Goal: Task Accomplishment & Management: Manage account settings

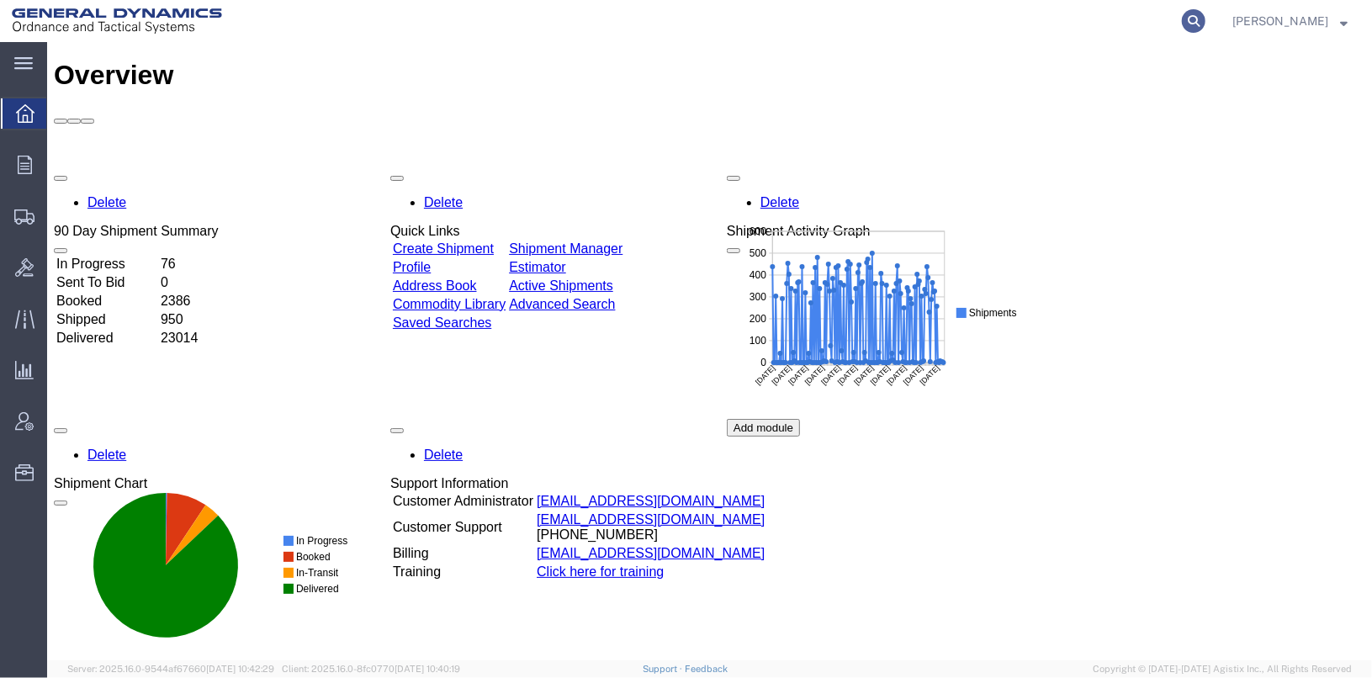
click at [1205, 21] on icon at bounding box center [1194, 21] width 24 height 24
type input "56401449"
click at [1205, 19] on icon at bounding box center [1194, 21] width 24 height 24
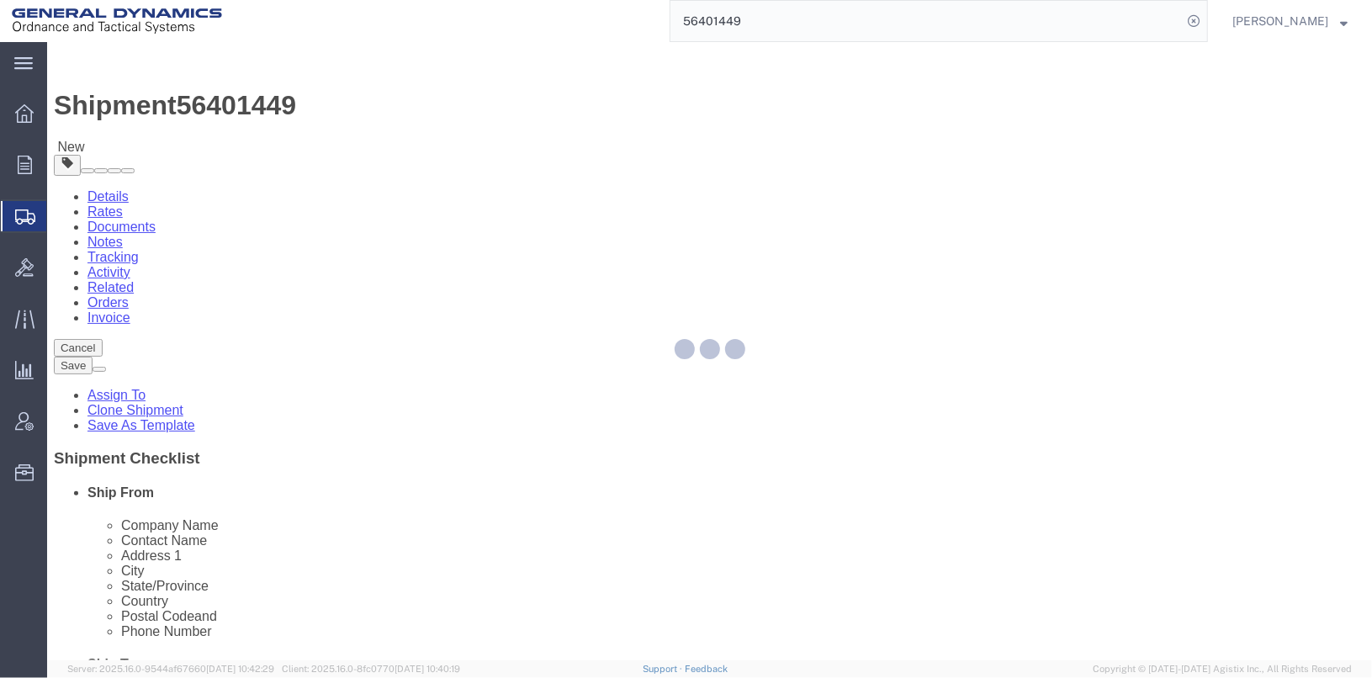
select select
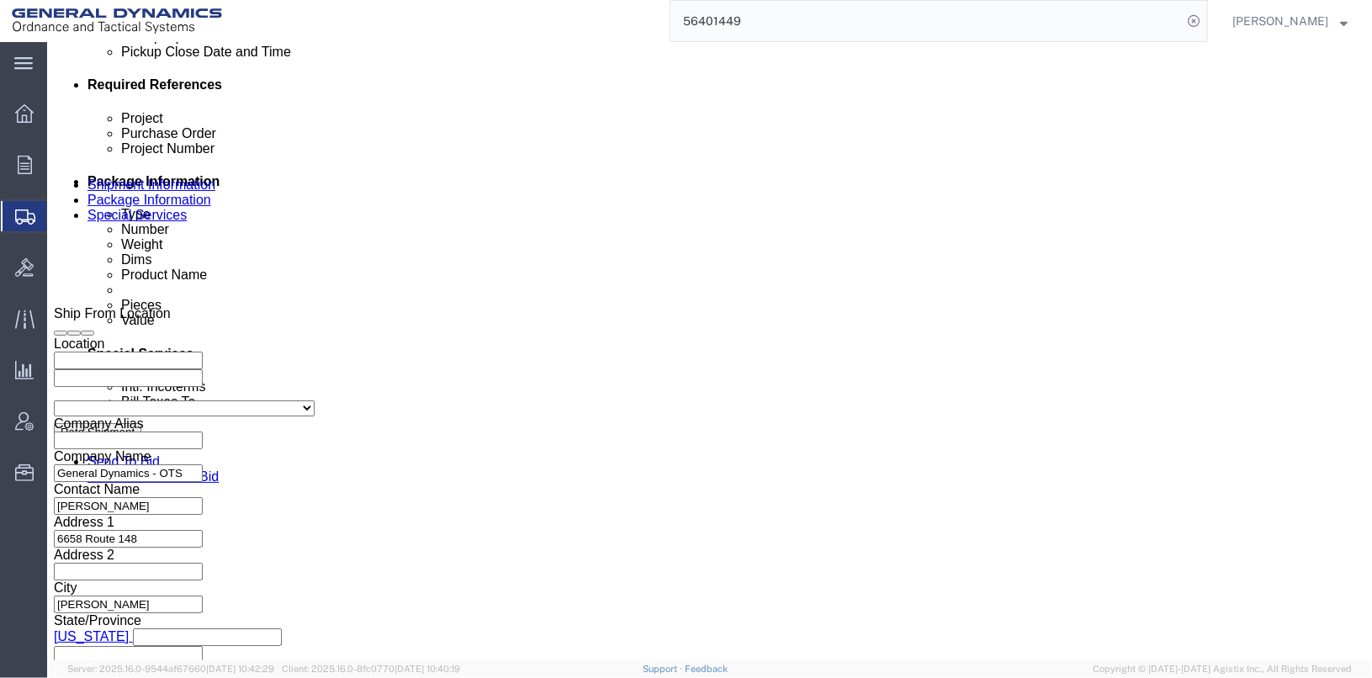
scroll to position [841, 0]
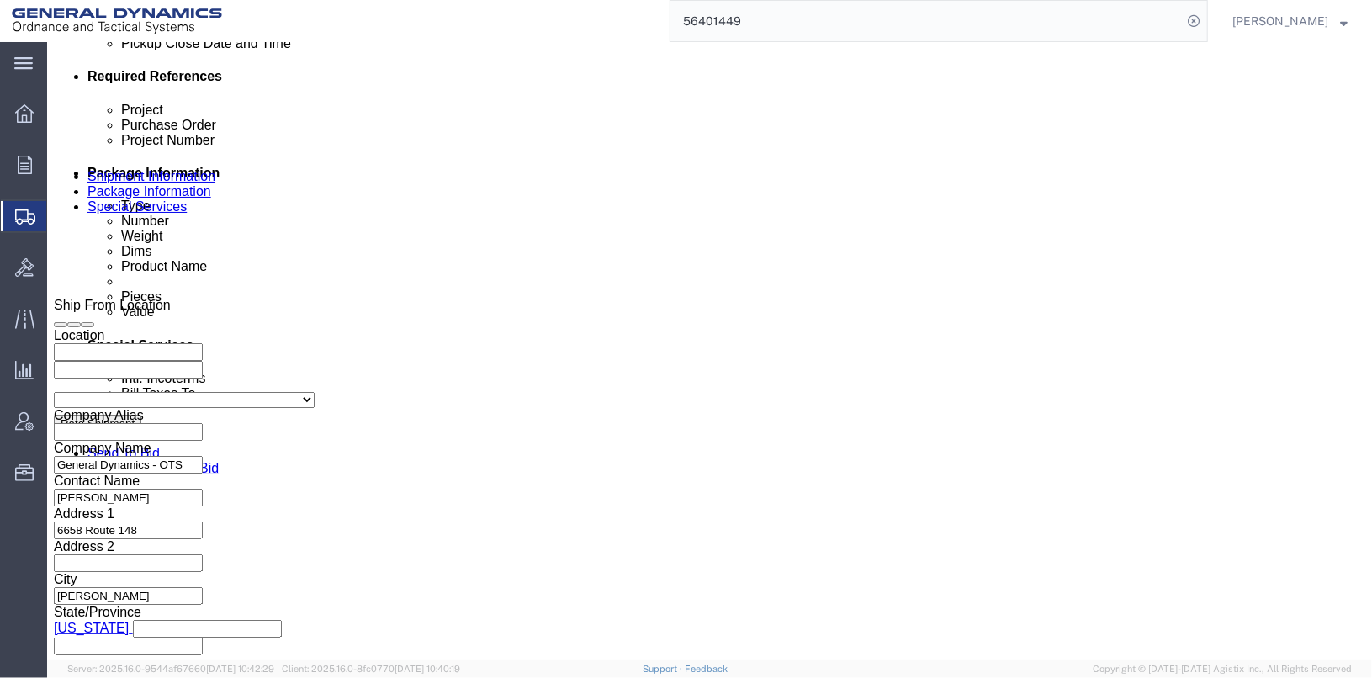
click input "TRK- TLR-"
click input "TRK-255018 TLR-"
type input "TRK-255018 TLR-234055"
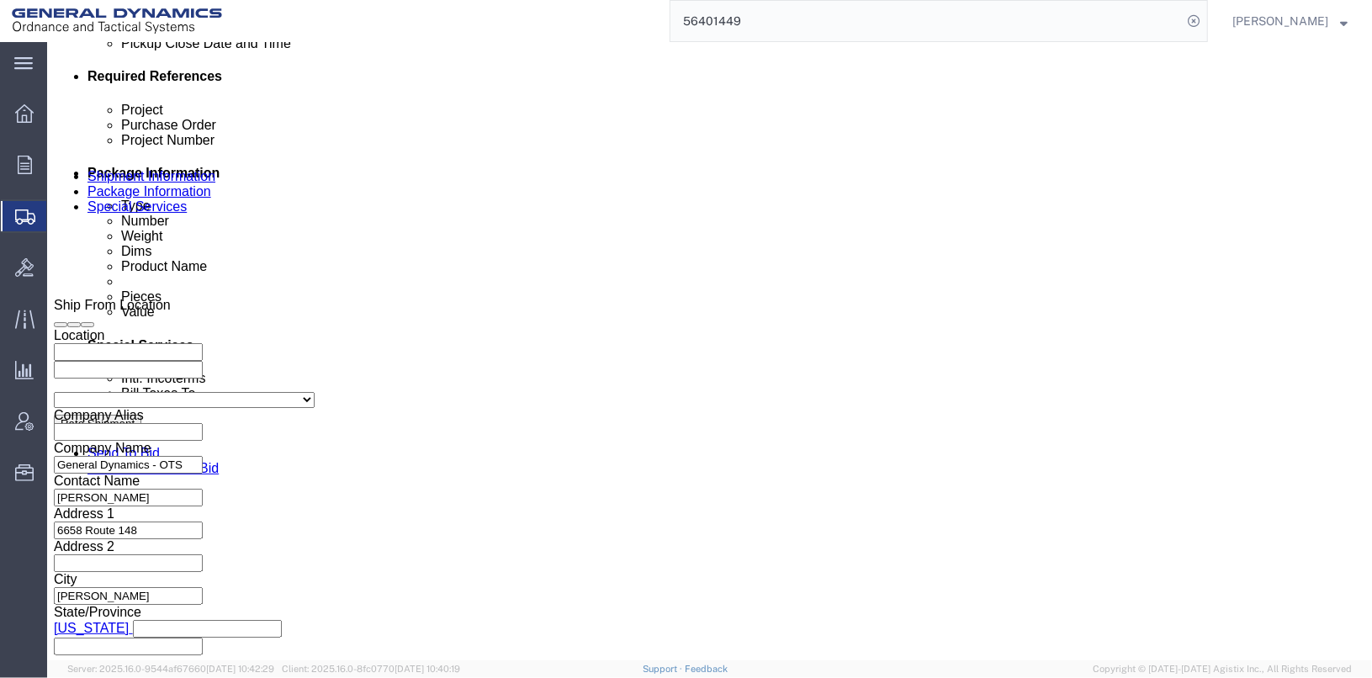
click button "Continue"
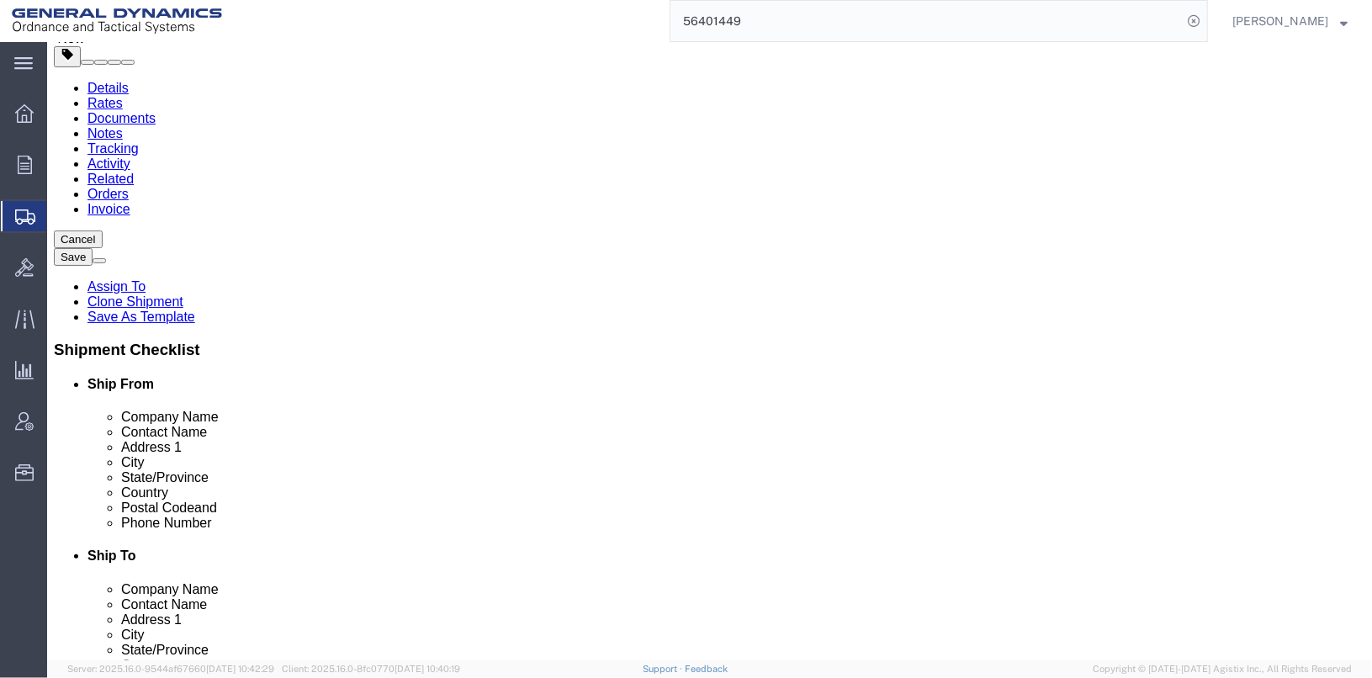
scroll to position [116, 0]
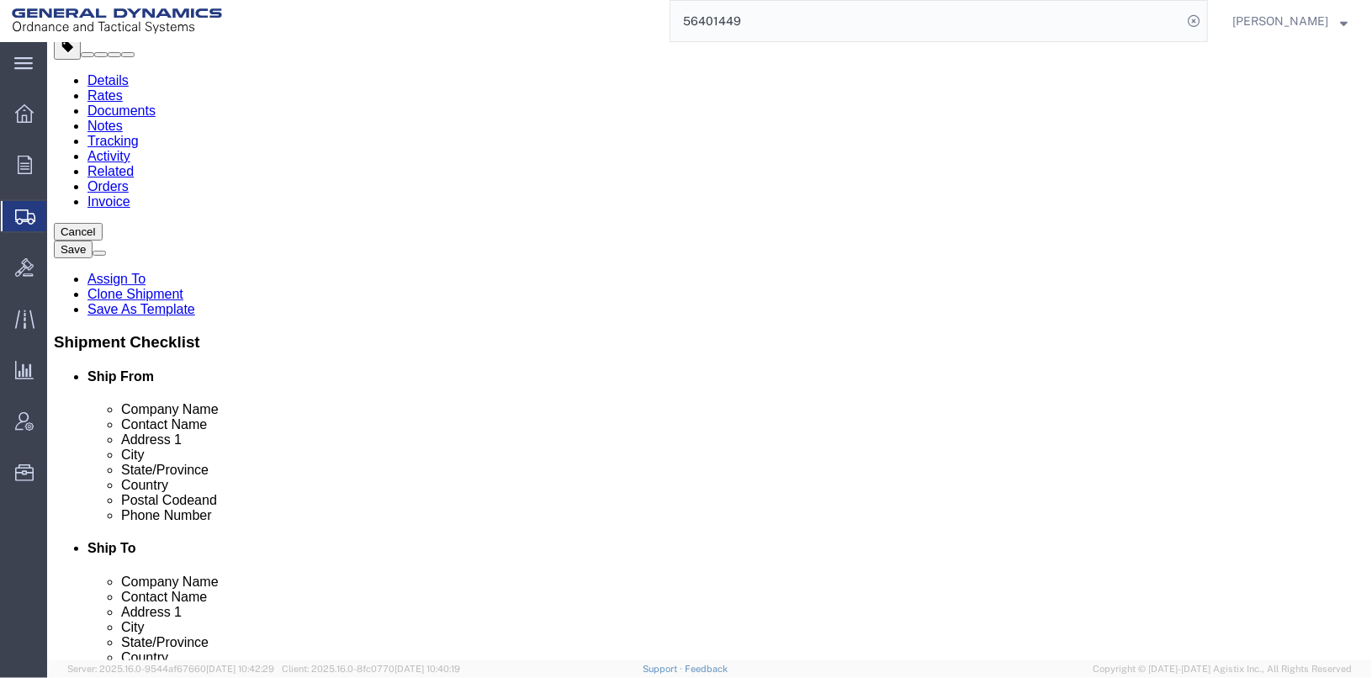
click button "Continue"
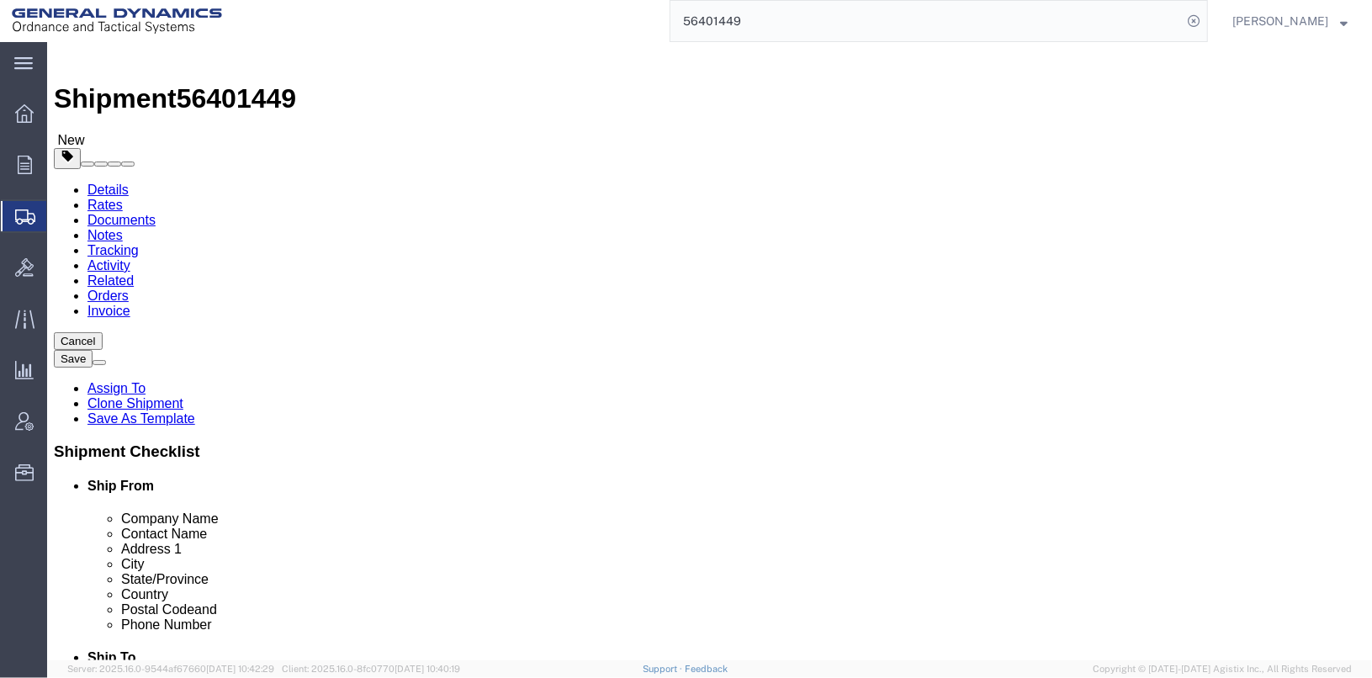
scroll to position [0, 0]
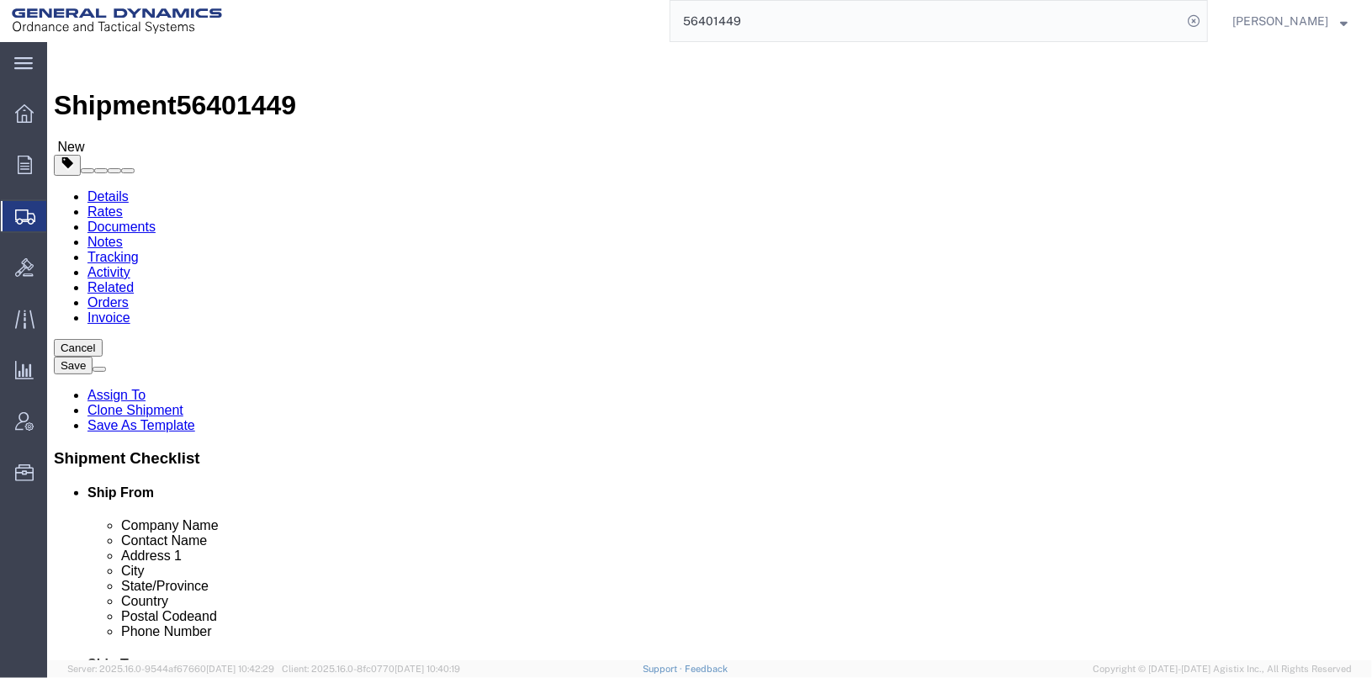
click span "Dual Driver Protective Service (DDP), Satellite Motor Surveillance Service (SNS…"
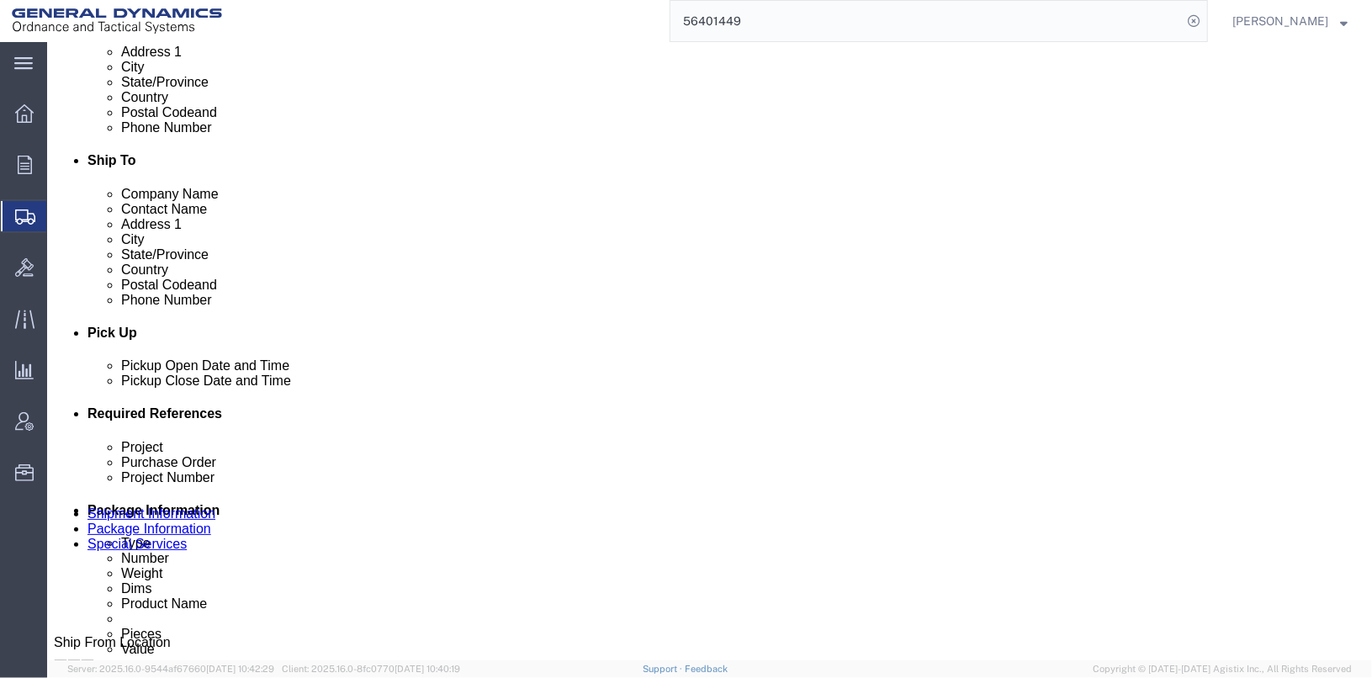
scroll to position [505, 0]
click div "Billing Location Select Select My Profile Location GD-OTS [GEOGRAPHIC_DATA] (Co…"
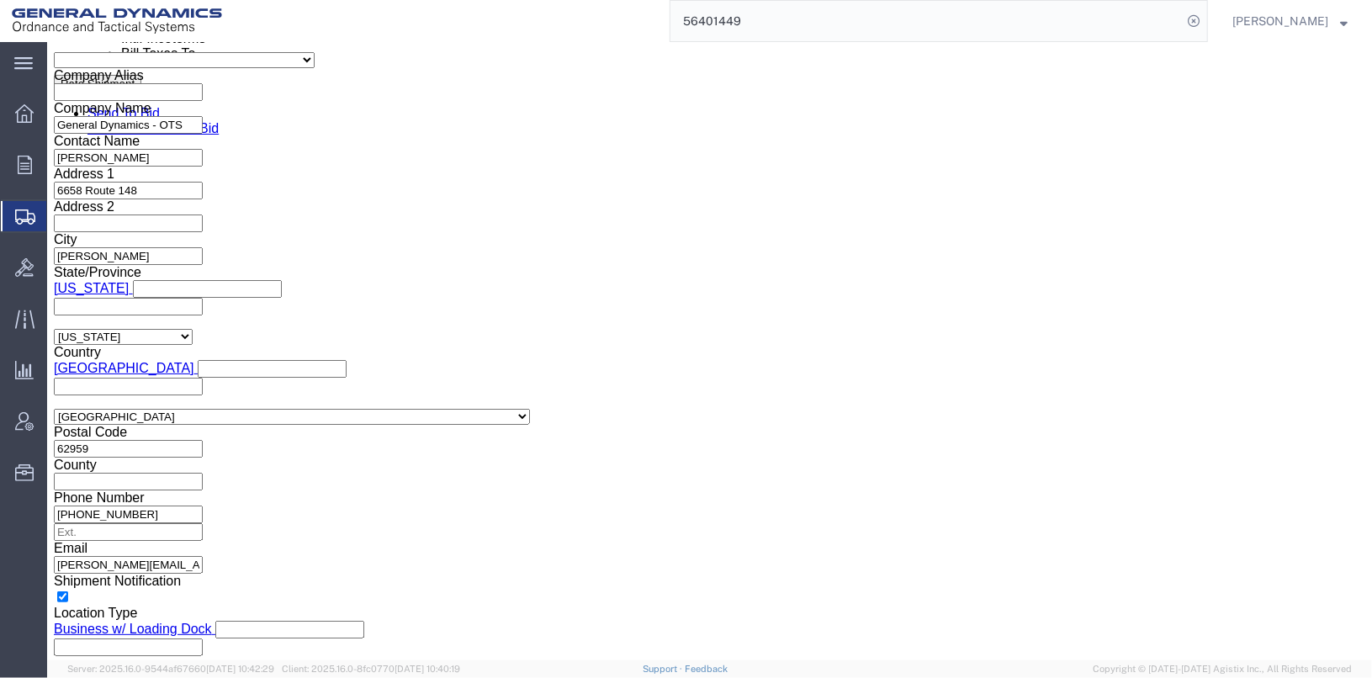
scroll to position [1346, 0]
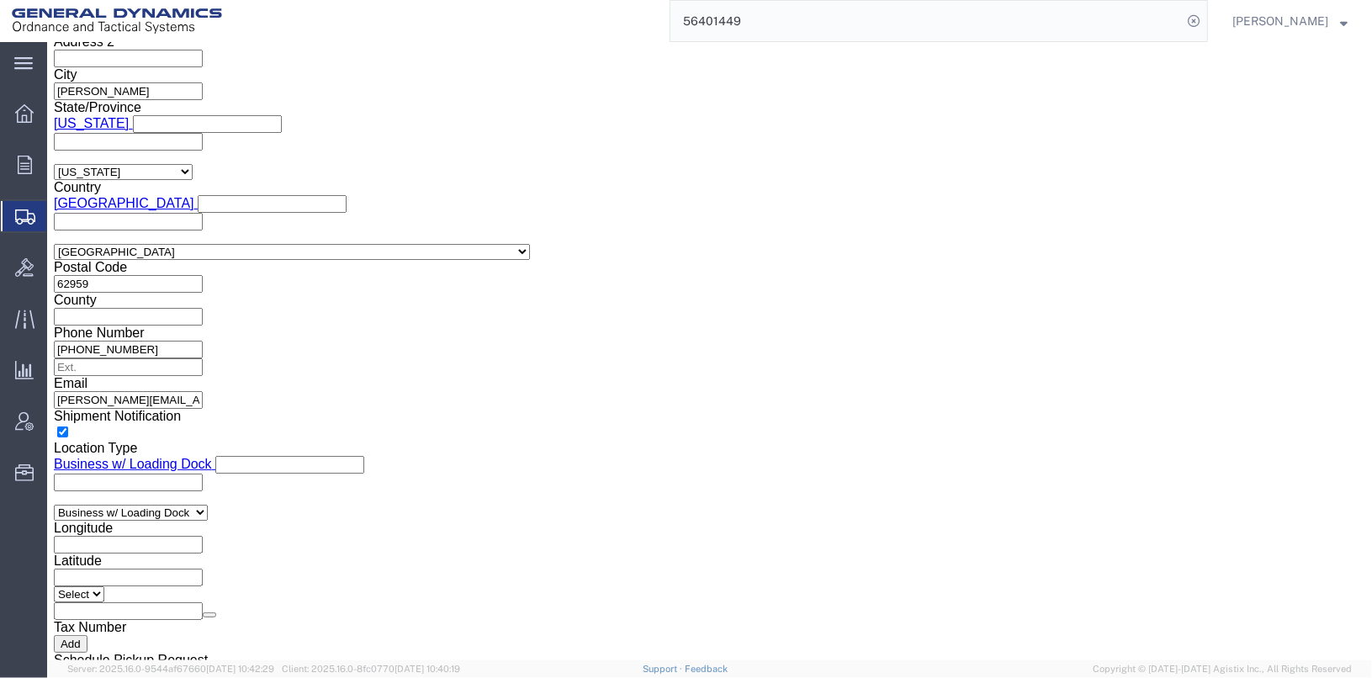
click button "Save"
click button "Rate Shipment"
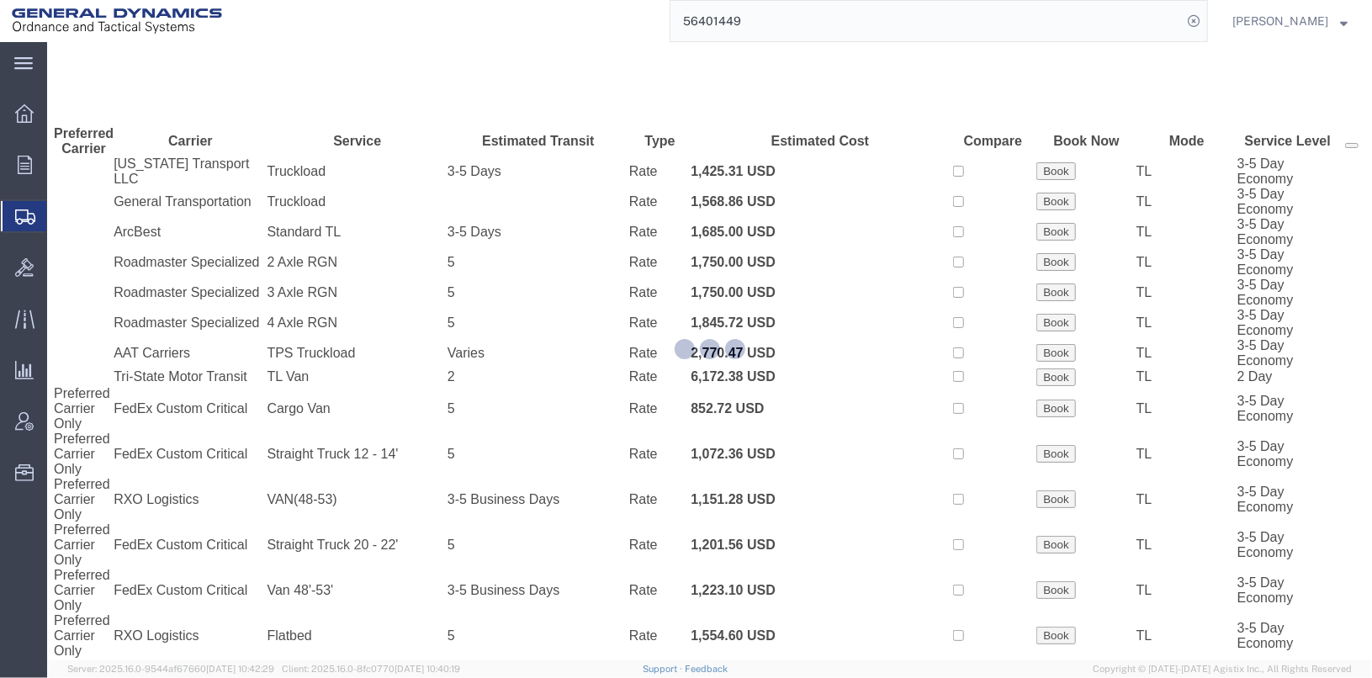
scroll to position [56, 0]
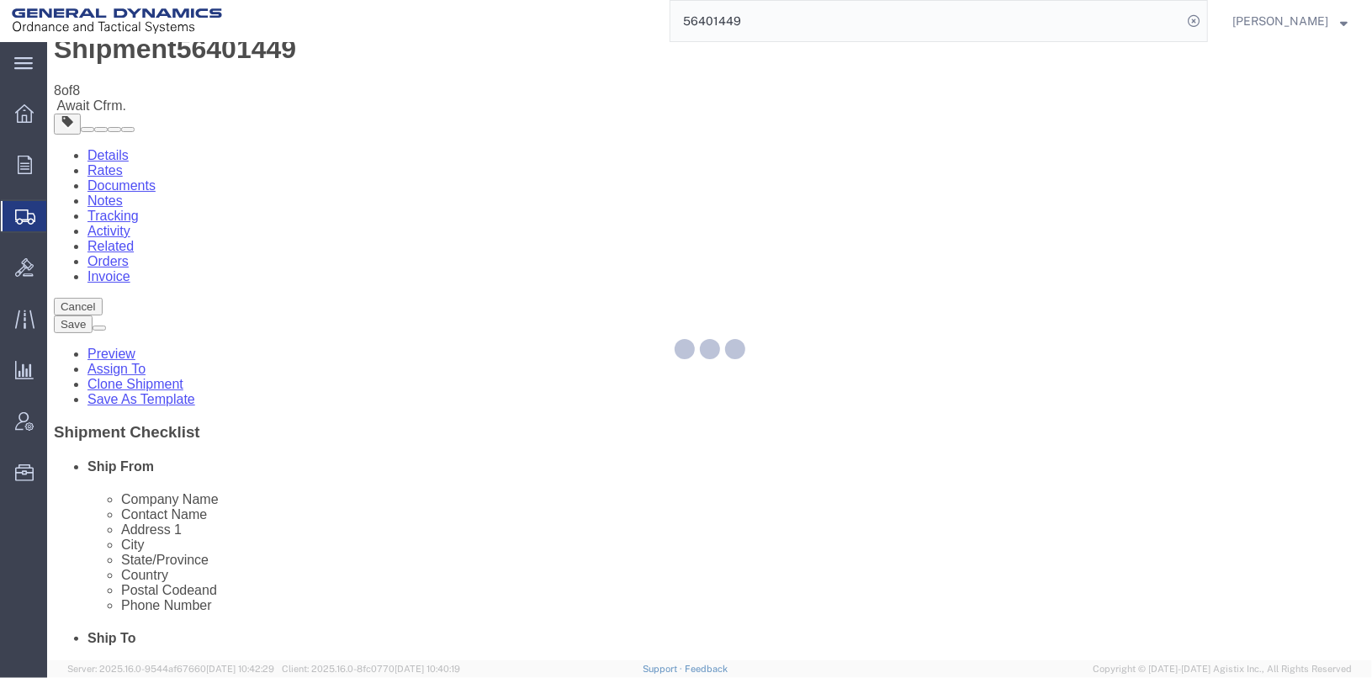
scroll to position [0, 0]
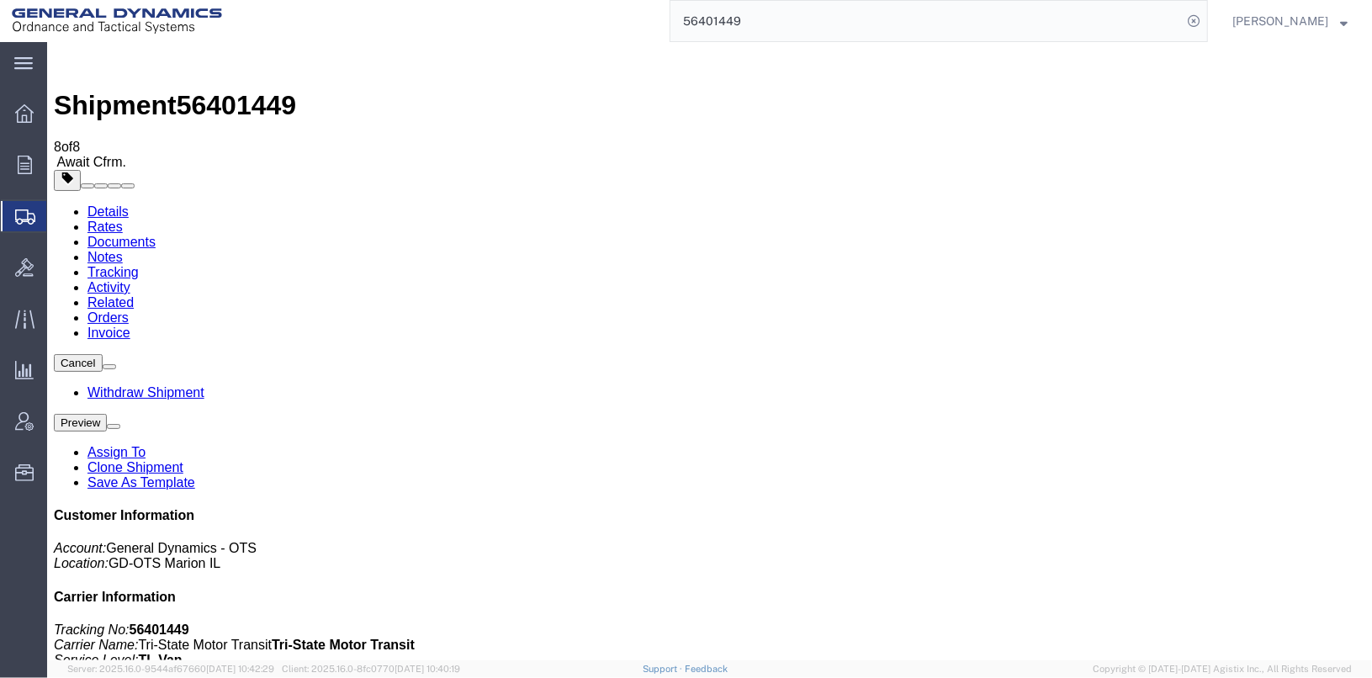
checkbox input "true"
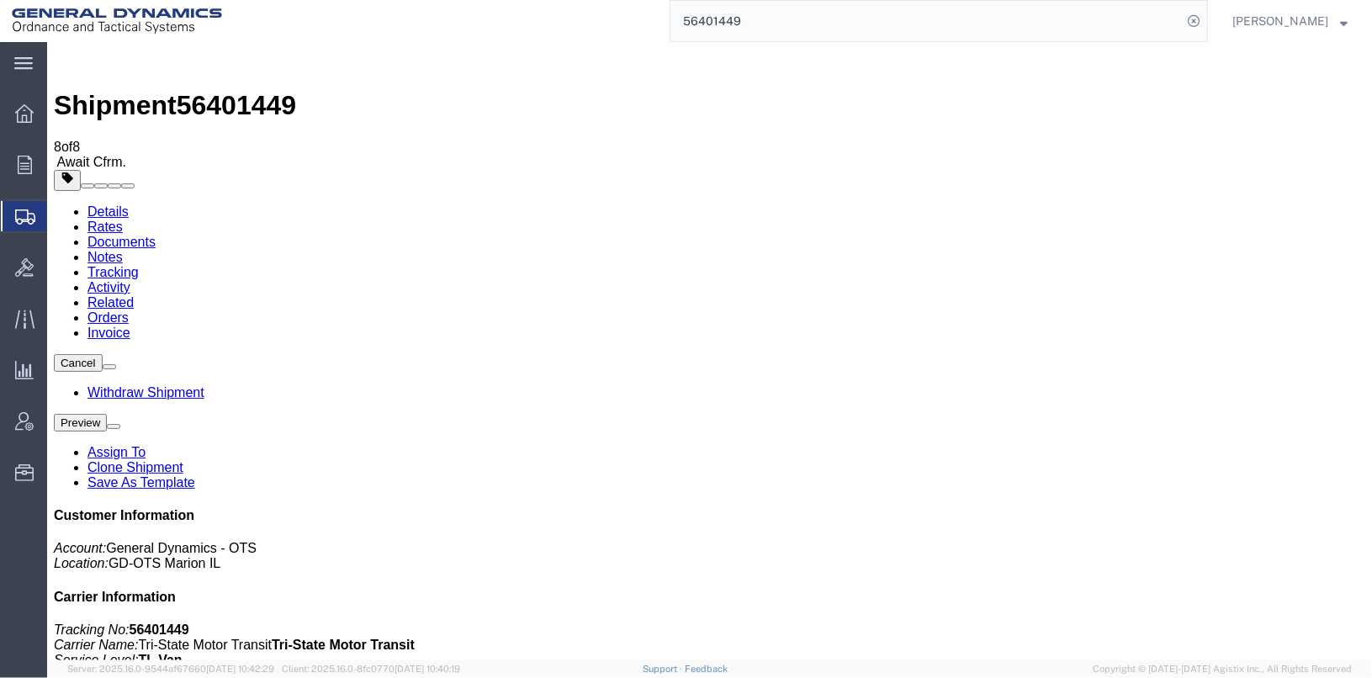
checkbox input "false"
select select "2"
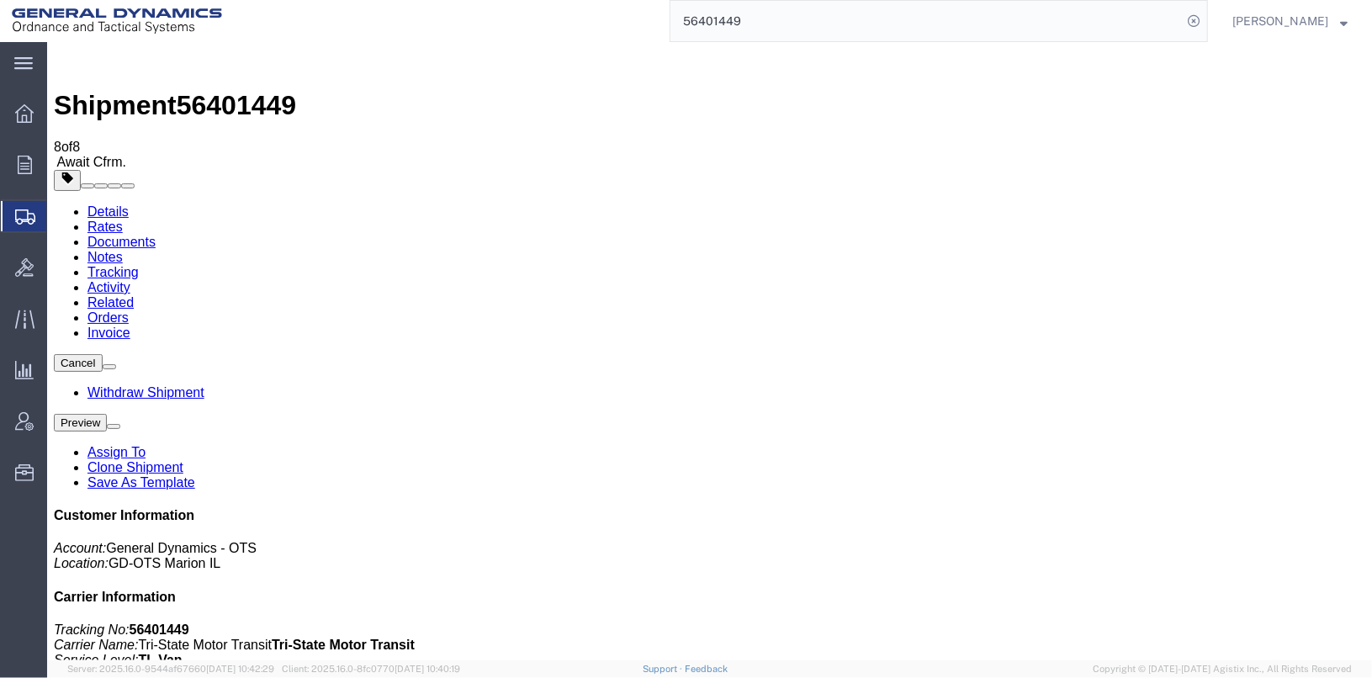
click at [99, 204] on link "Details" at bounding box center [107, 211] width 41 height 14
click link "Clone Shipment"
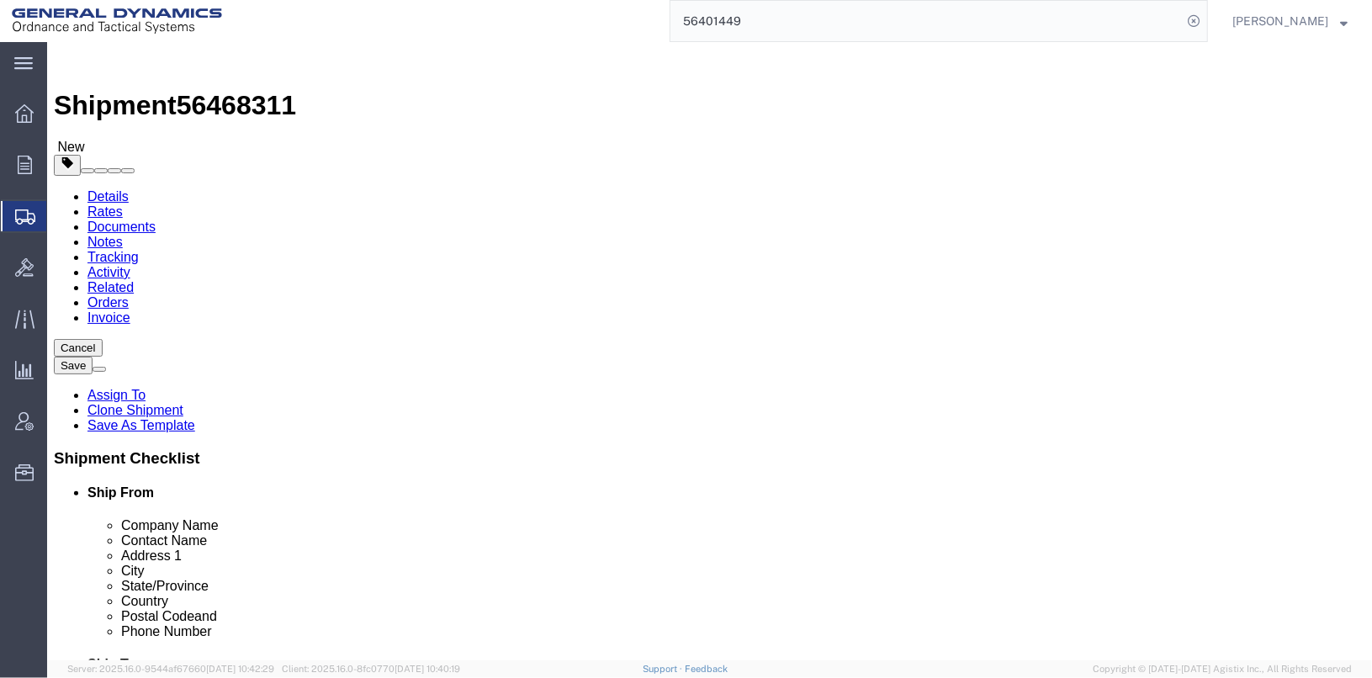
click input "American Ordinace LLC Army Ammo Plant"
click input "[STREET_ADDRESS]"
type input "1"
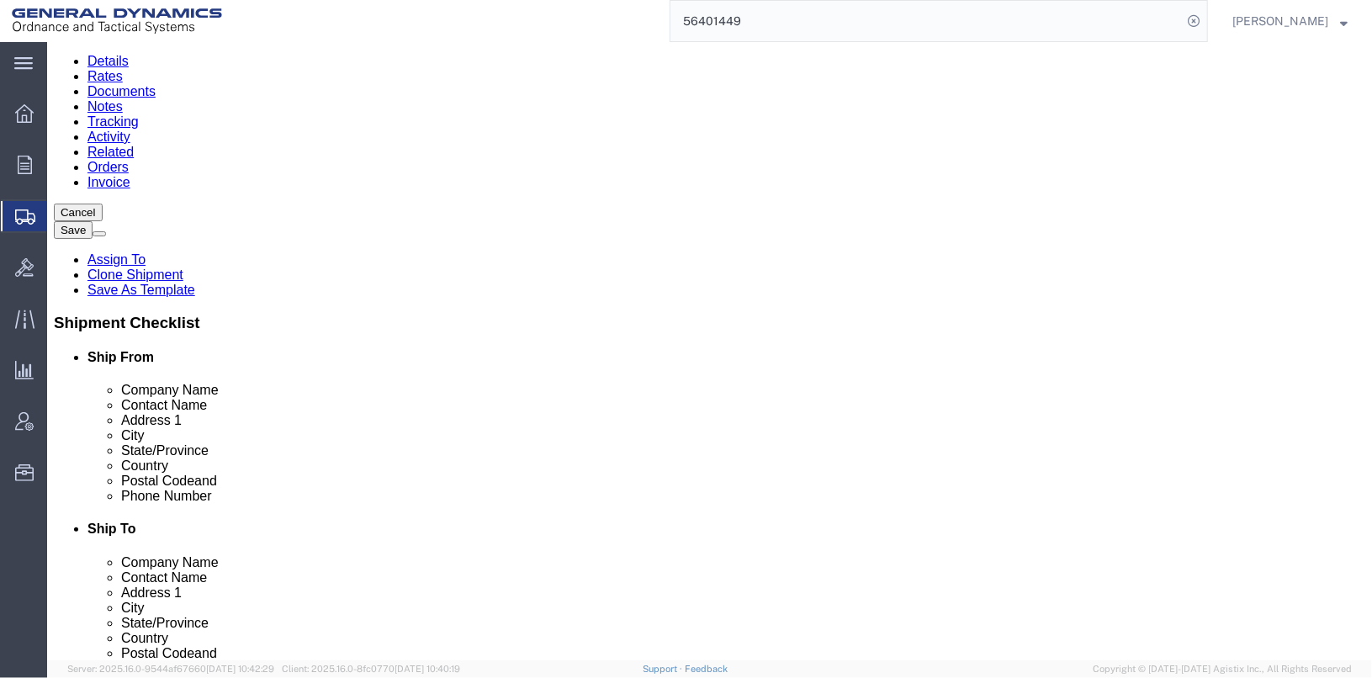
scroll to position [168, 0]
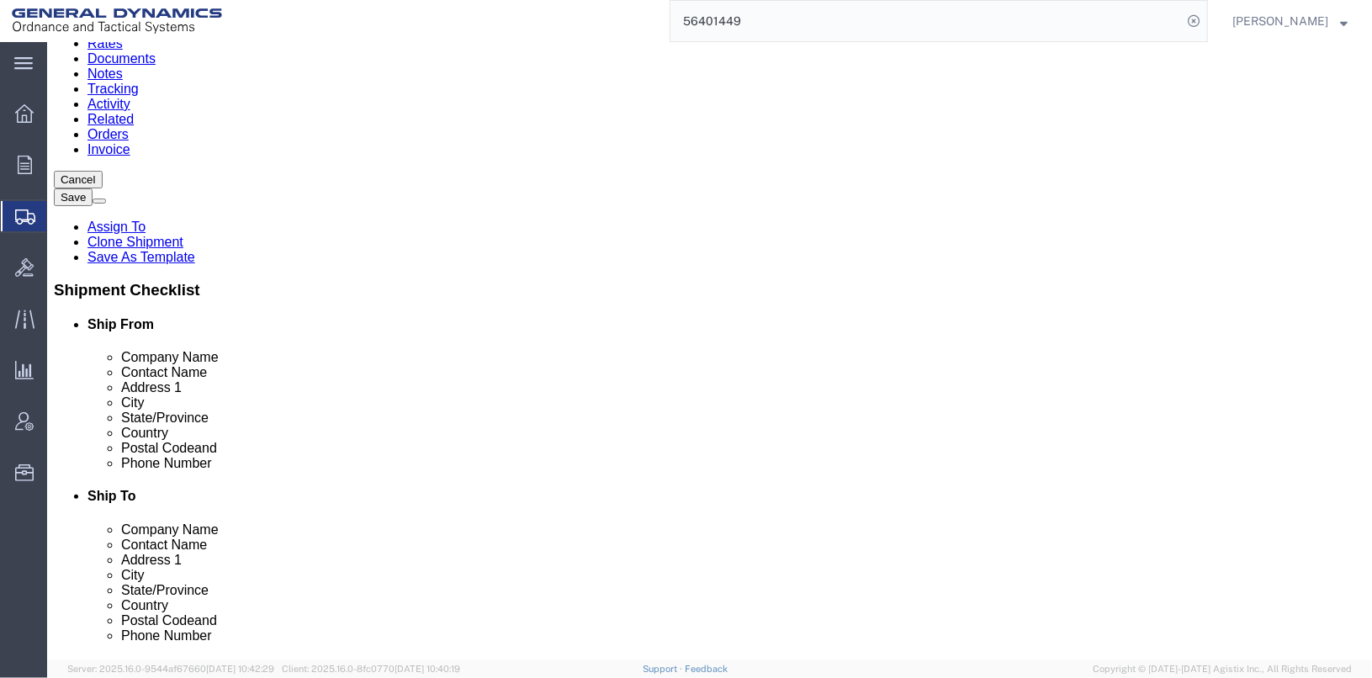
type input "[STREET_ADDRESS]"
drag, startPoint x: 294, startPoint y: 185, endPoint x: 150, endPoint y: 173, distance: 144.3
click div "Contact Name [PERSON_NAME]"
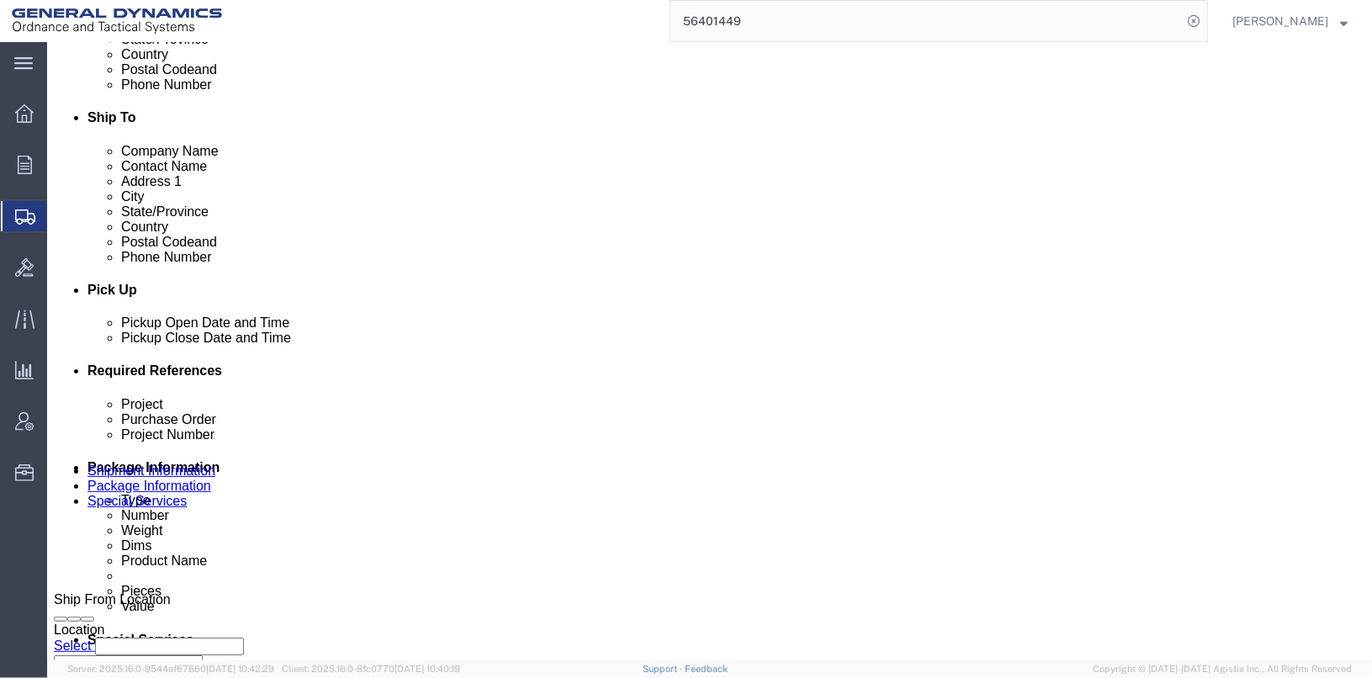
scroll to position [589, 0]
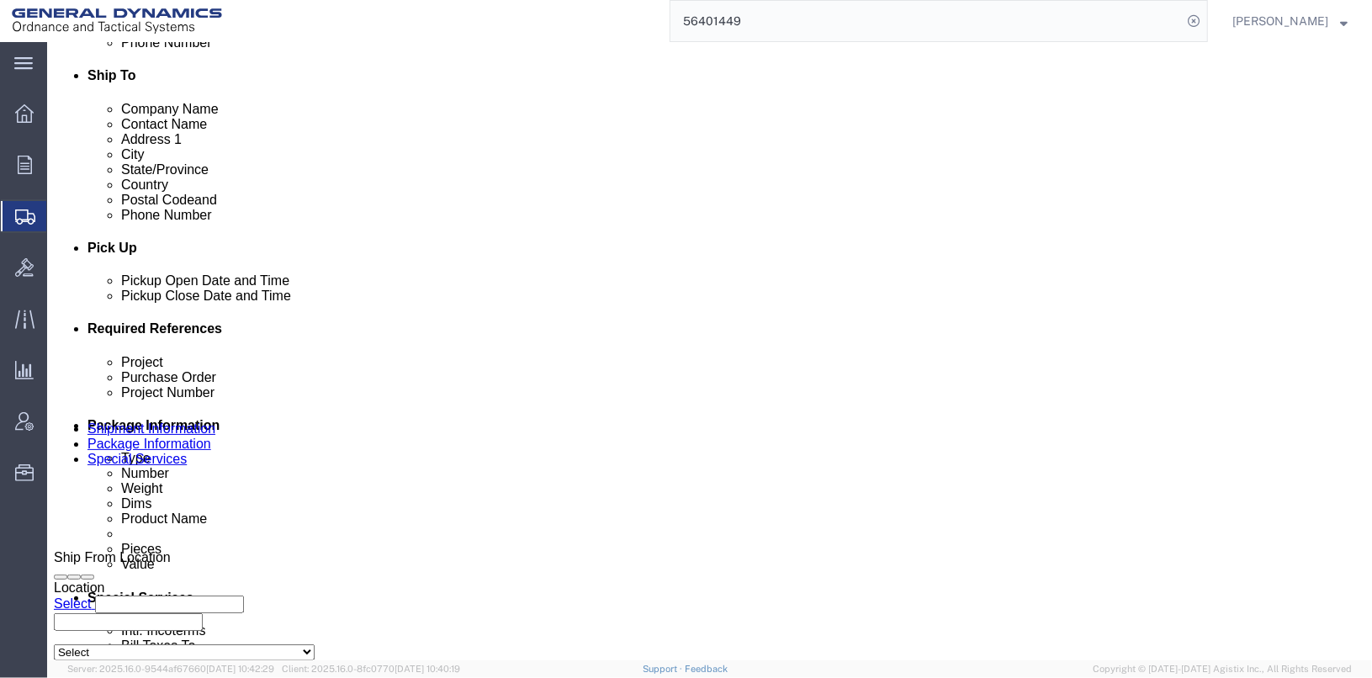
type input "[PERSON_NAME]"
click div "[DATE] 1:29 PM"
click input "1:29 PM"
click div "[DATE] 9:00 AM"
type input "6:00 AM"
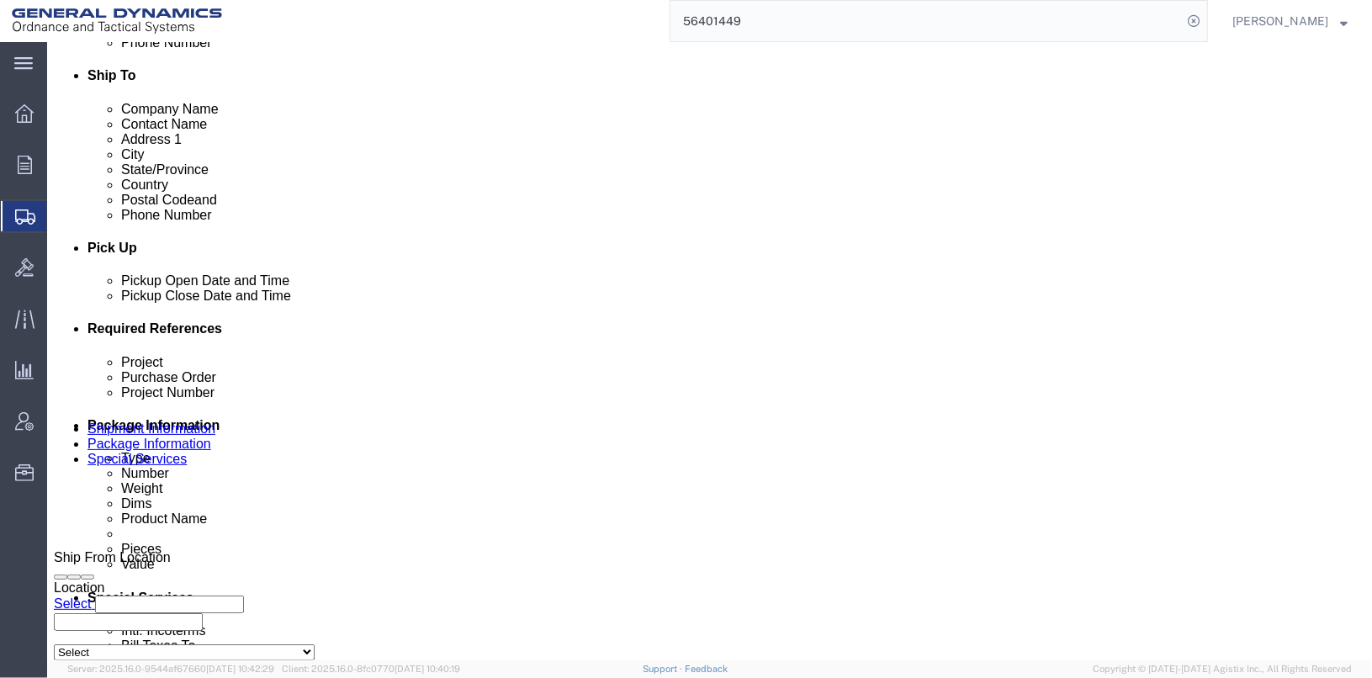
click button "Apply"
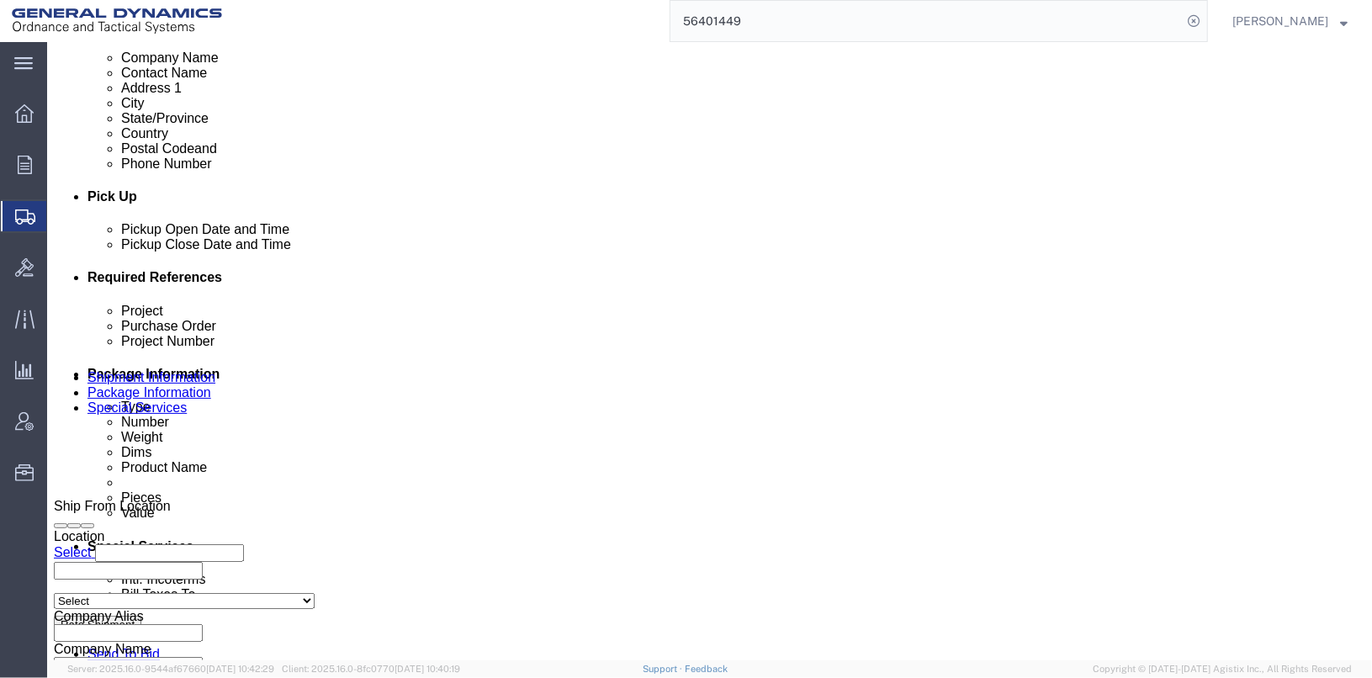
scroll to position [673, 0]
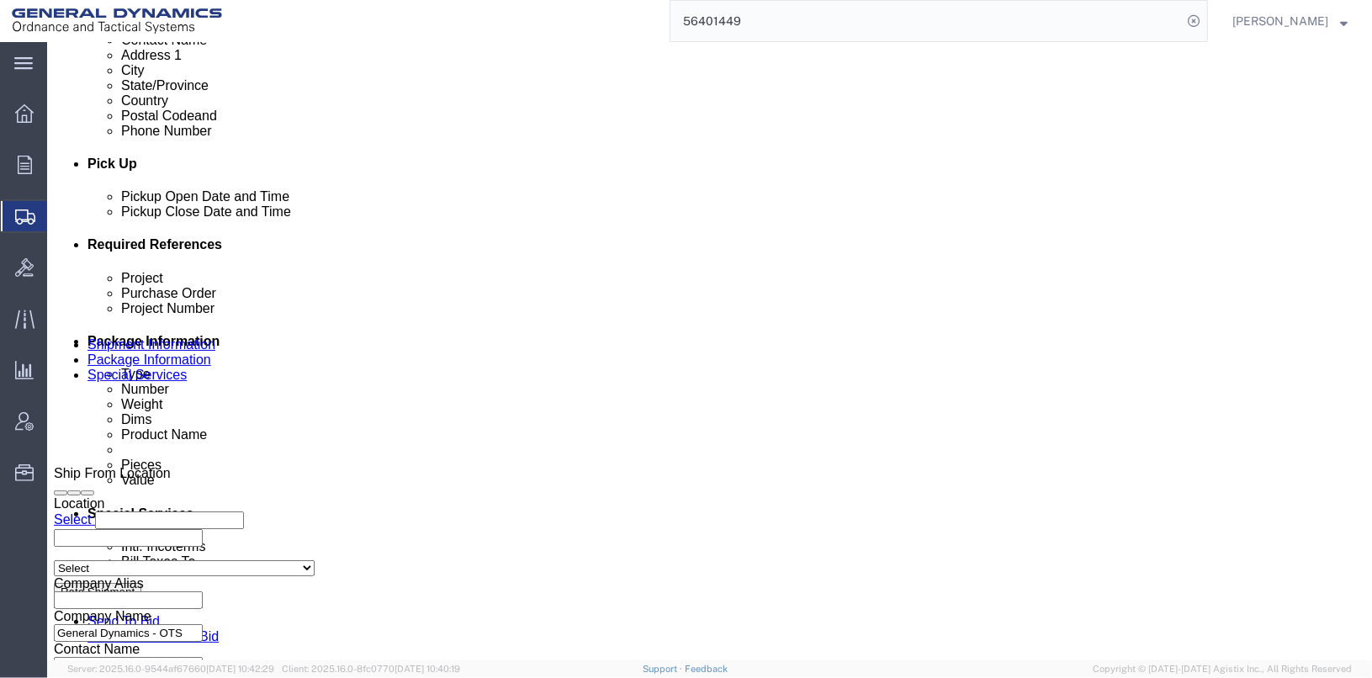
click input "LC7-RPD596"
type input "L"
drag, startPoint x: 267, startPoint y: 378, endPoint x: 200, endPoint y: 369, distance: 67.0
click input "30100301"
type input "30100301"
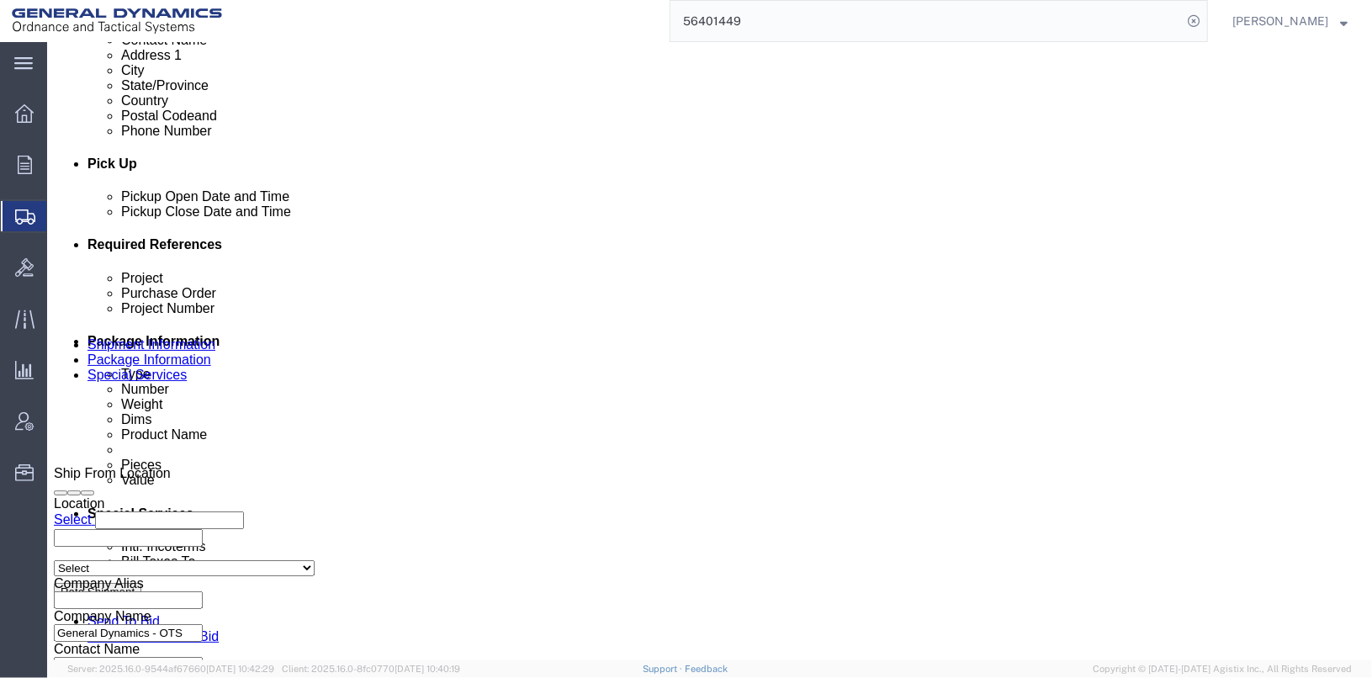
click input "20639FY23"
type input "2"
paste input "30100301"
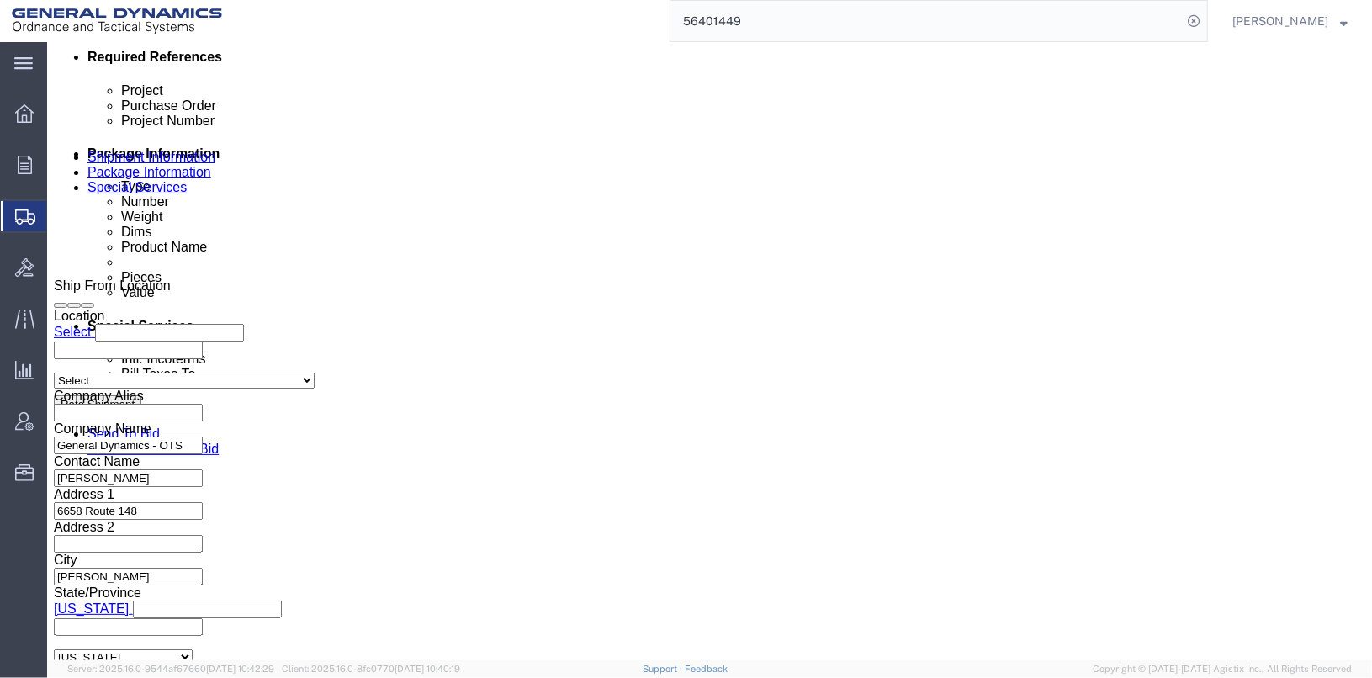
scroll to position [868, 0]
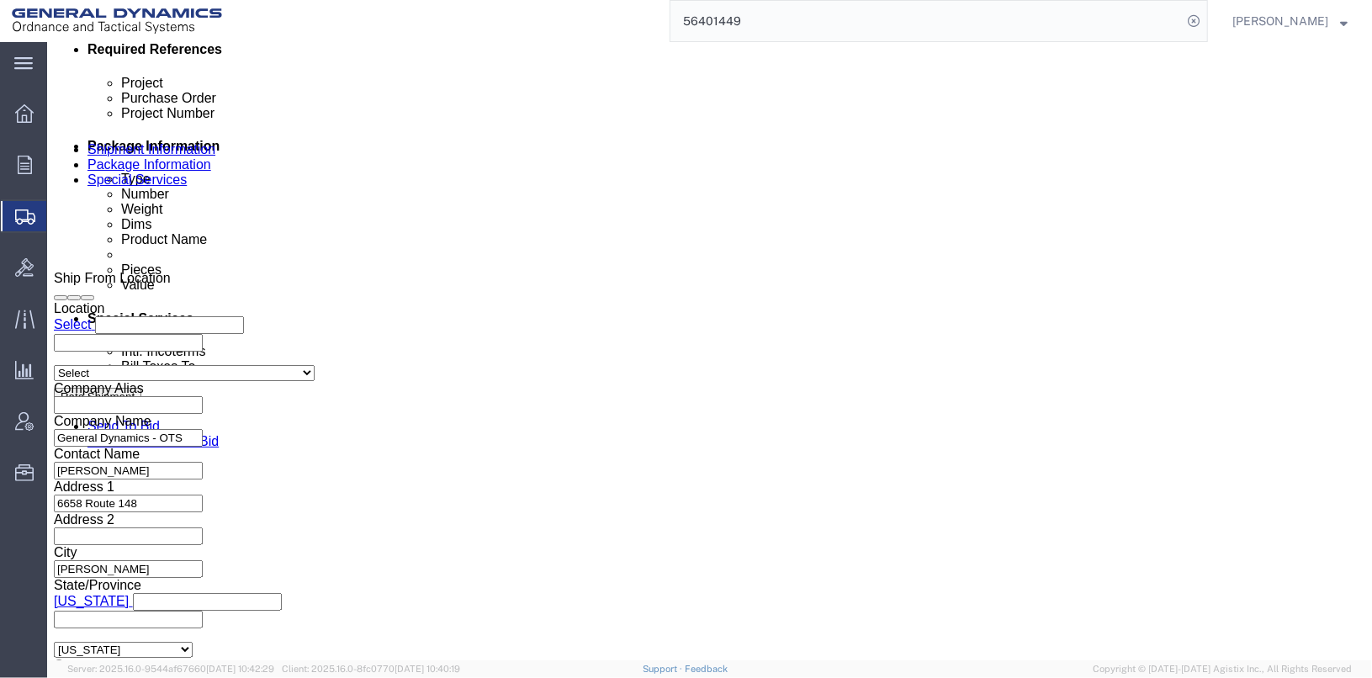
type input "30100301"
click button "Continue"
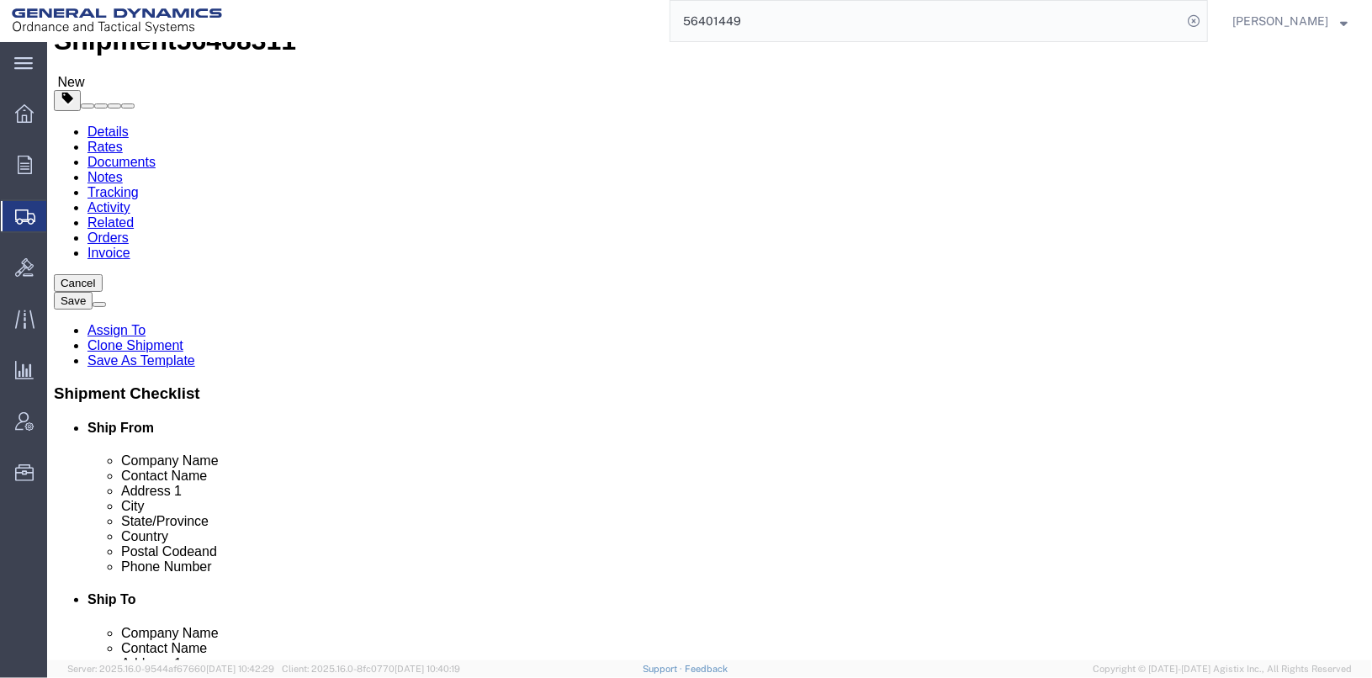
click input "42"
type input "4"
click div "Package Type Select Bale(s) Basket(s) Bolt(s) Bottle(s) Buckets Bulk Bundle(s) …"
click input "48.00"
type input "40.00"
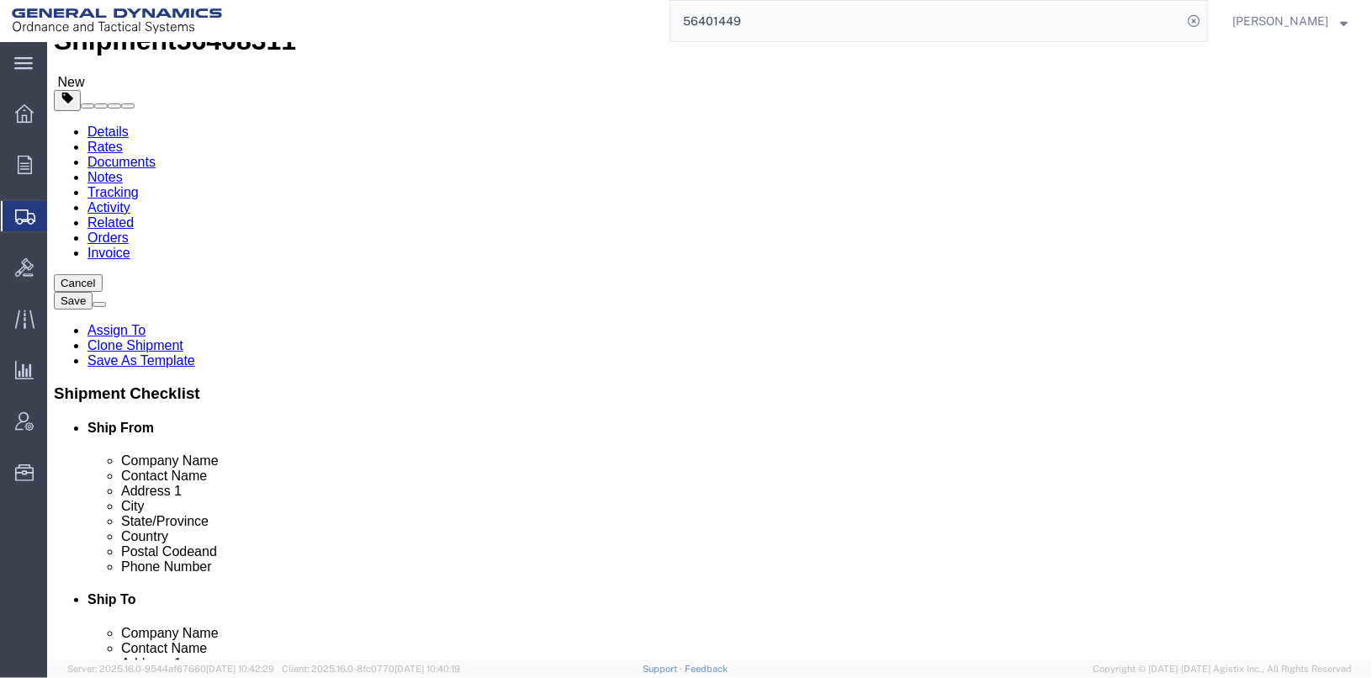
drag, startPoint x: 241, startPoint y: 385, endPoint x: 157, endPoint y: 378, distance: 84.4
click div "Weight 34650.00 Select kgs lbs Ship. t°"
type input "36000"
click dd "1.00 USD"
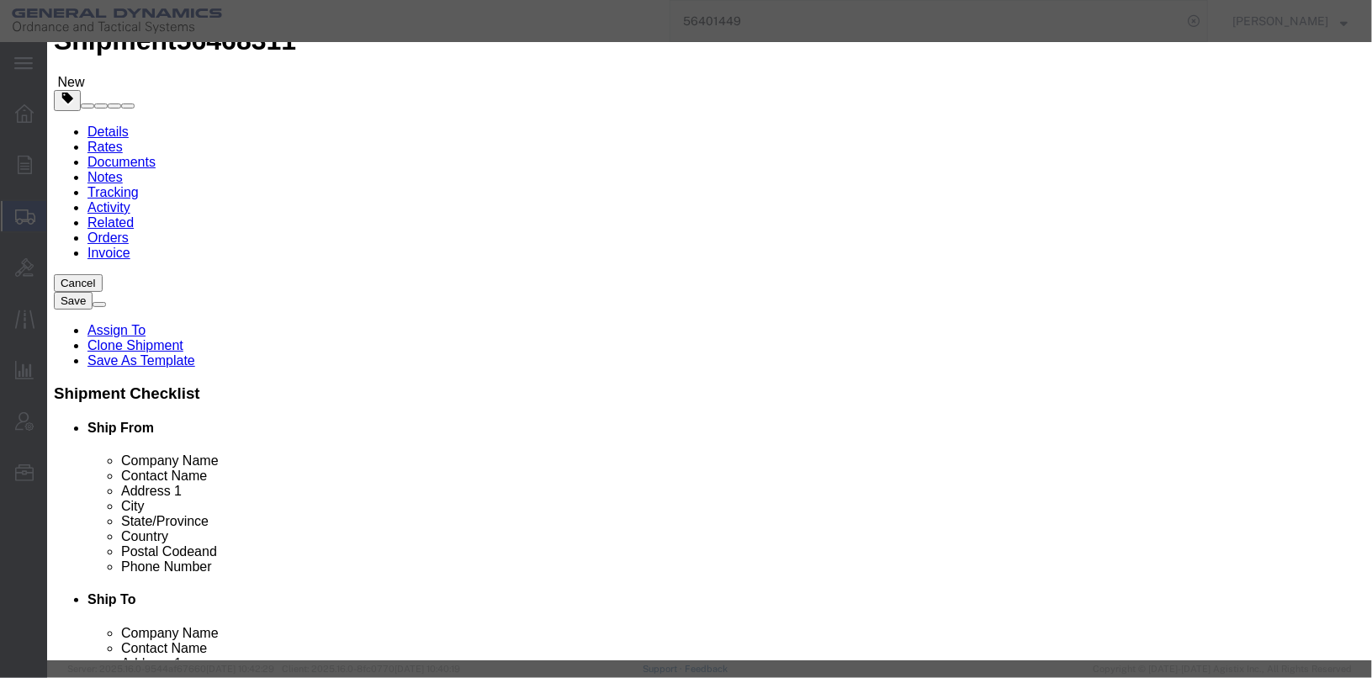
click input "13033596-1"
type input "1"
type input "13006757"
click td "Name: M1002 CONTAINER & CUSHION ASSY."
select select "EA"
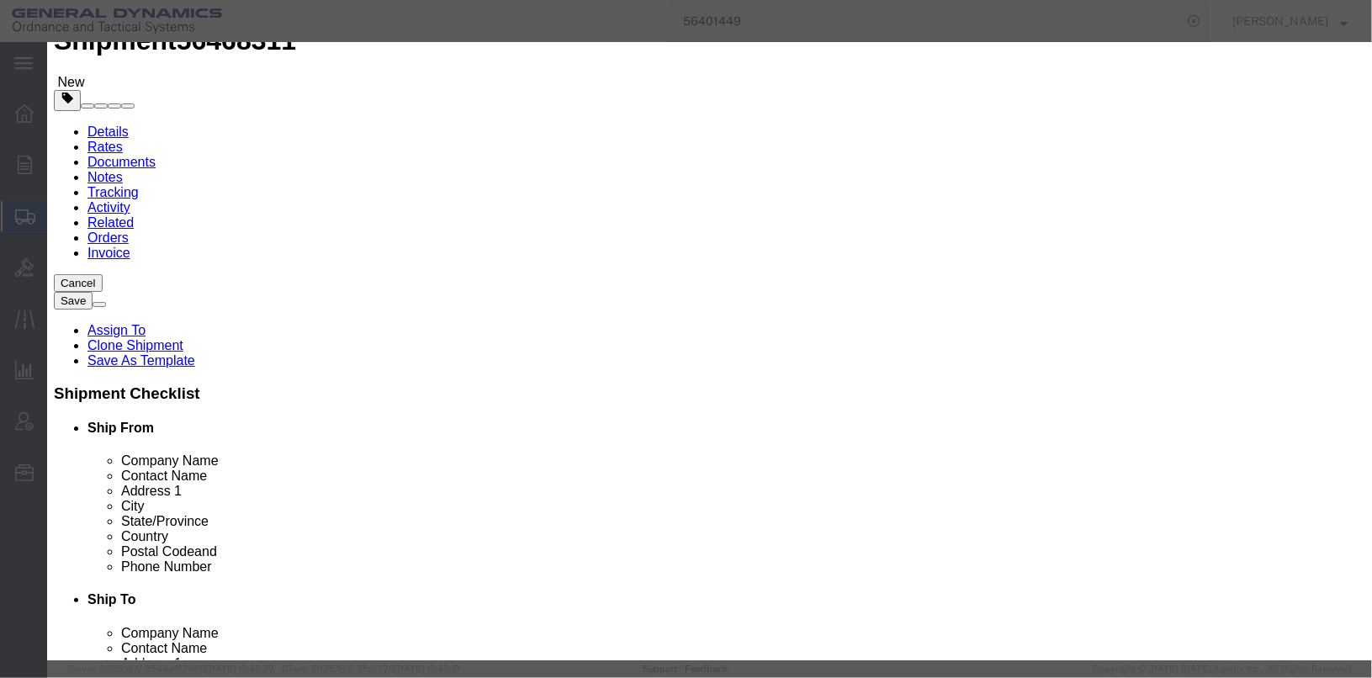
select select "USD"
select select
select select "US"
select select "ORGN"
select select
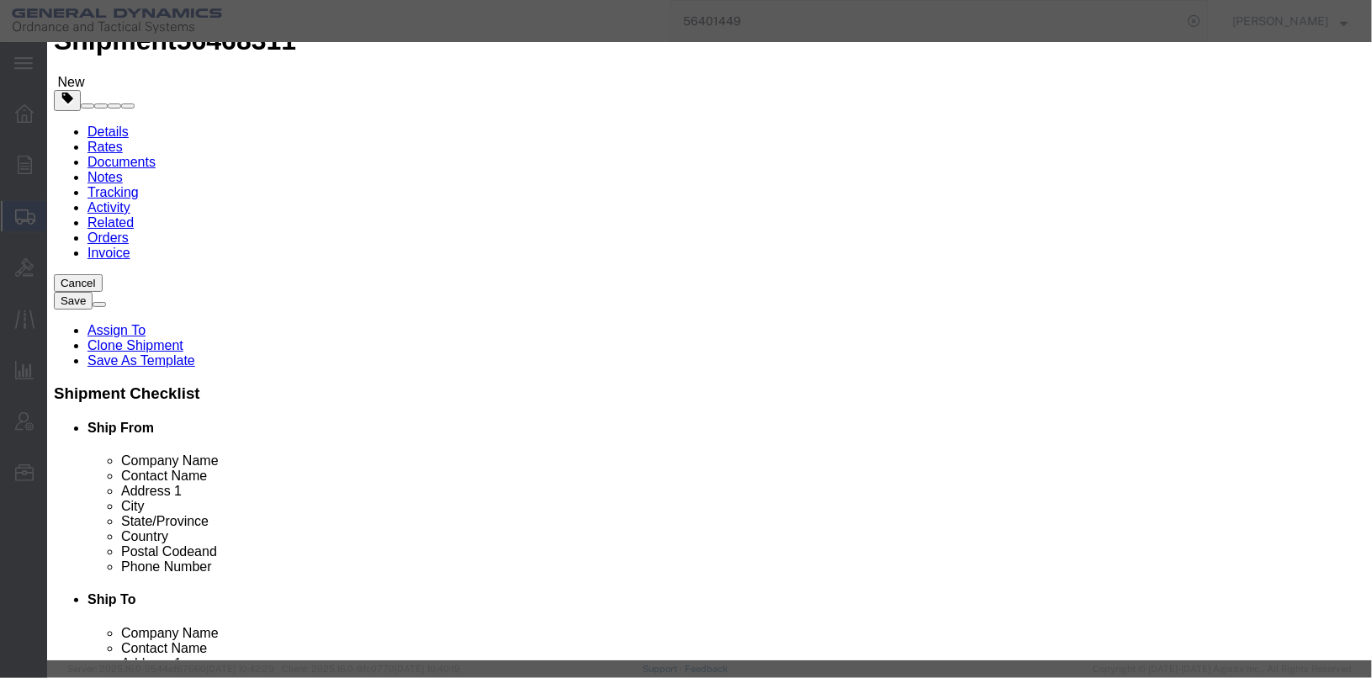
select select
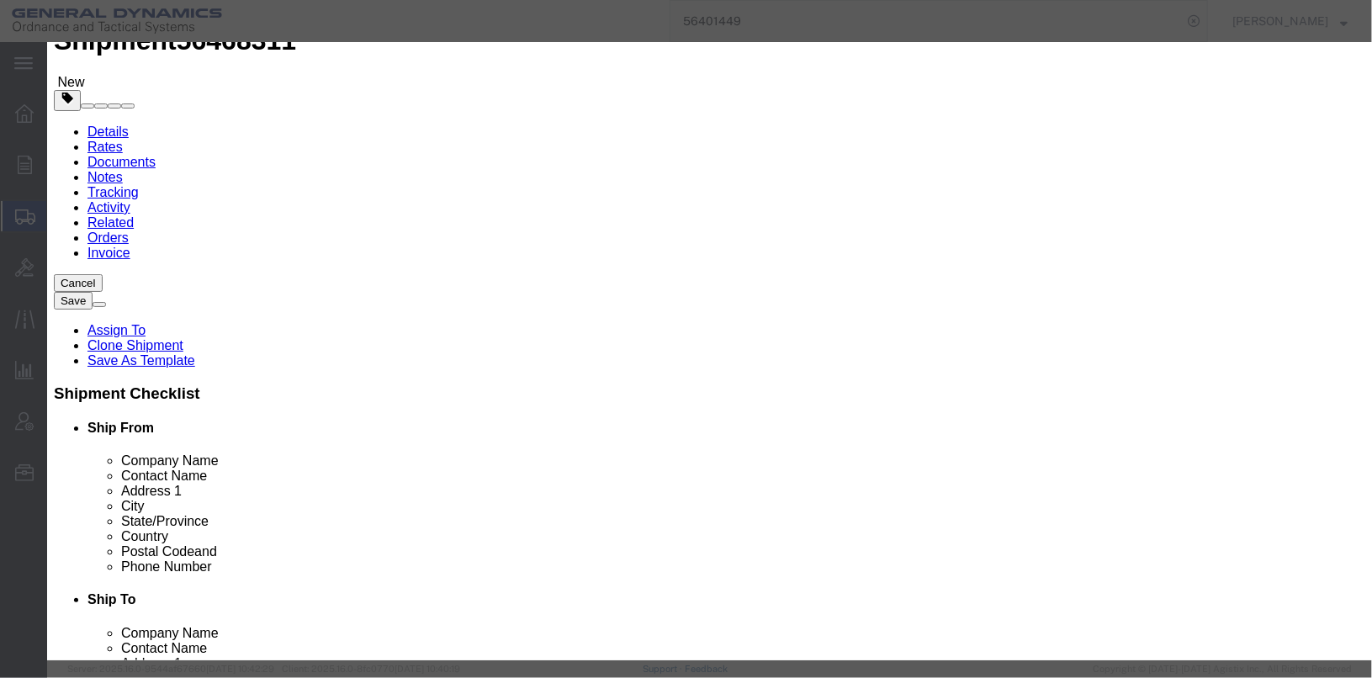
type input "M1002 CONTAINER & CUSHION ASSY."
type input "13006757"
type textarea "M1002 CONTAINER & CUSHION ASSY."
type input "[PERSON_NAME],[GEOGRAPHIC_DATA]"
type input "13006757"
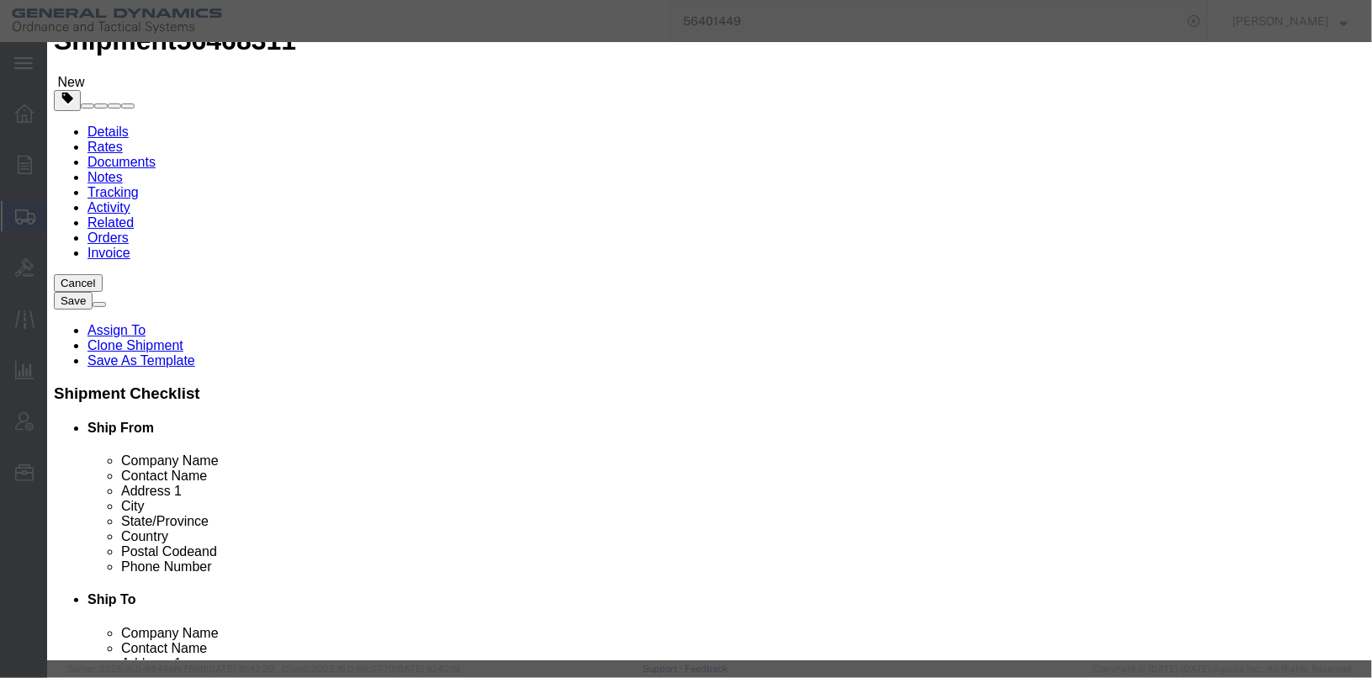
click input "checkbox"
checkbox input "false"
click input "text"
type input "1200"
click input "text"
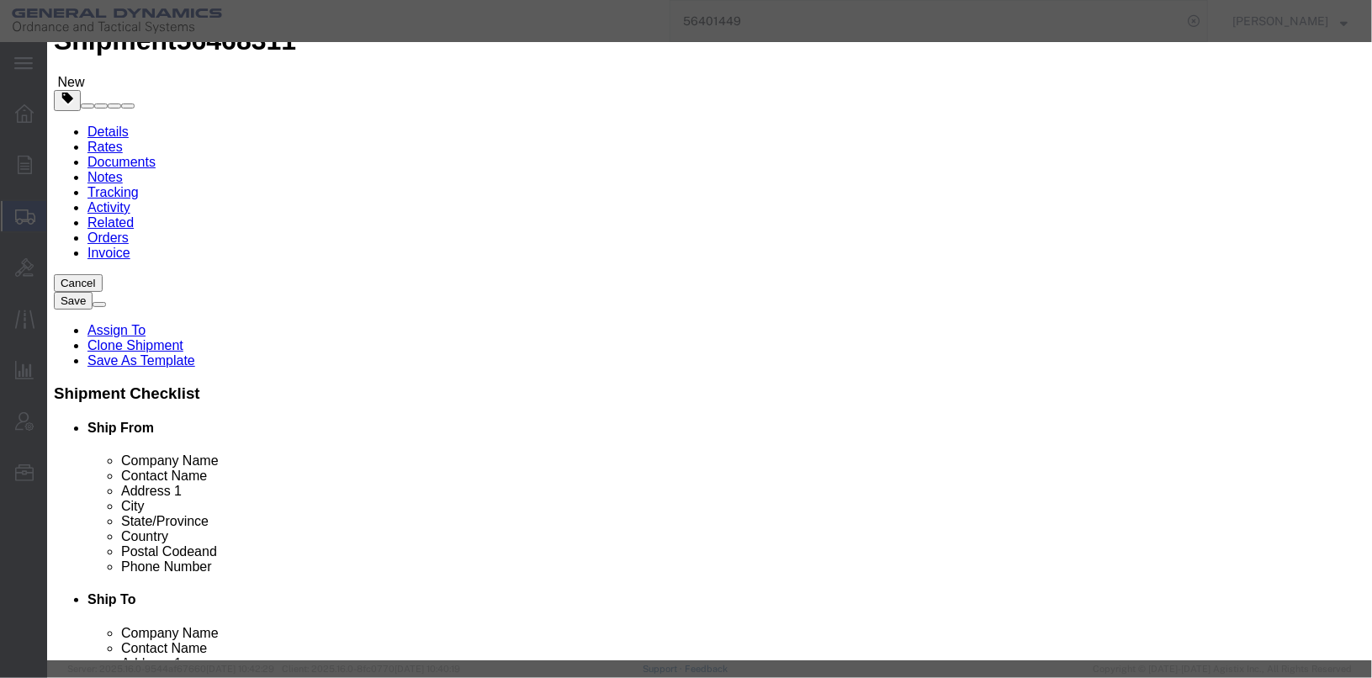
type input "1000"
click label "Class"
click textarea "RPD-596 M1002 42 PALLETS @ 5 DRUMS PER PALLET LOT#BSO25B-073793 QTY. 31,500 LBS"
type textarea "M1002 CONTAINER & CUSHION ASSY. LOT#LC7-M1002"
click button "Save & Close"
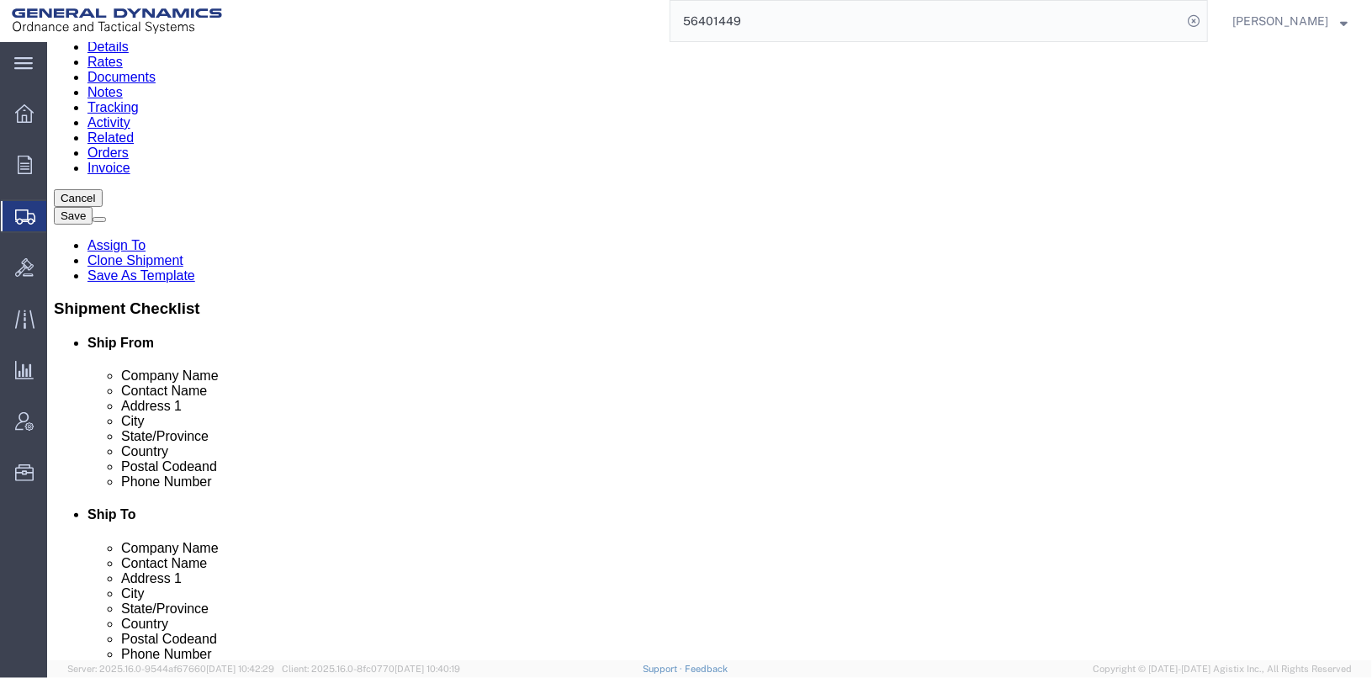
scroll to position [161, 0]
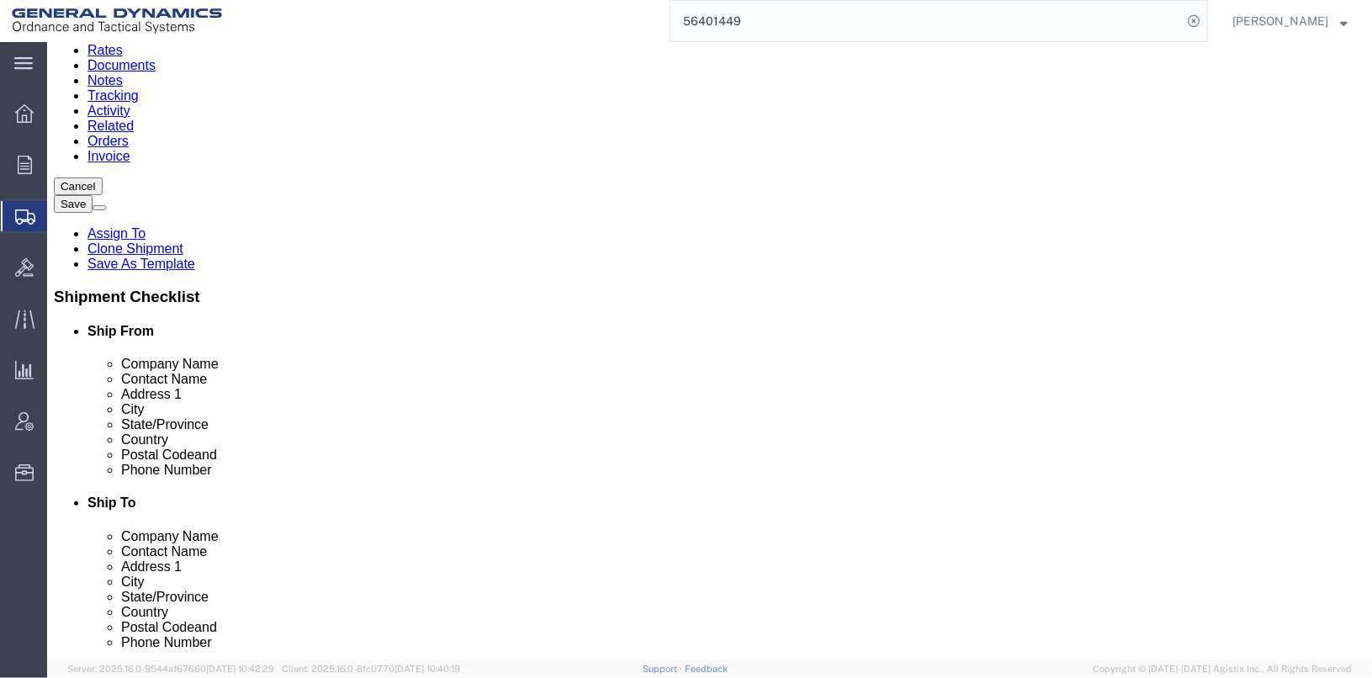
click button "Continue"
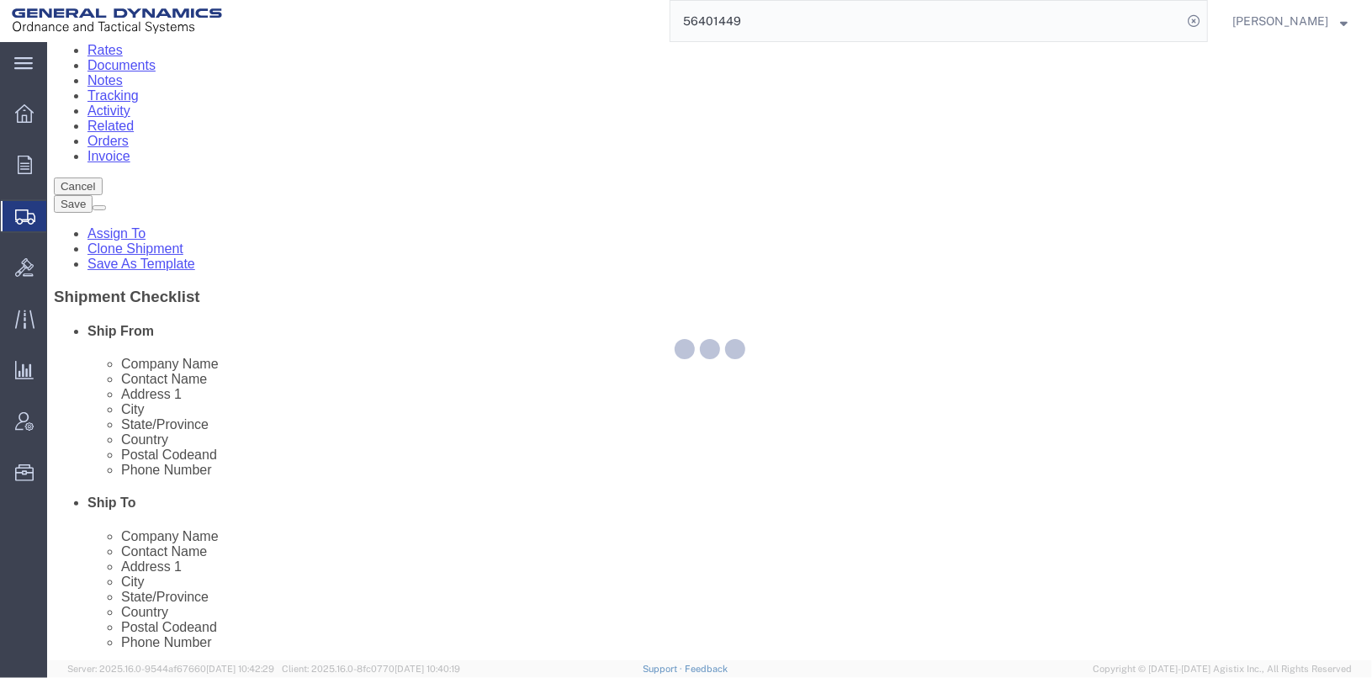
select select
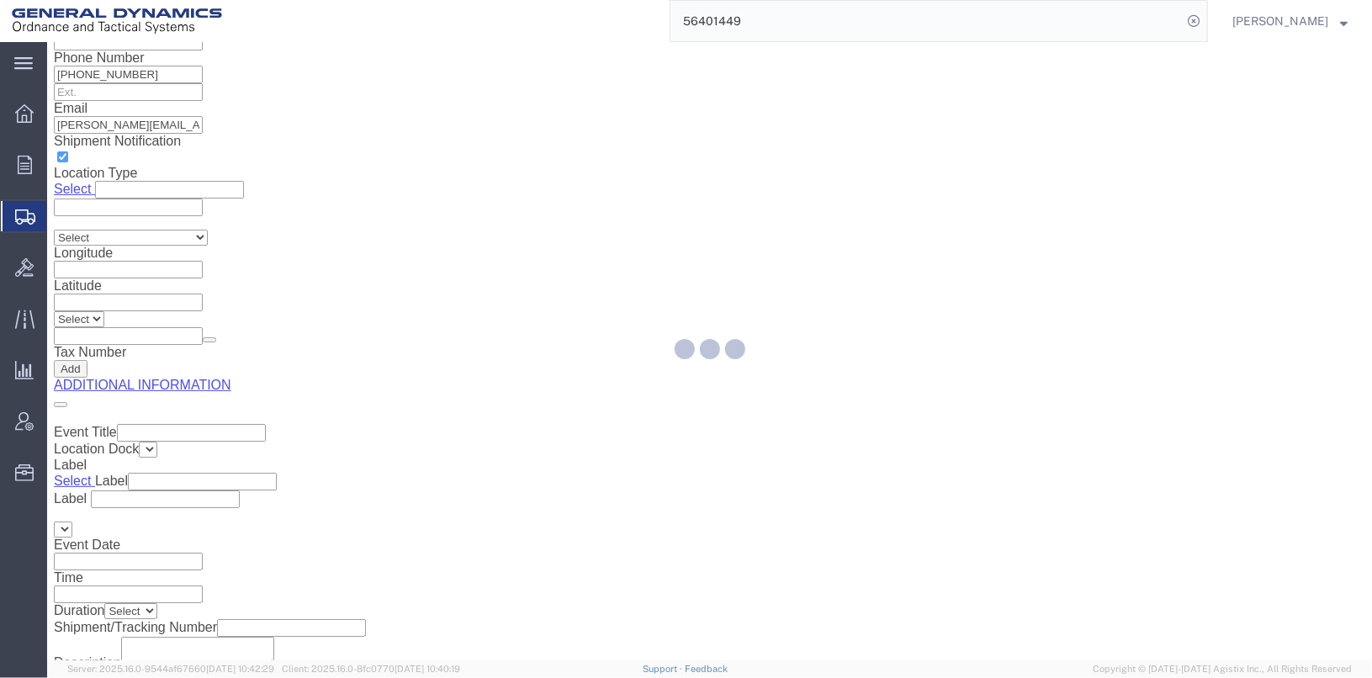
scroll to position [80, 0]
select select "DEPARTMENT"
select select "1763983"
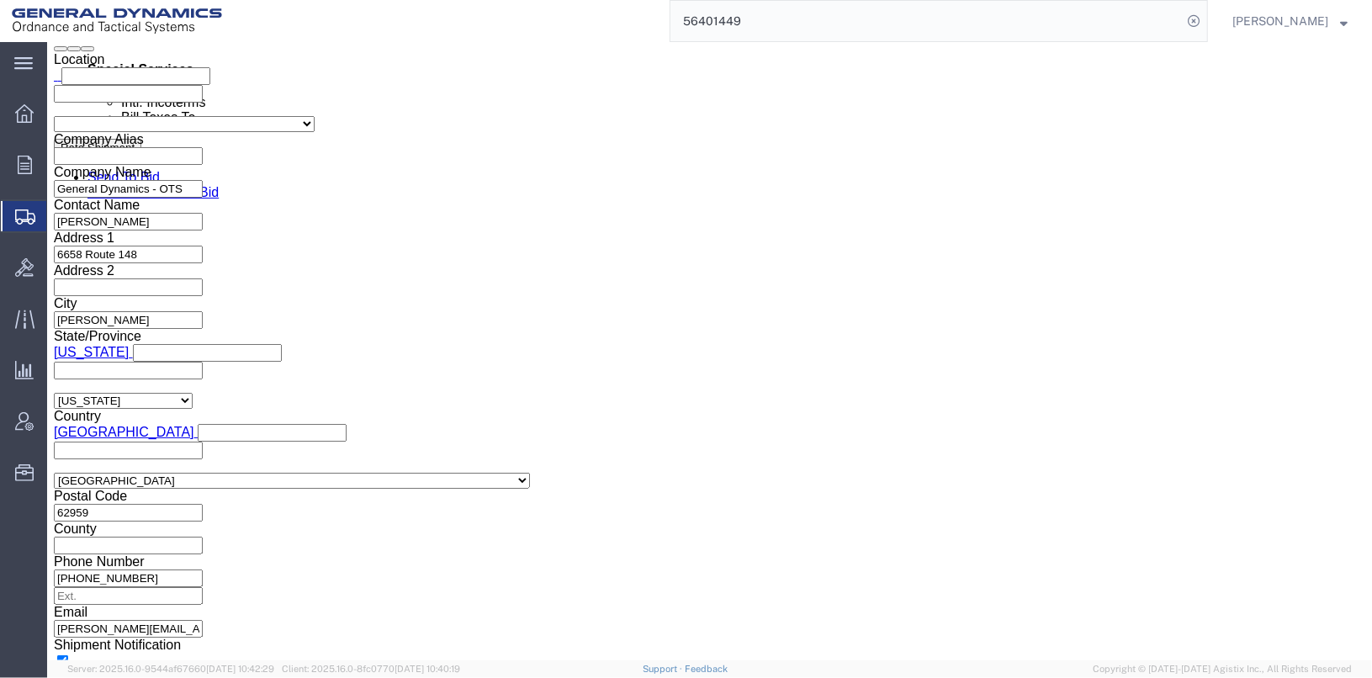
scroll to position [1009, 0]
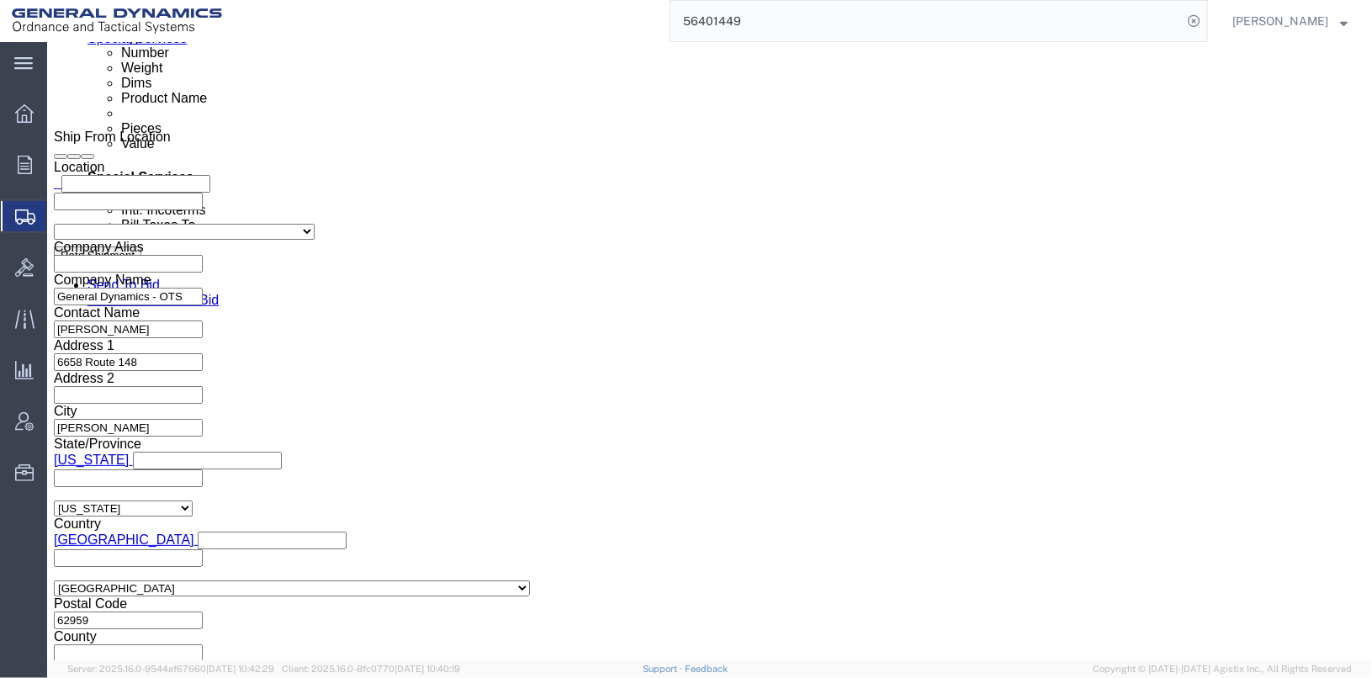
click input "text"
type input "[PERSON_NAME]"
type input "[PERSON_NAME][EMAIL_ADDRESS][PERSON_NAME][DOMAIN_NAME],[PERSON_NAME][DOMAIN_NAM…"
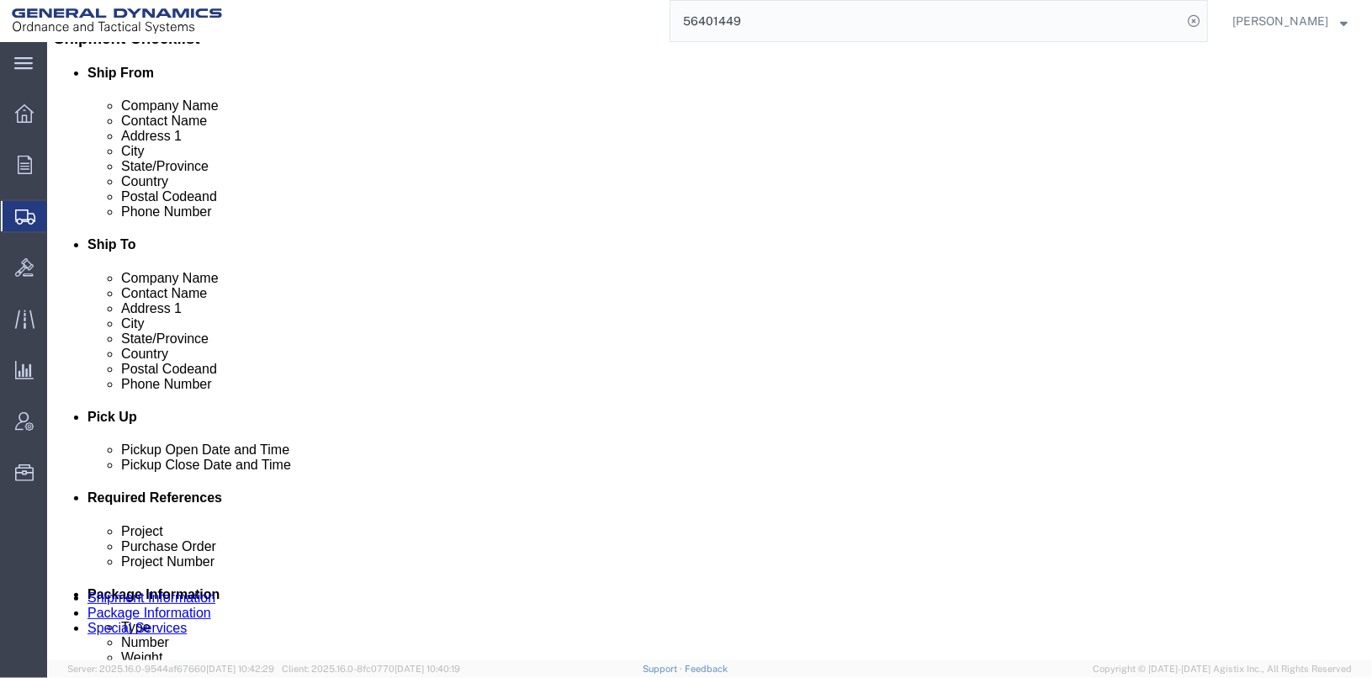
scroll to position [0, 0]
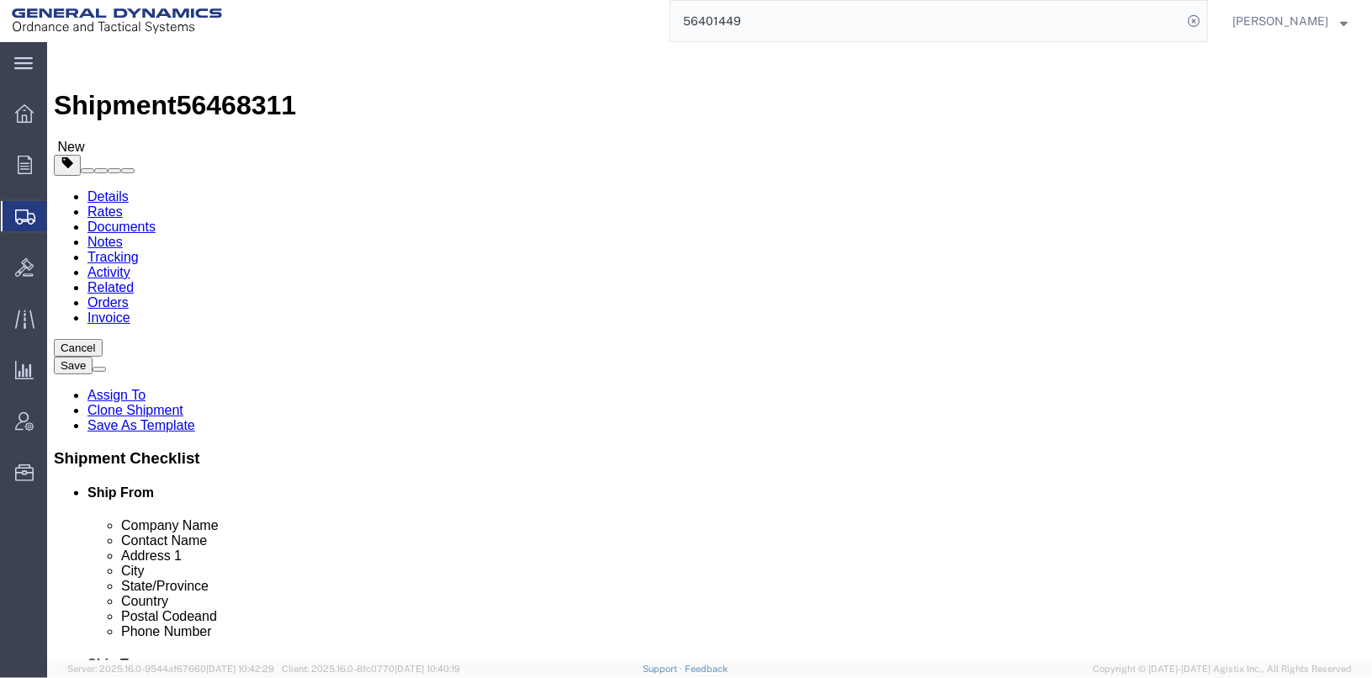
click link "Shipment Information"
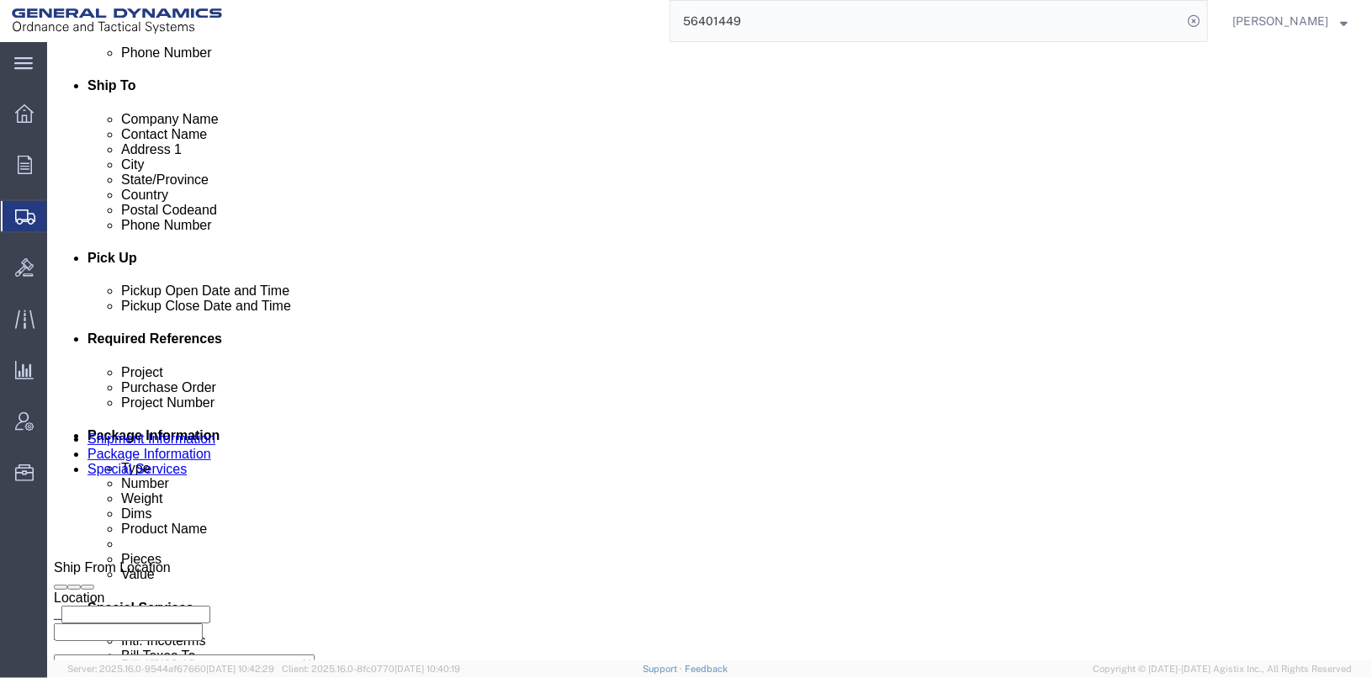
scroll to position [756, 0]
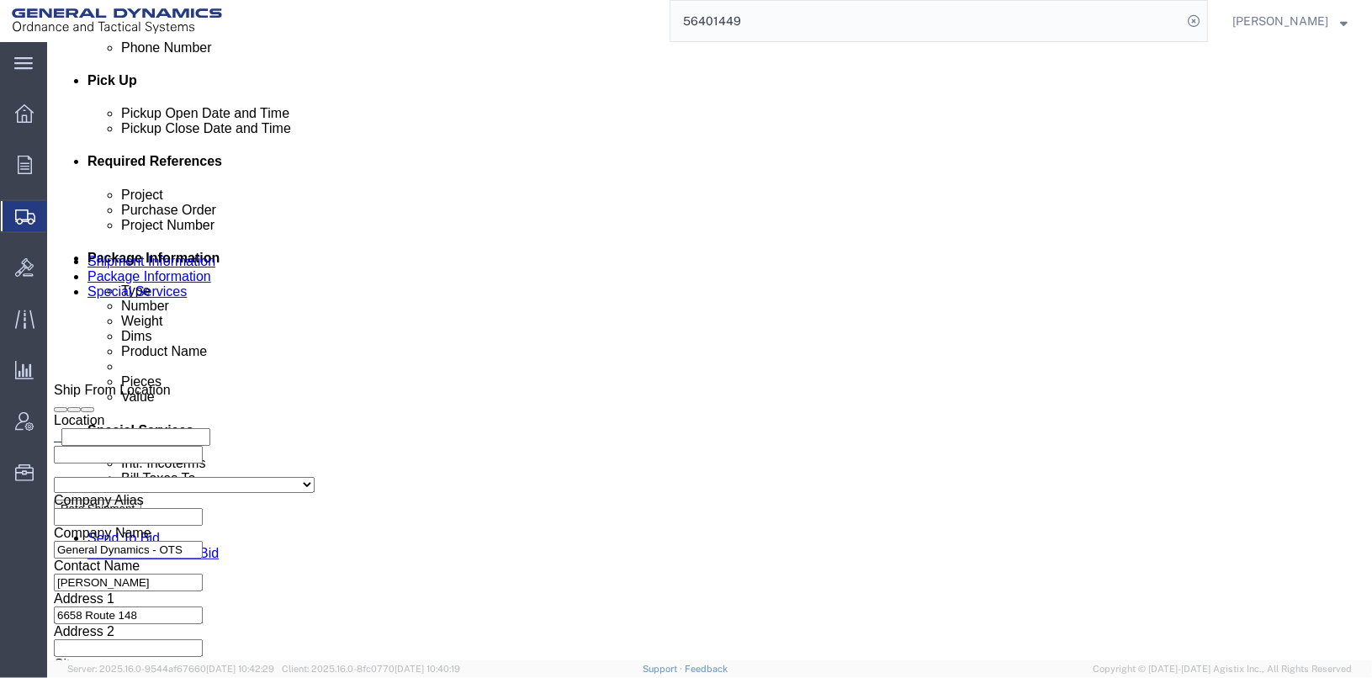
drag, startPoint x: 269, startPoint y: 320, endPoint x: 148, endPoint y: 310, distance: 121.5
click div "Select Account Type Activity ID Airline Appointment Number ASN Batch Request # …"
click input "25340"
type input "25356"
click input "TRK-255018 TLR-234055"
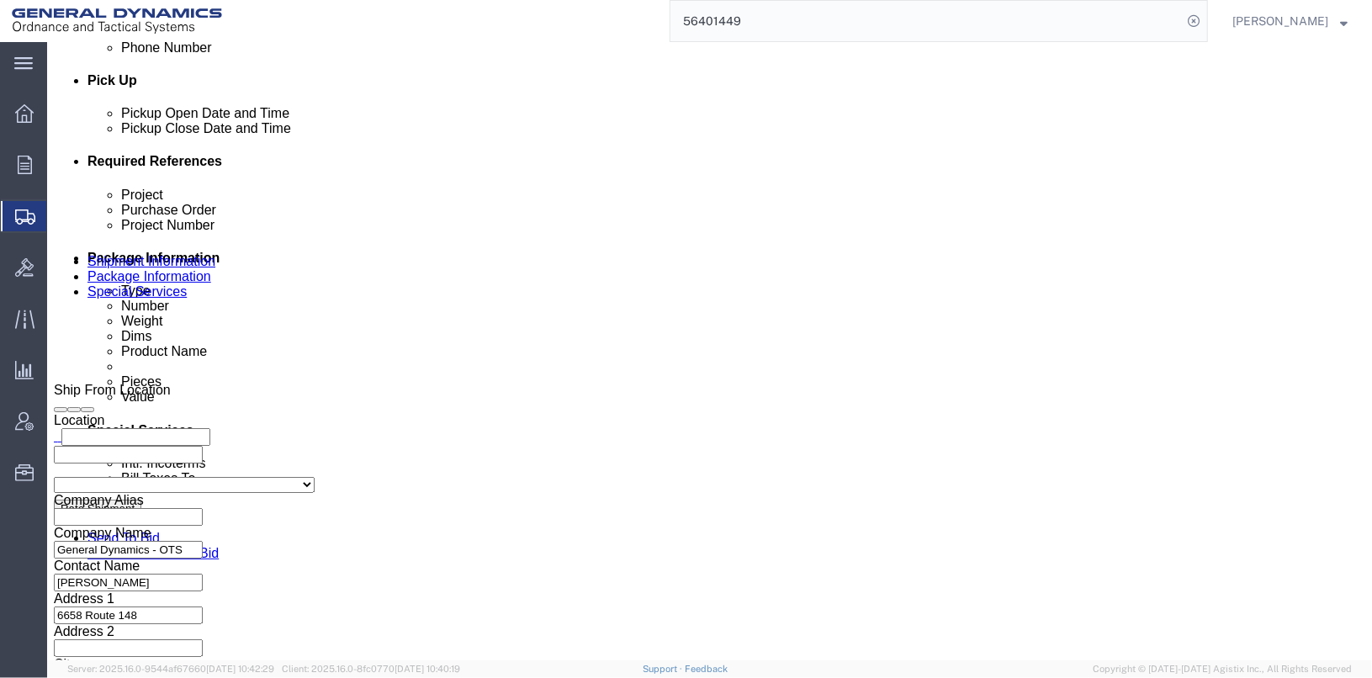
click input "TRK- TLR-234055"
type input "TRK- TLR-"
click button "Save"
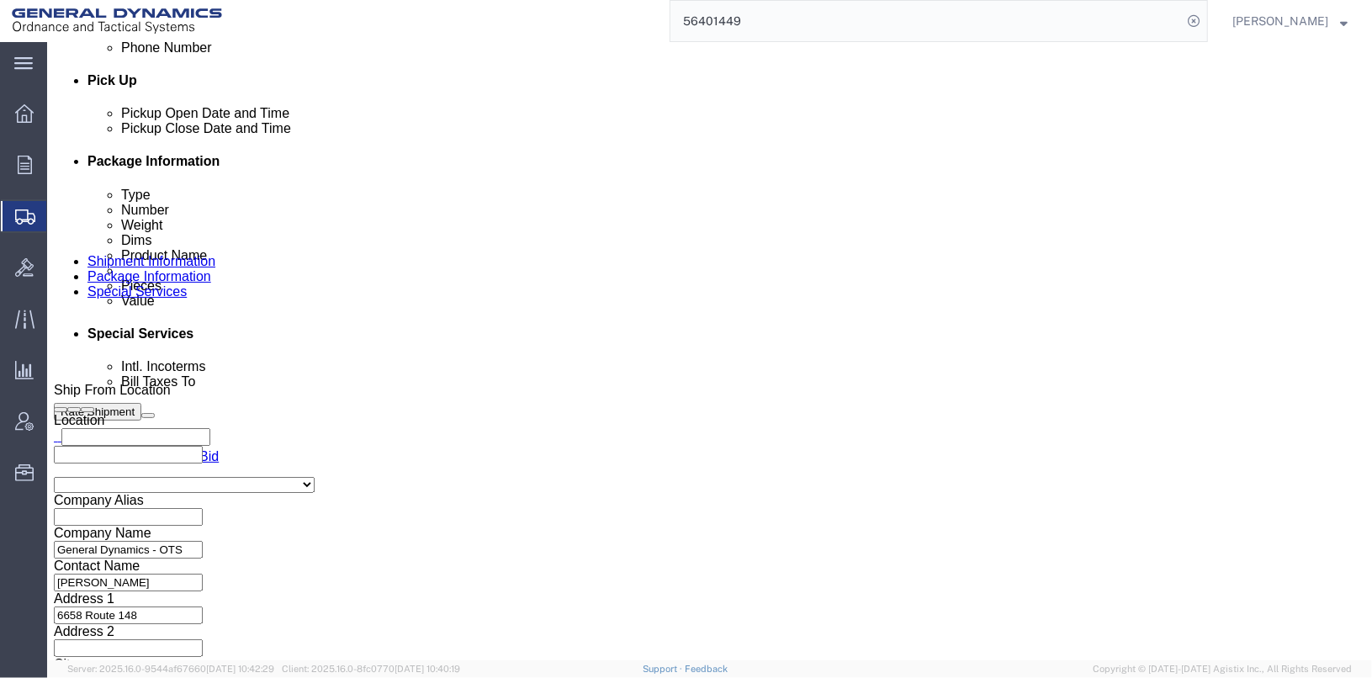
click button "Save"
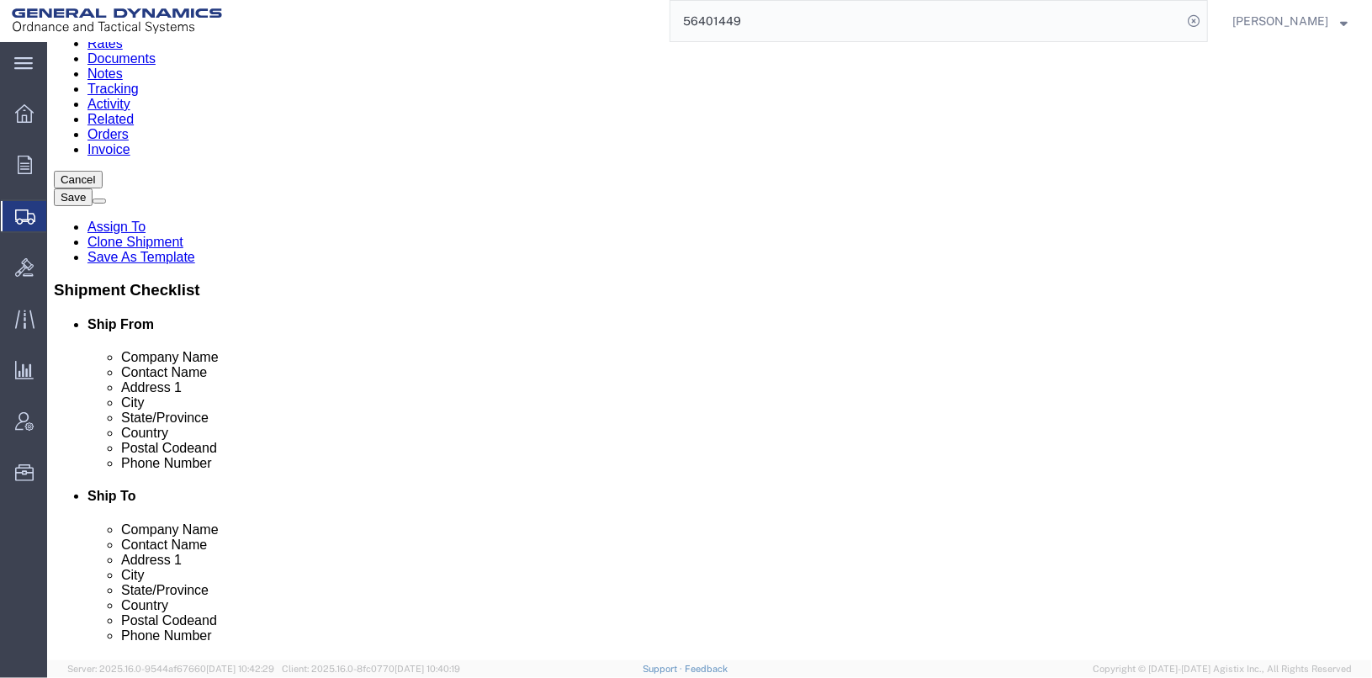
scroll to position [83, 0]
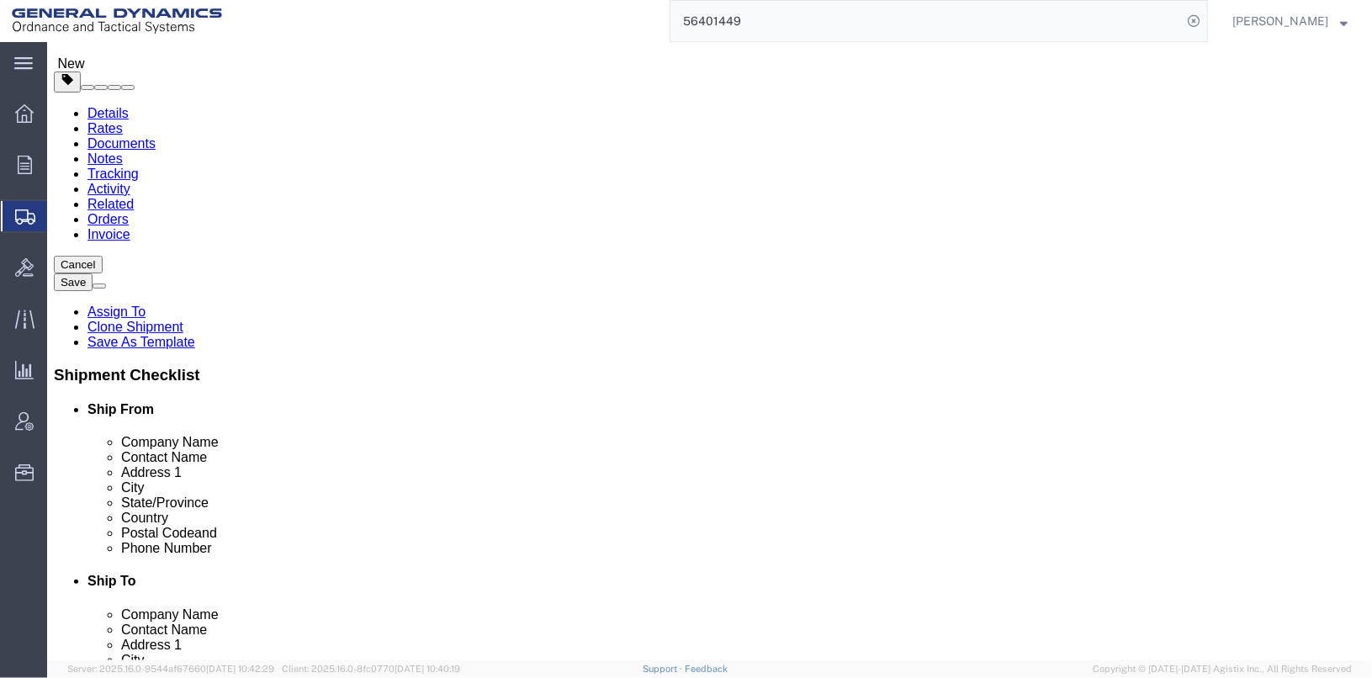
click button "Save"
click link "Clone Shipment"
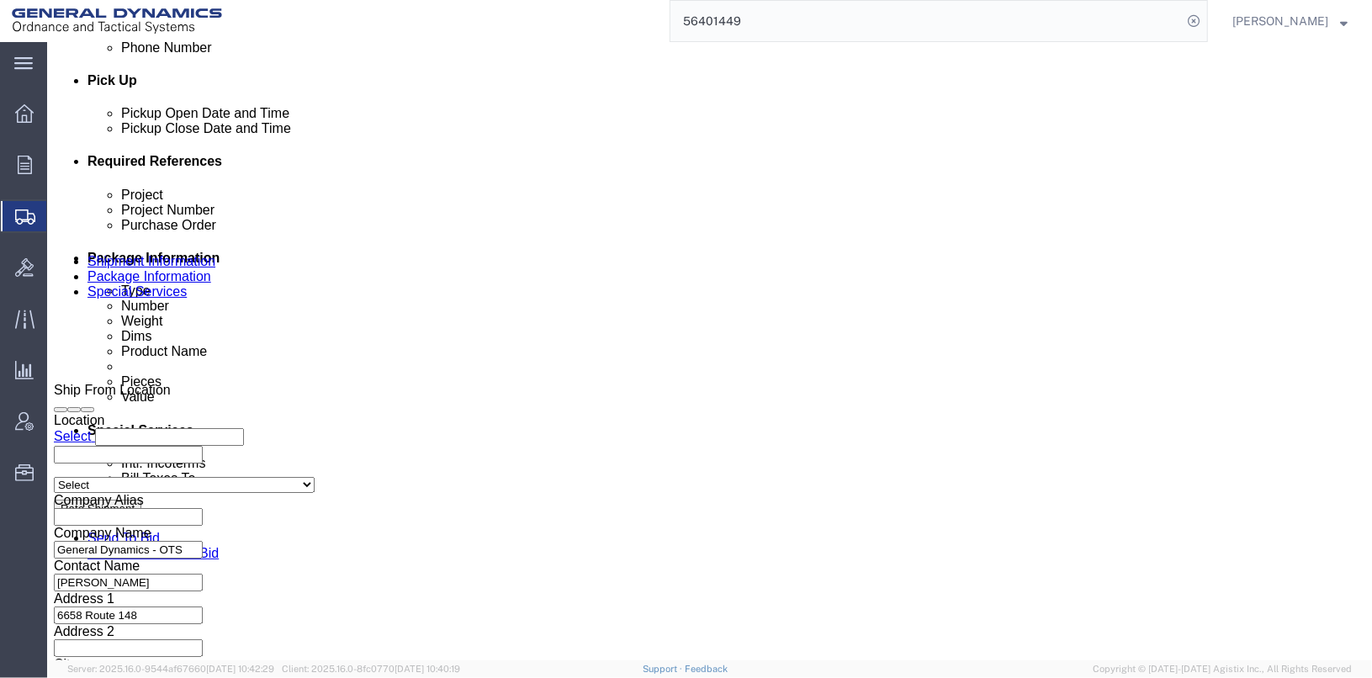
scroll to position [673, 0]
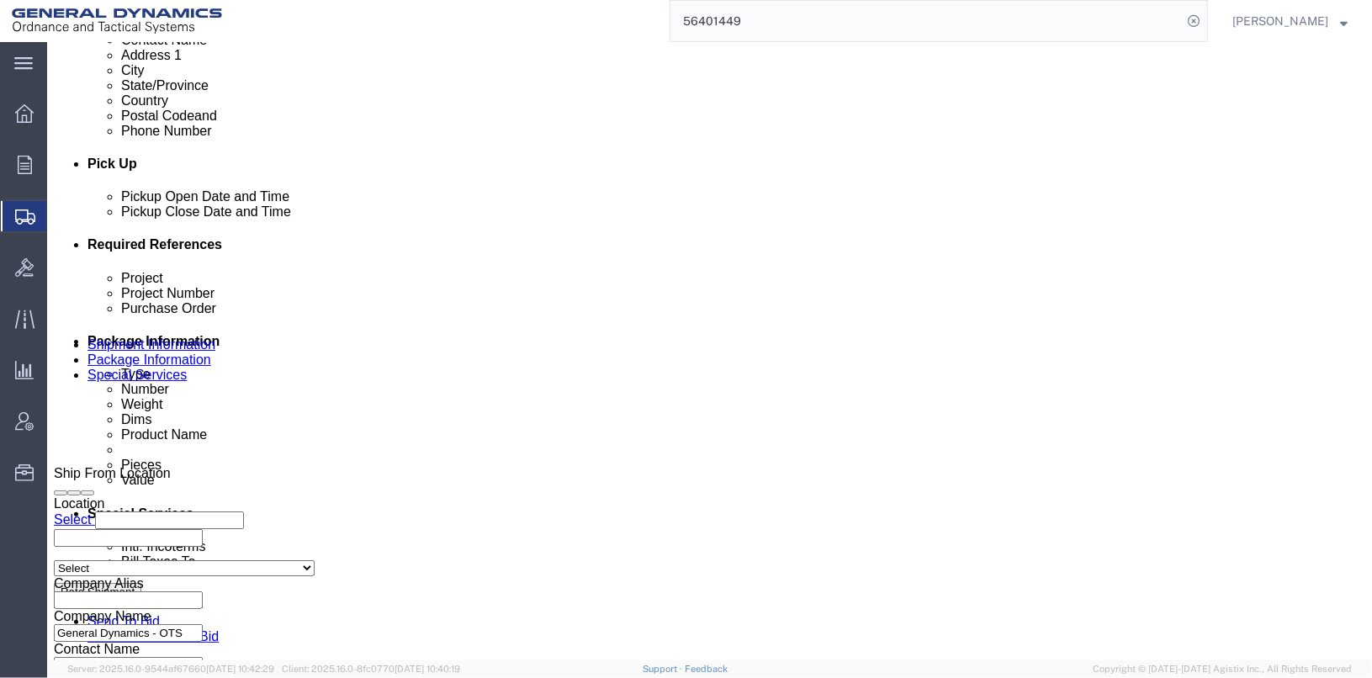
click input "25356"
type input "25357"
click button "Add reference"
click select "Select Account Type Activity ID Airline Appointment Number ASN Batch Request # …"
select select "SERLNUM"
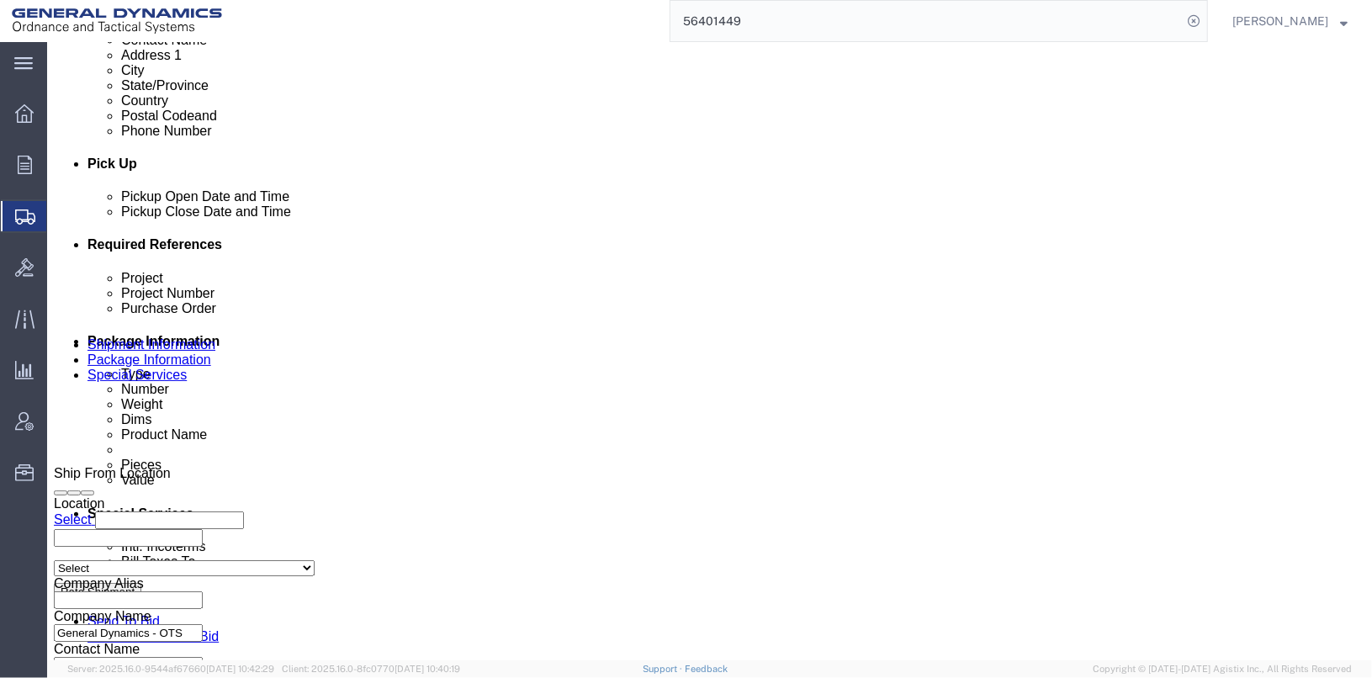
click select "Select Account Type Activity ID Airline Appointment Number ASN Batch Request # …"
click button "Save"
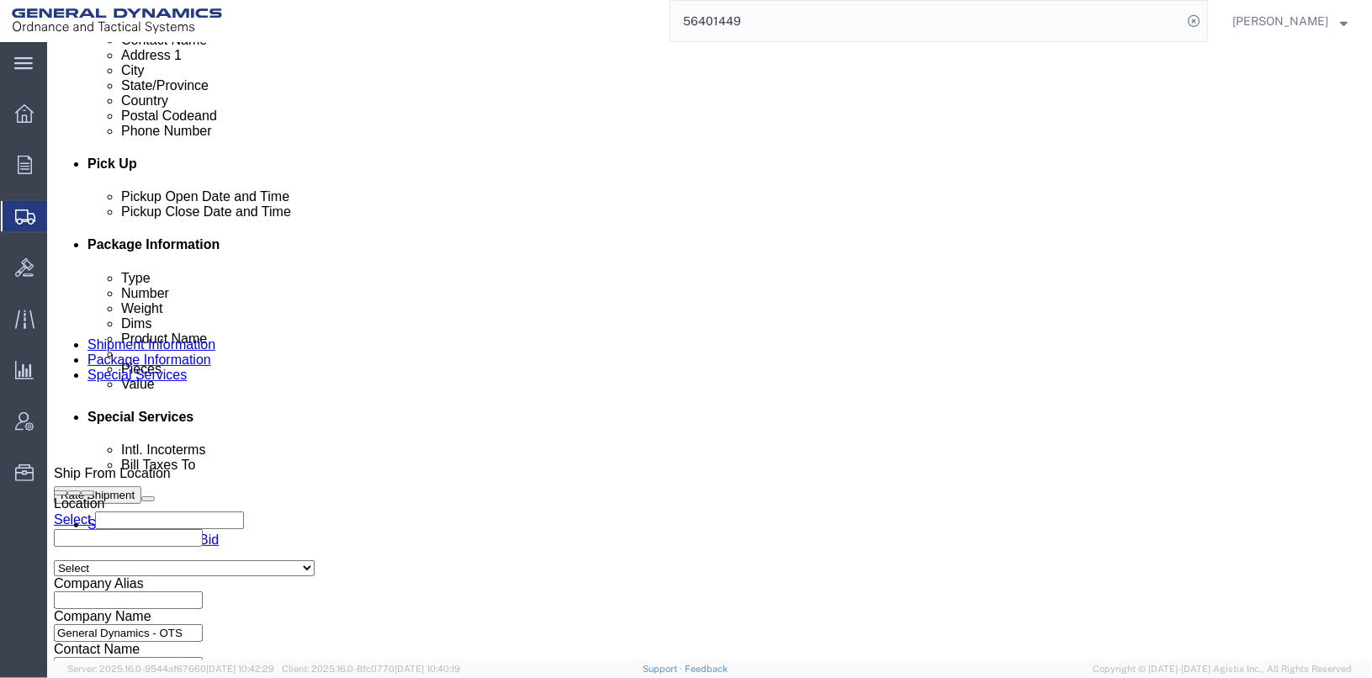
click link "Clone Shipment"
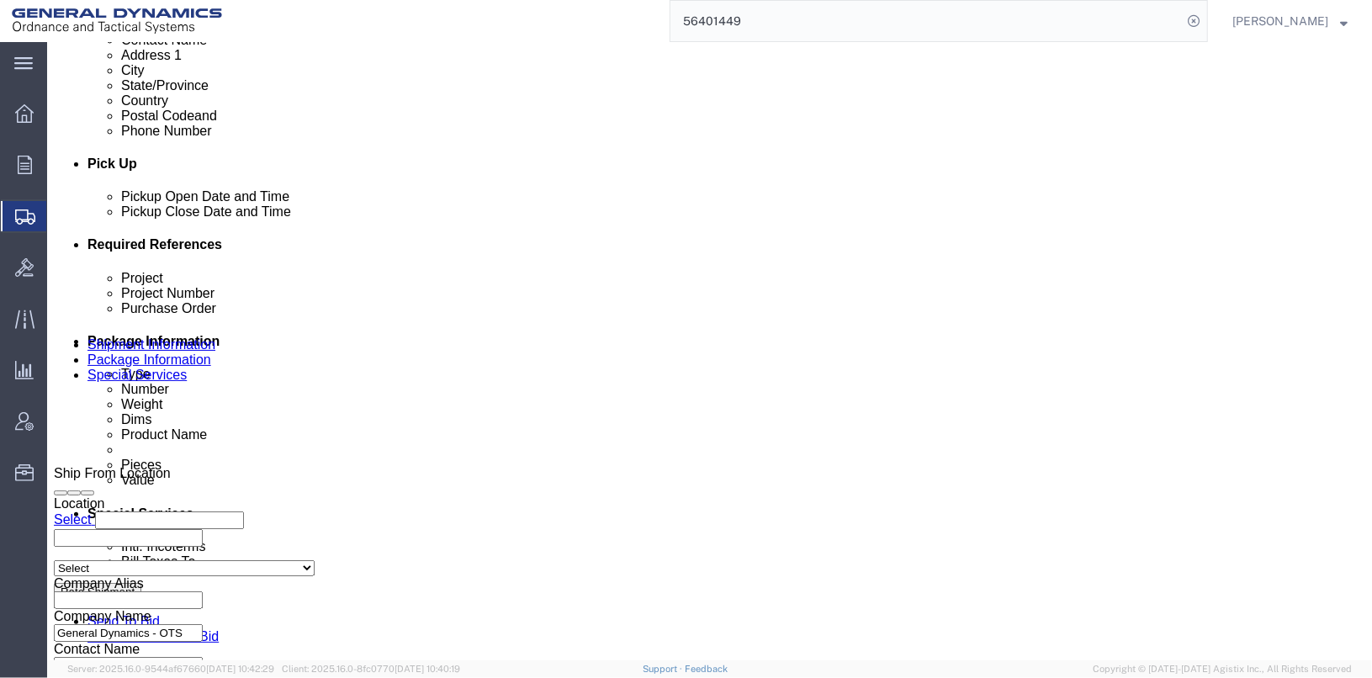
click input "25357"
type input "25358"
click button "Add reference"
click select "Select Account Type Activity ID Airline Appointment Number ASN Batch Request # …"
select select "SERLNUM"
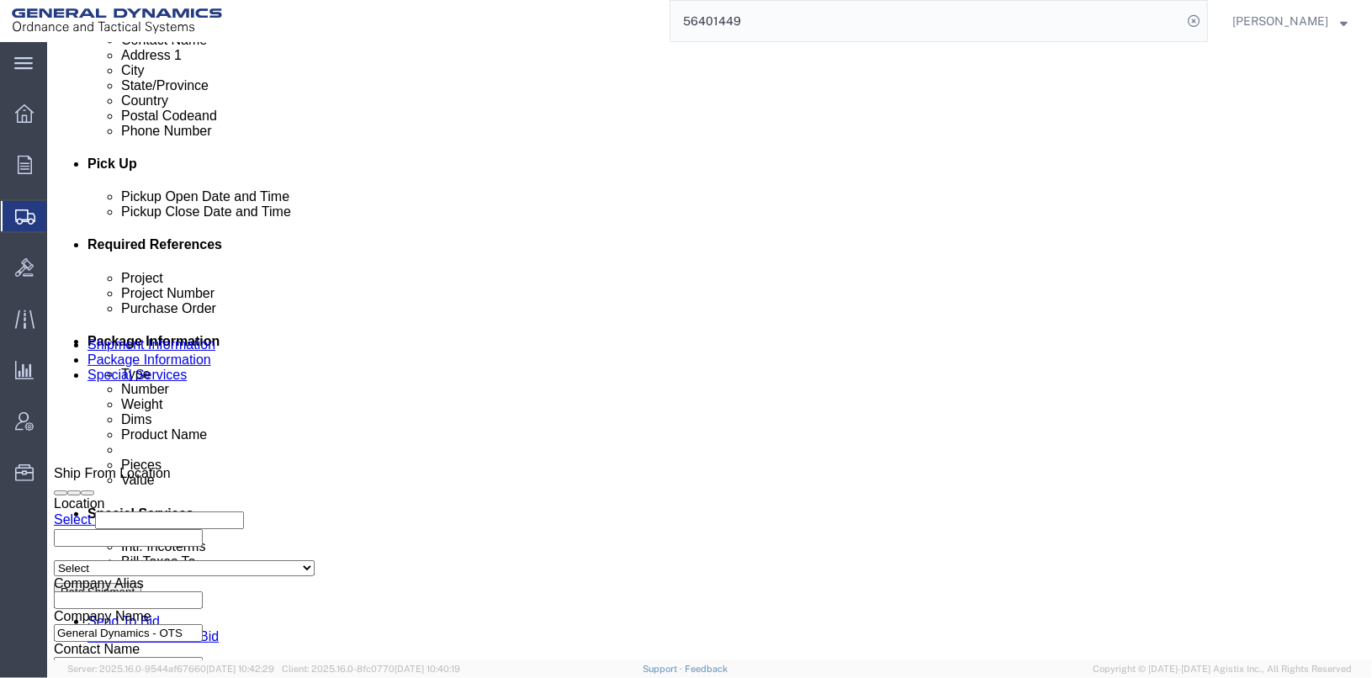
click select "Select Account Type Activity ID Airline Appointment Number ASN Batch Request # …"
click div "Project 30100301 Project Number 30100301 Purchase Order 30100301 Select Account…"
click button "Save"
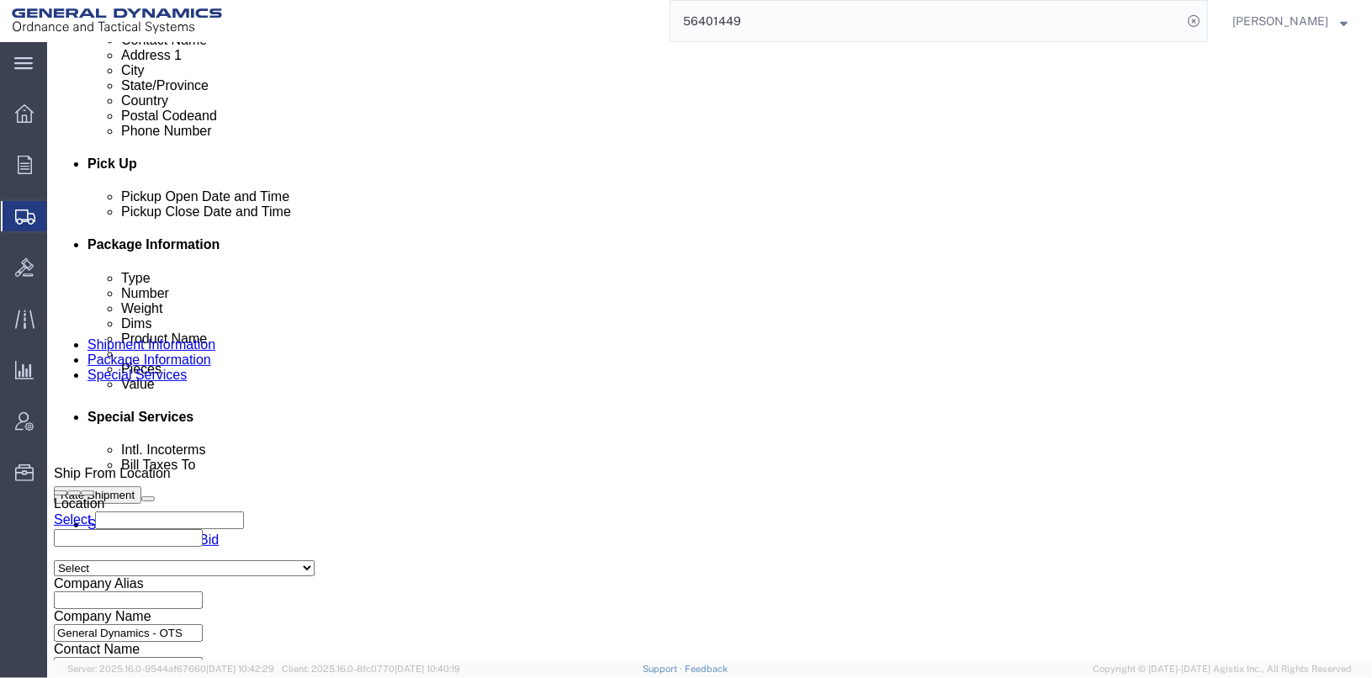
click div
click p "Shipment information saved successfully."
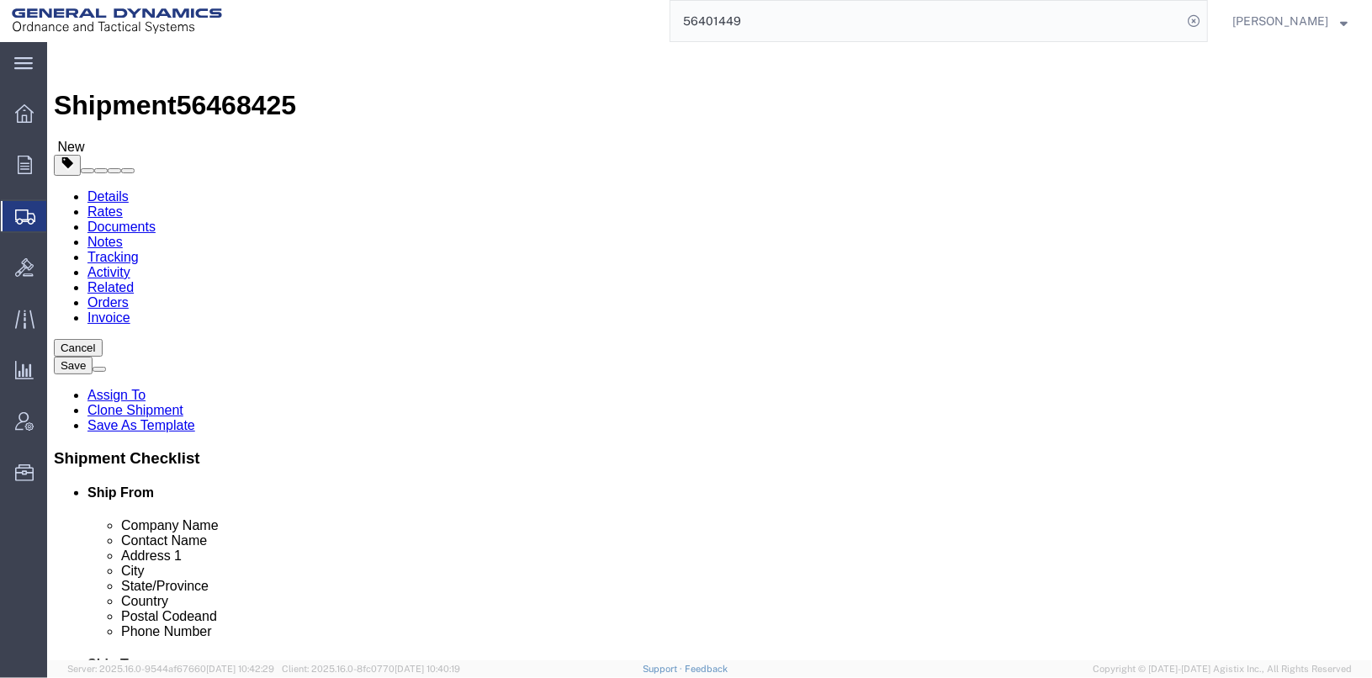
drag, startPoint x: 284, startPoint y: 375, endPoint x: 178, endPoint y: 369, distance: 106.1
click div "6658 Route 148"
type input "[STREET_ADDRESS][PERSON_NAME]"
drag, startPoint x: 246, startPoint y: 443, endPoint x: 190, endPoint y: 444, distance: 55.5
click input "[PERSON_NAME]"
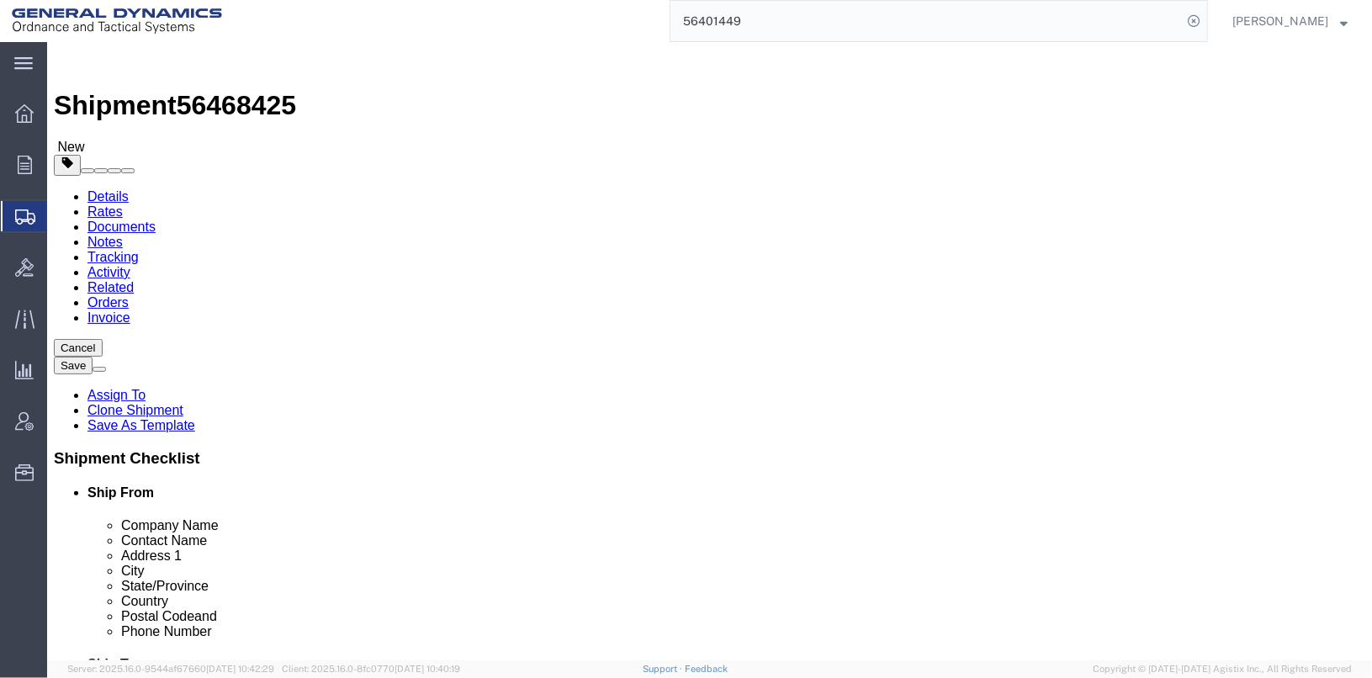
type input "[PERSON_NAME]"
drag, startPoint x: 234, startPoint y: 542, endPoint x: 214, endPoint y: 541, distance: 20.3
click div
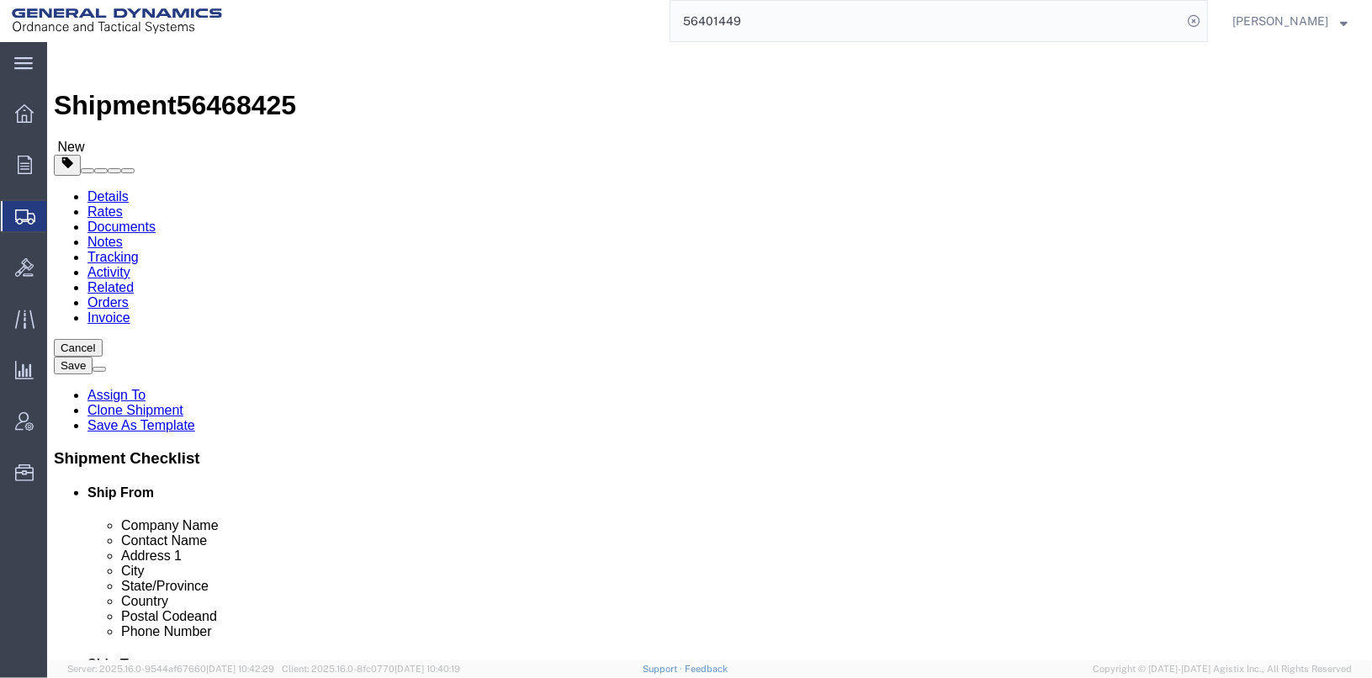
click div
click input "62959"
type input "62948"
click label "City"
click button "Save"
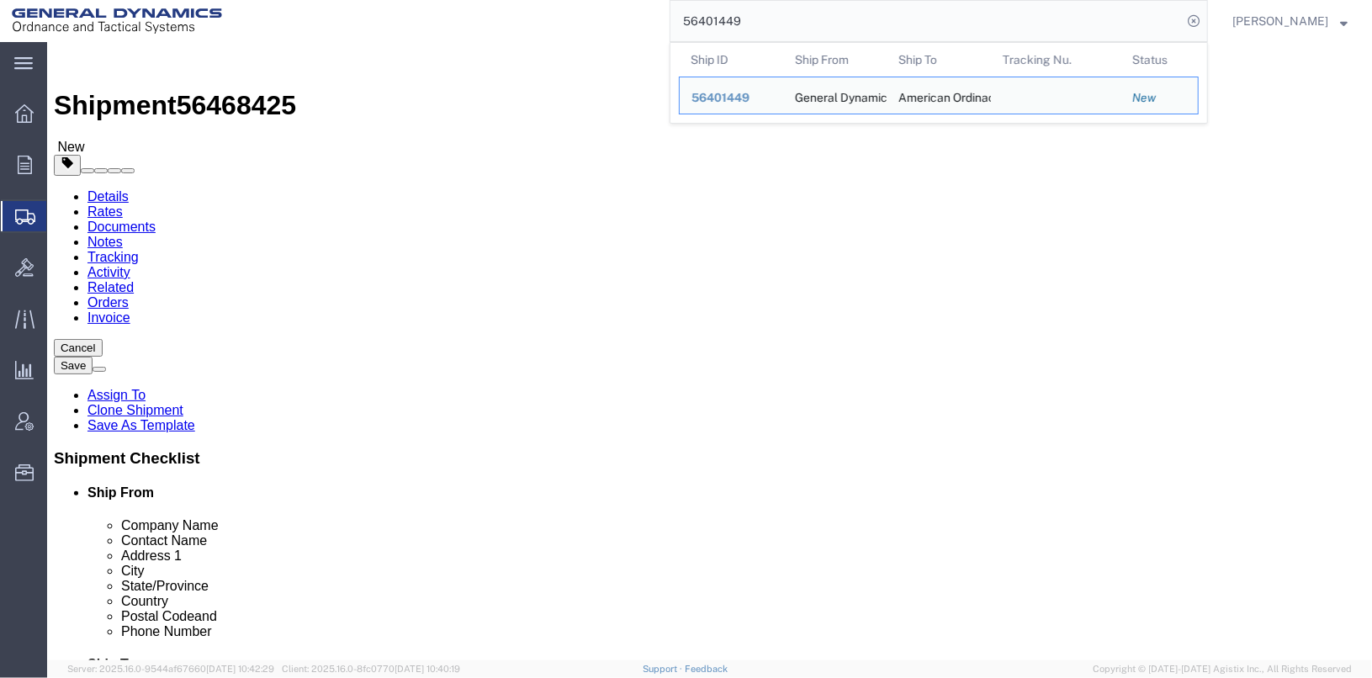
click at [770, 19] on input "56401449" at bounding box center [925, 21] width 511 height 40
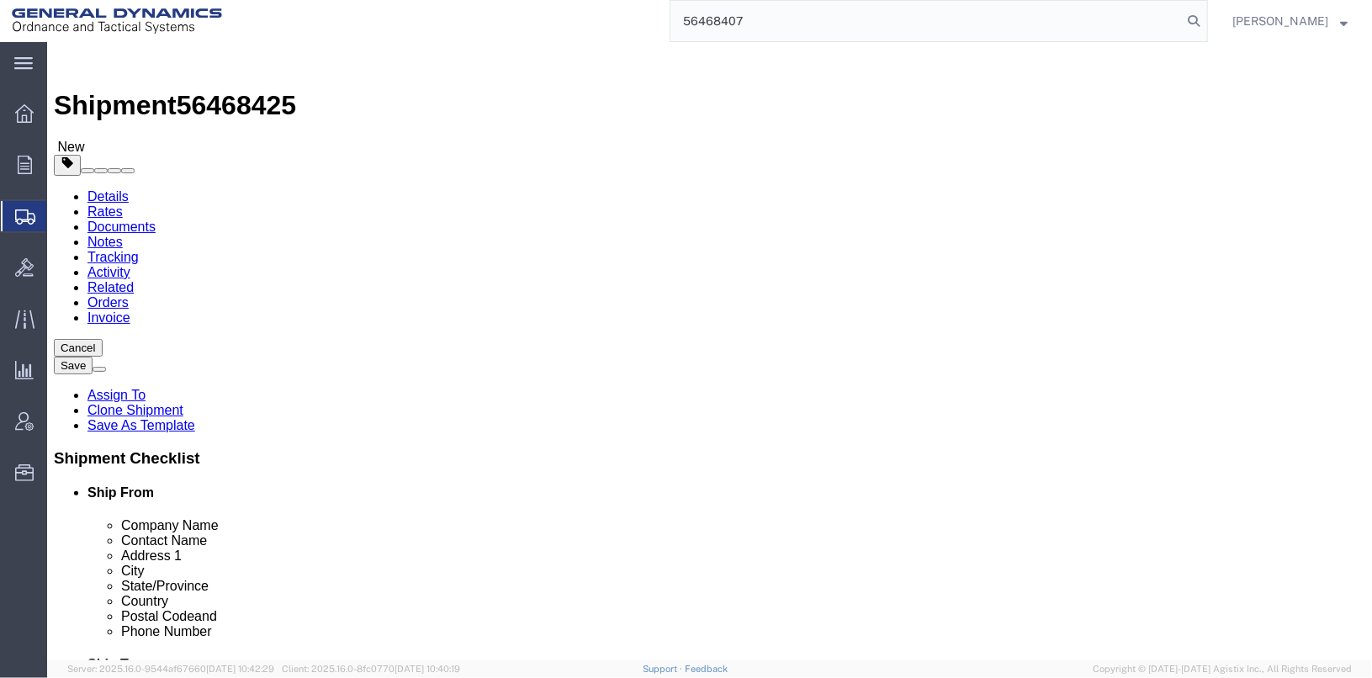
type input "56468407"
drag, startPoint x: 283, startPoint y: 373, endPoint x: 137, endPoint y: 359, distance: 146.2
click div "Location Select Select My Profile Location GD-OTS [GEOGRAPHIC_DATA] (Commerce) …"
type input "[STREET_ADDRESS][PERSON_NAME]"
type input "[PERSON_NAME]"
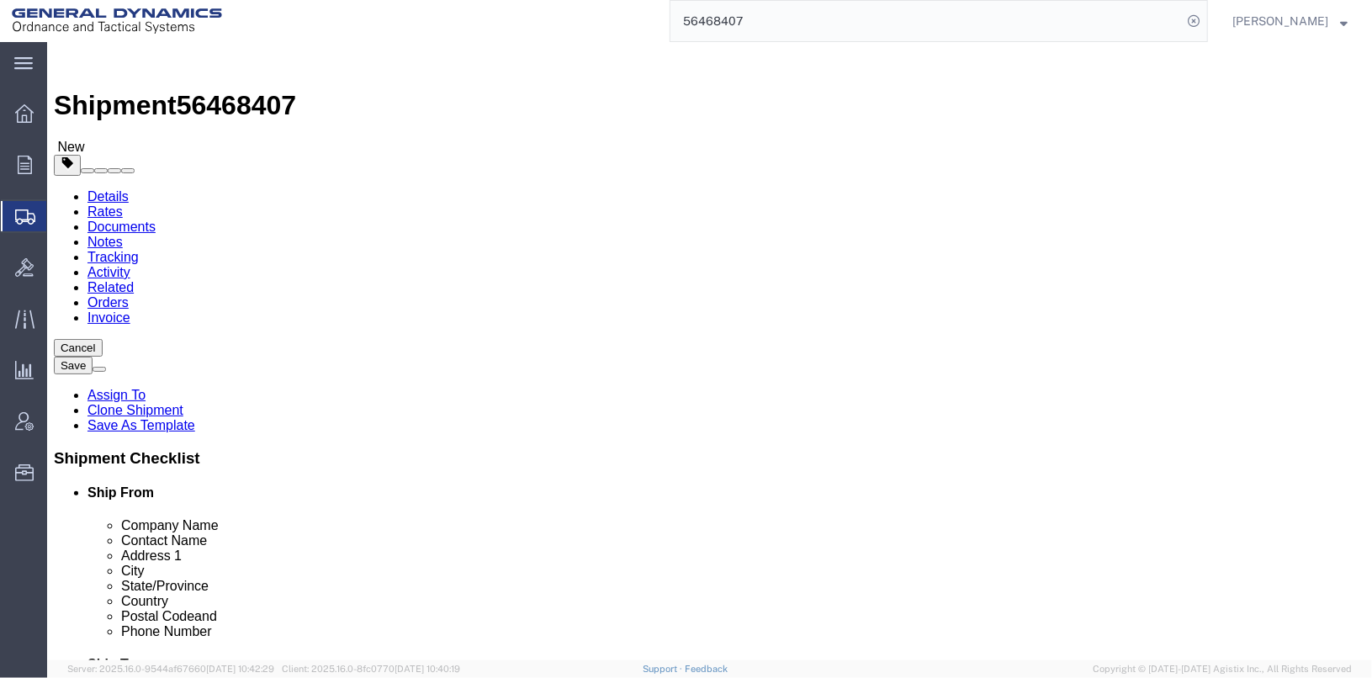
click input "62959"
type input "62948"
click button "Save"
click at [803, 19] on input "56468407" at bounding box center [925, 21] width 511 height 40
type input "56468311"
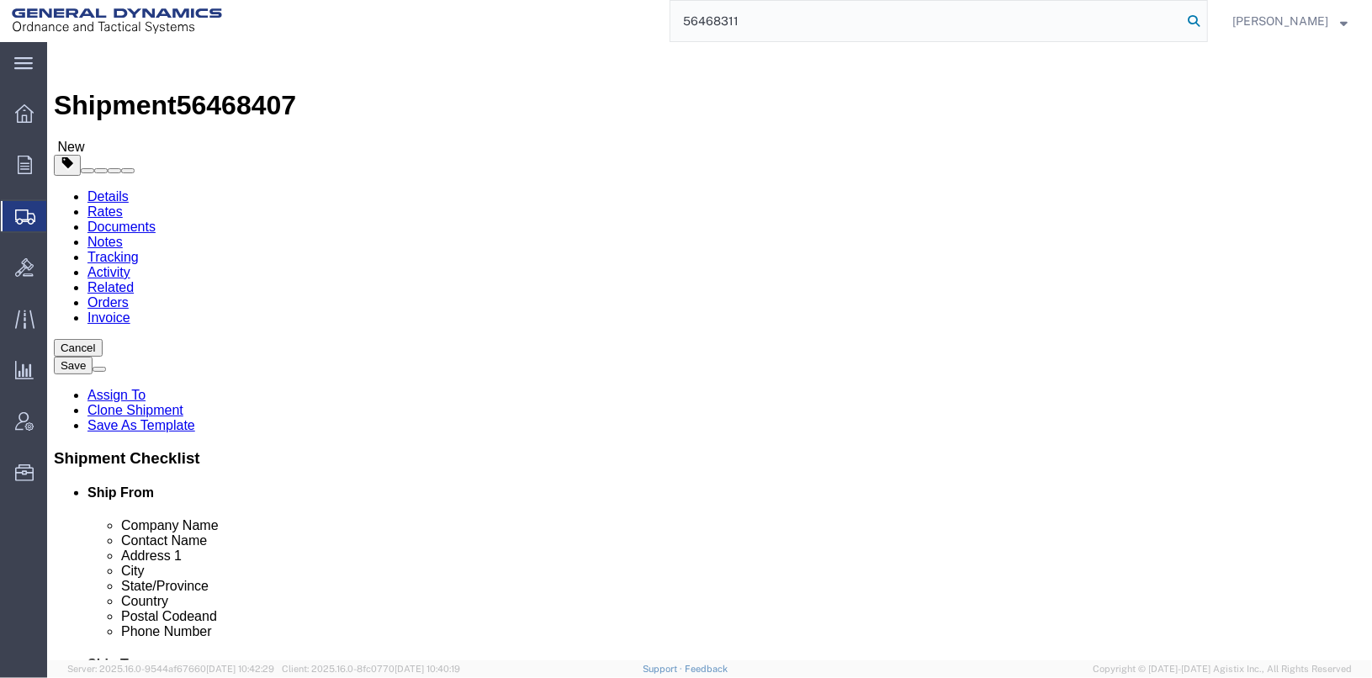
click at [1205, 15] on icon at bounding box center [1194, 21] width 24 height 24
drag, startPoint x: 280, startPoint y: 380, endPoint x: 161, endPoint y: 370, distance: 119.0
click div "Address [STREET_ADDRESS]"
type input "5"
type input "[STREET_ADDRESS][PERSON_NAME]"
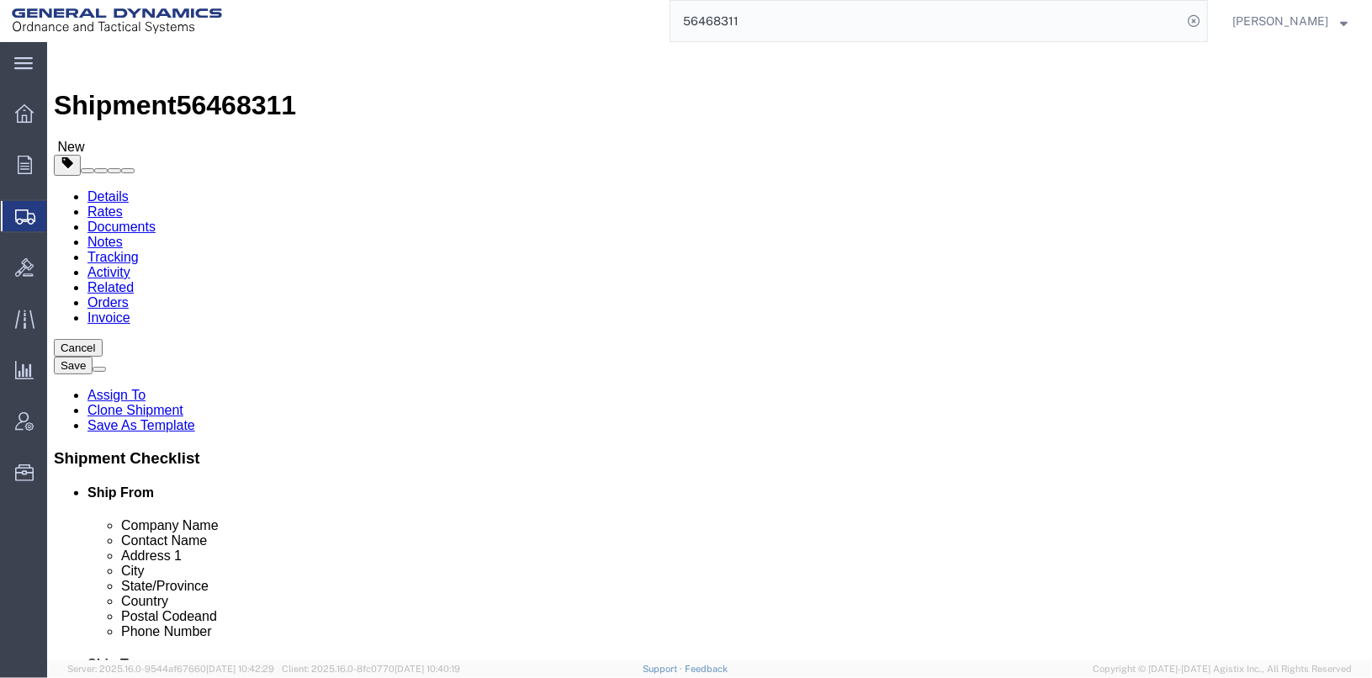
drag, startPoint x: 234, startPoint y: 446, endPoint x: 177, endPoint y: 434, distance: 57.6
click div "[PERSON_NAME]"
type input "[PERSON_NAME]"
click input "62959"
type input "6"
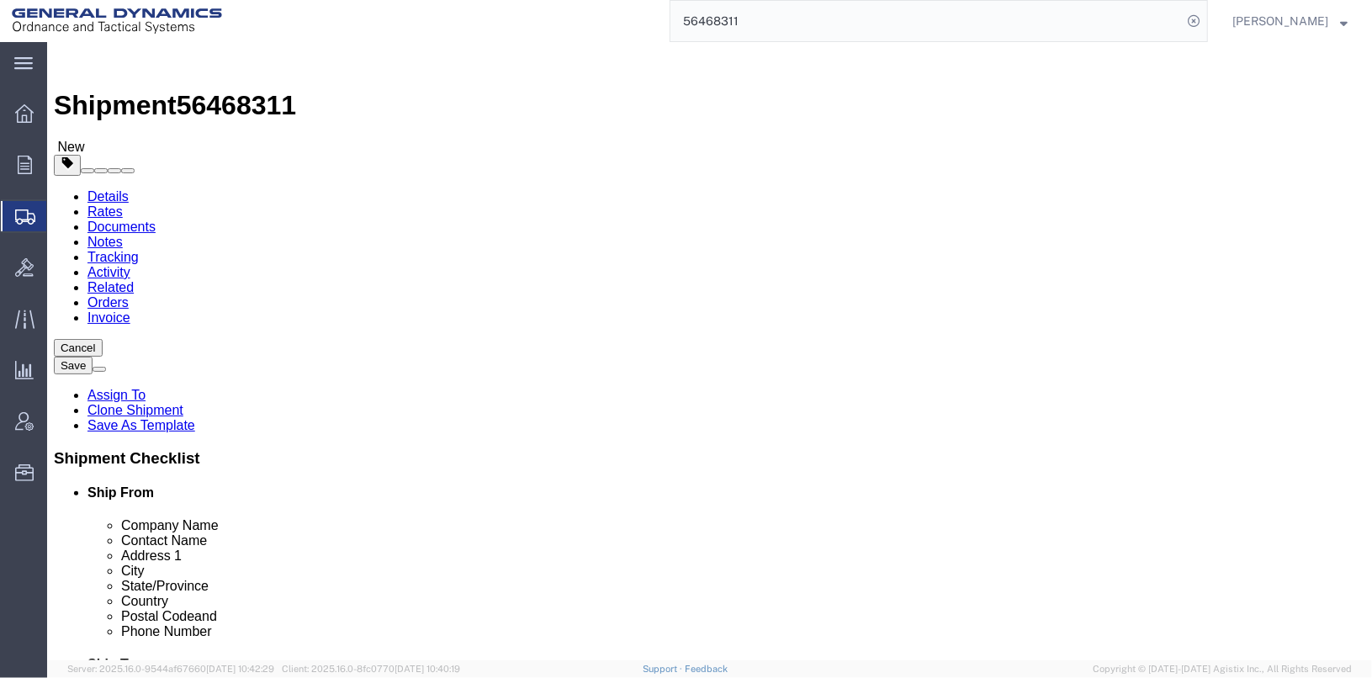
type input "62948"
click button "Save"
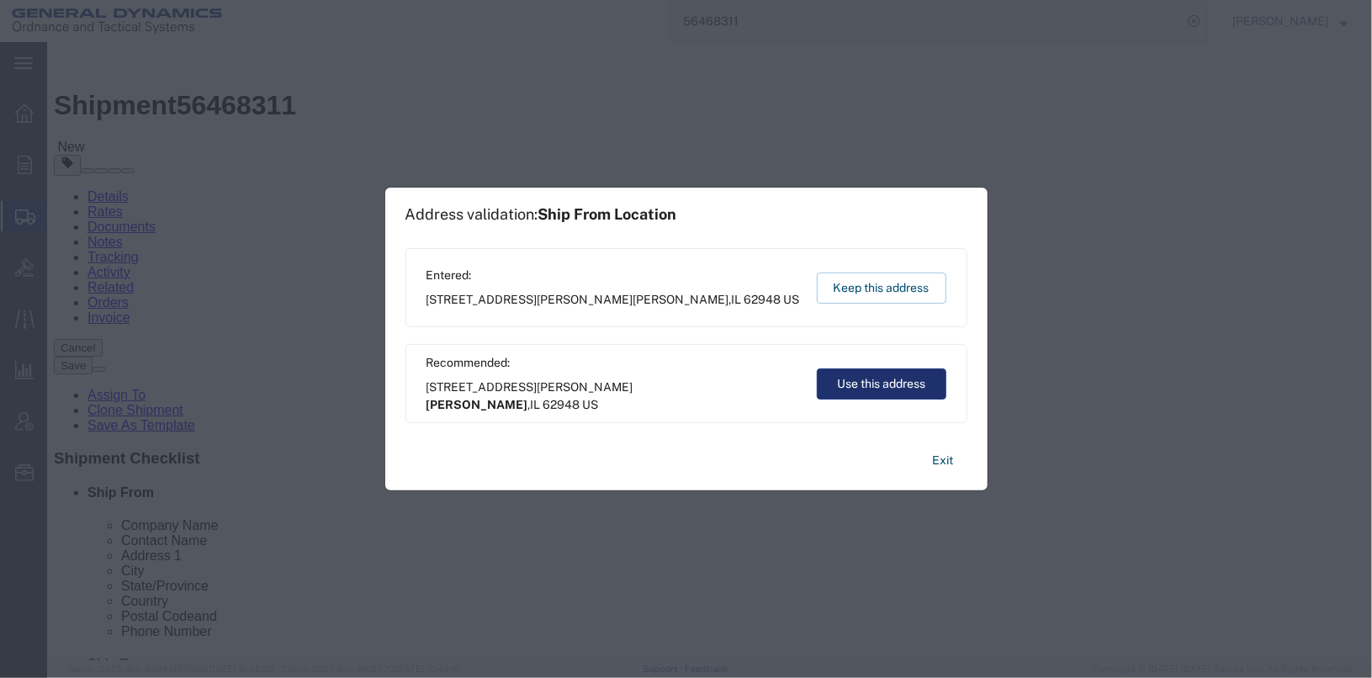
click at [892, 378] on button "Use this address" at bounding box center [882, 383] width 130 height 31
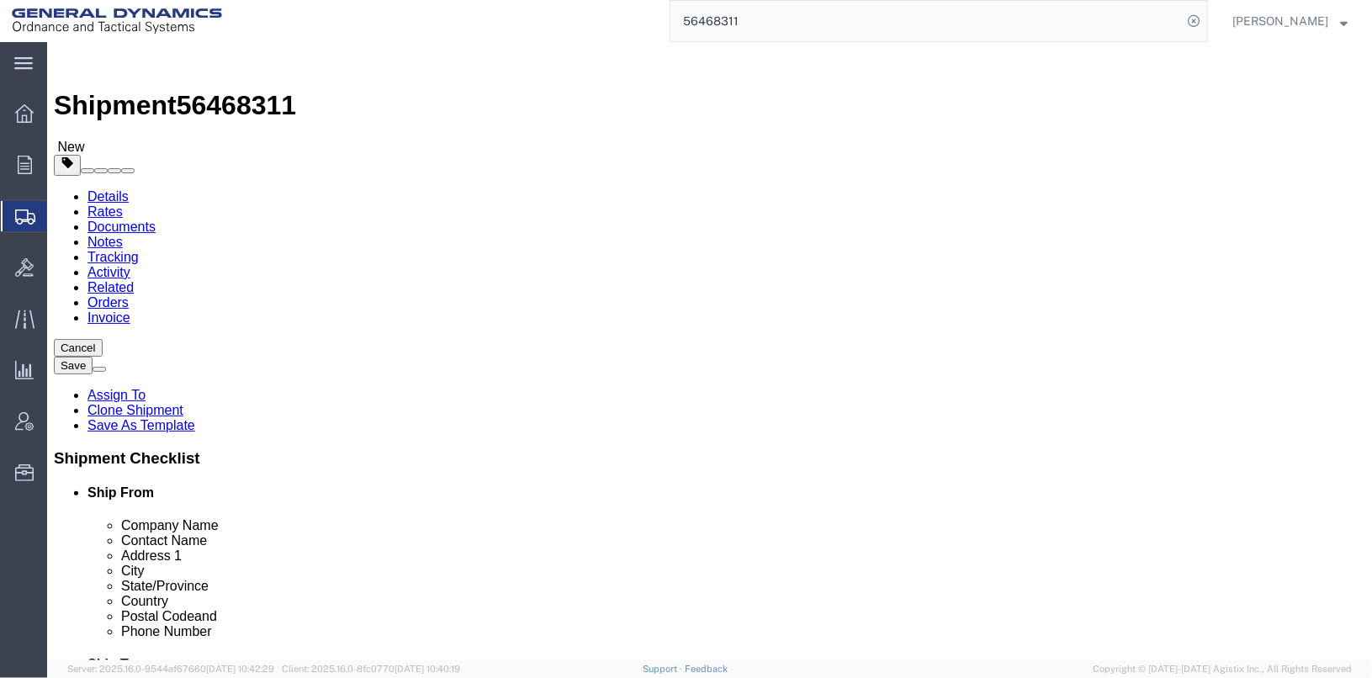
click button "Rate Shipment"
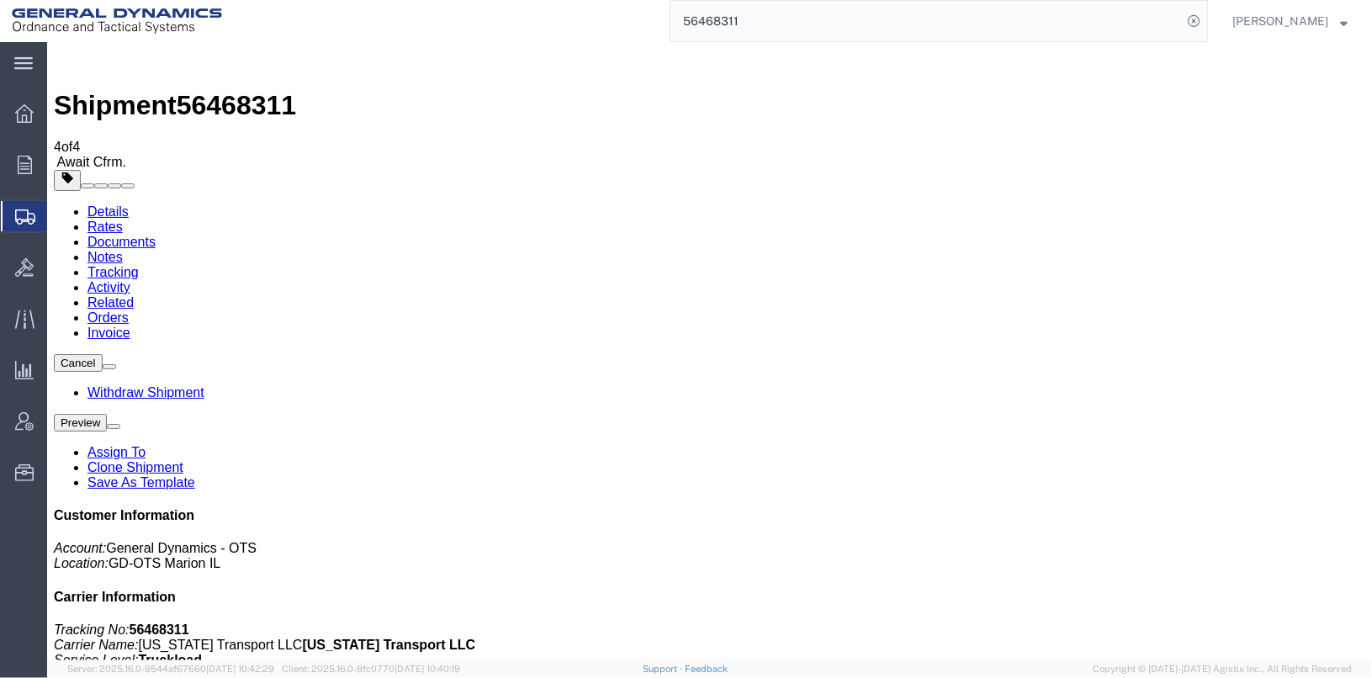
checkbox input "true"
select select "1"
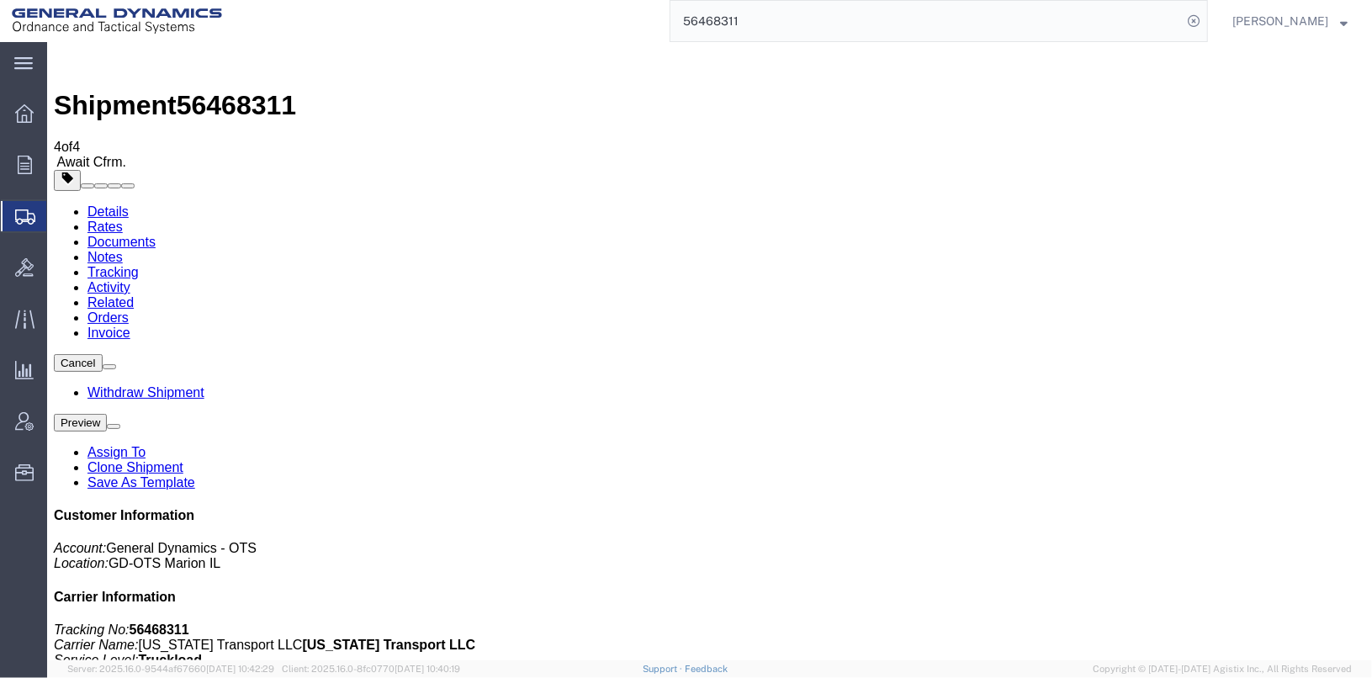
select select "1"
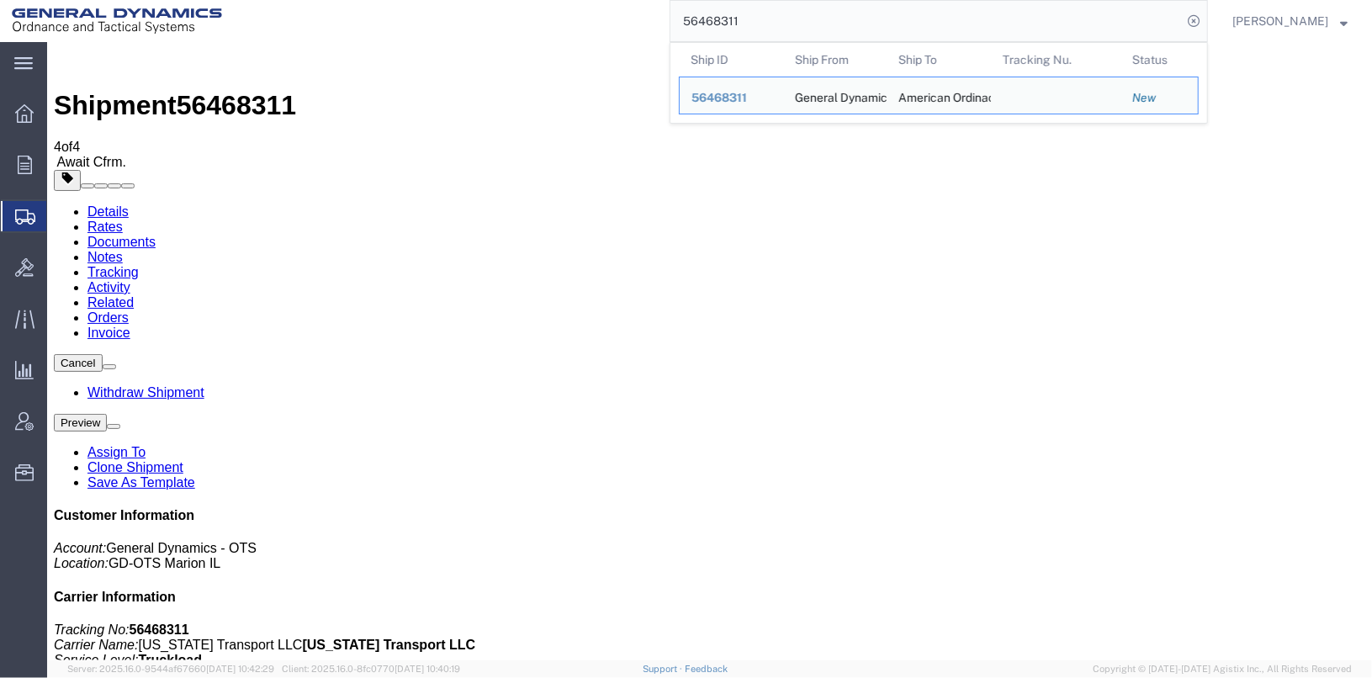
click at [769, 30] on input "56468311" at bounding box center [925, 21] width 511 height 40
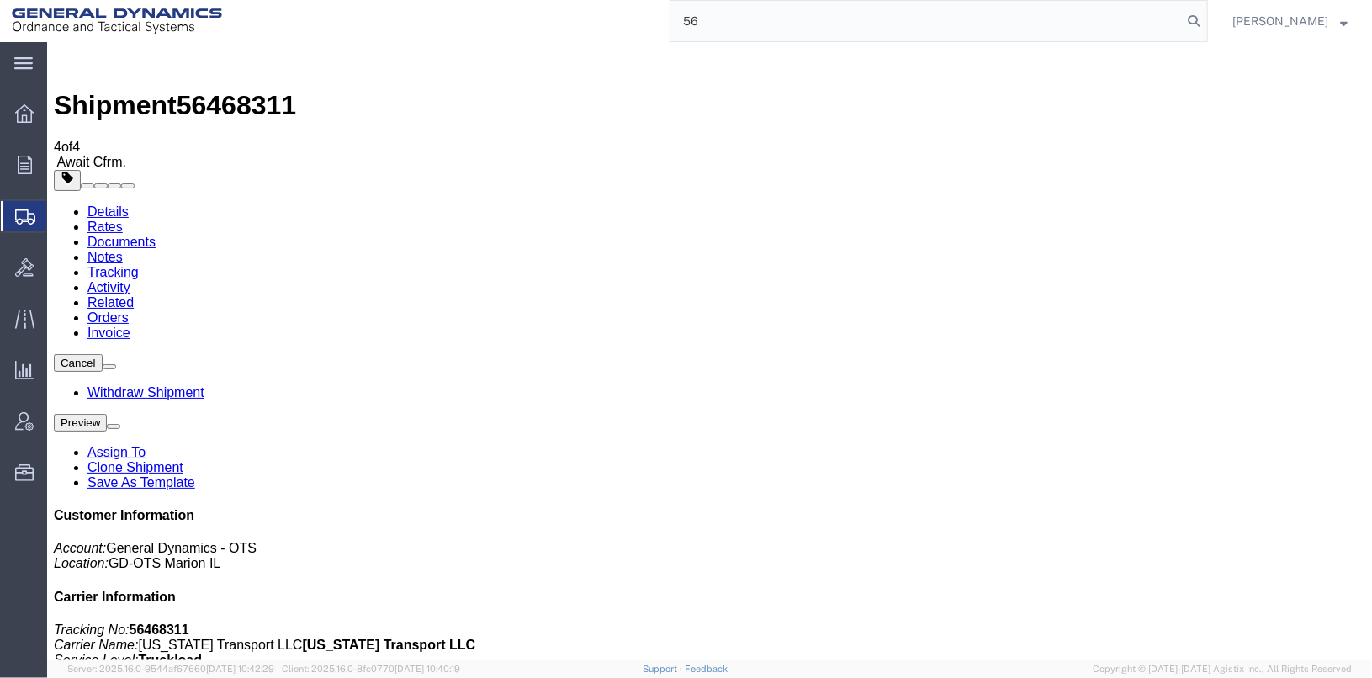
type input "5"
type input "56468407"
click at [1205, 20] on icon at bounding box center [1194, 21] width 24 height 24
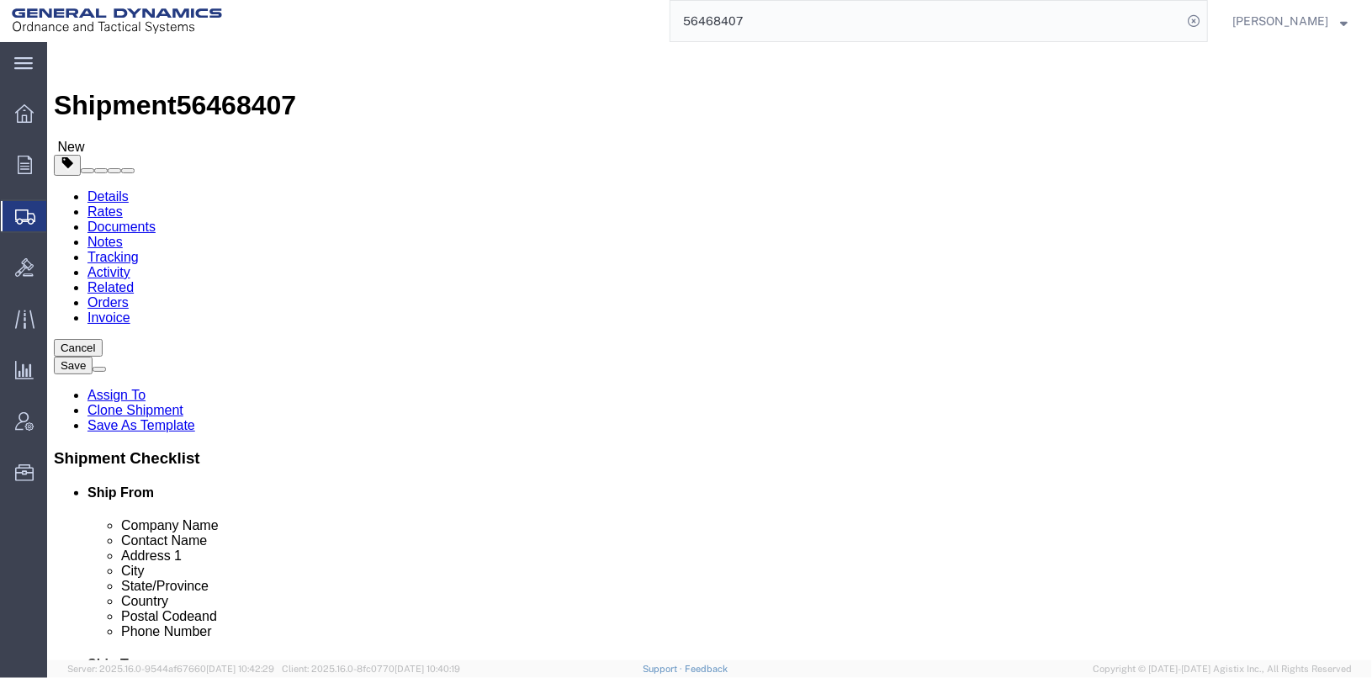
click button "Rate Shipment"
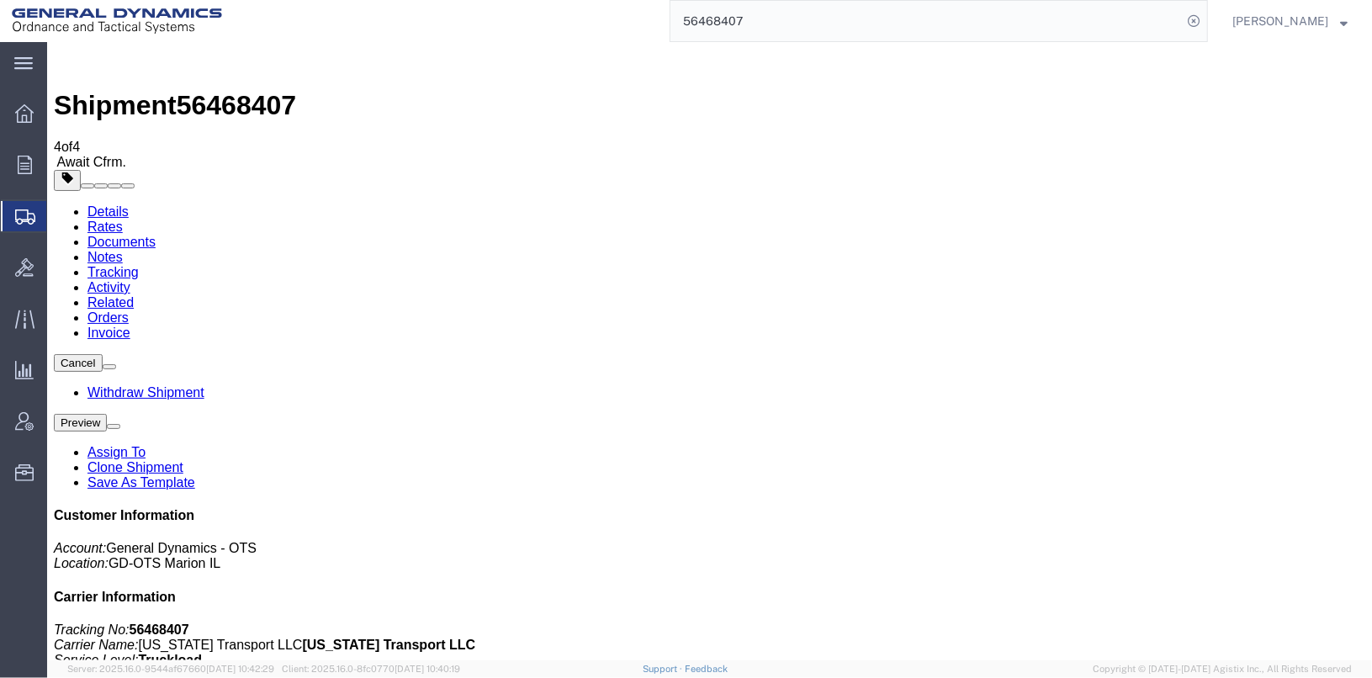
checkbox input "true"
checkbox input "false"
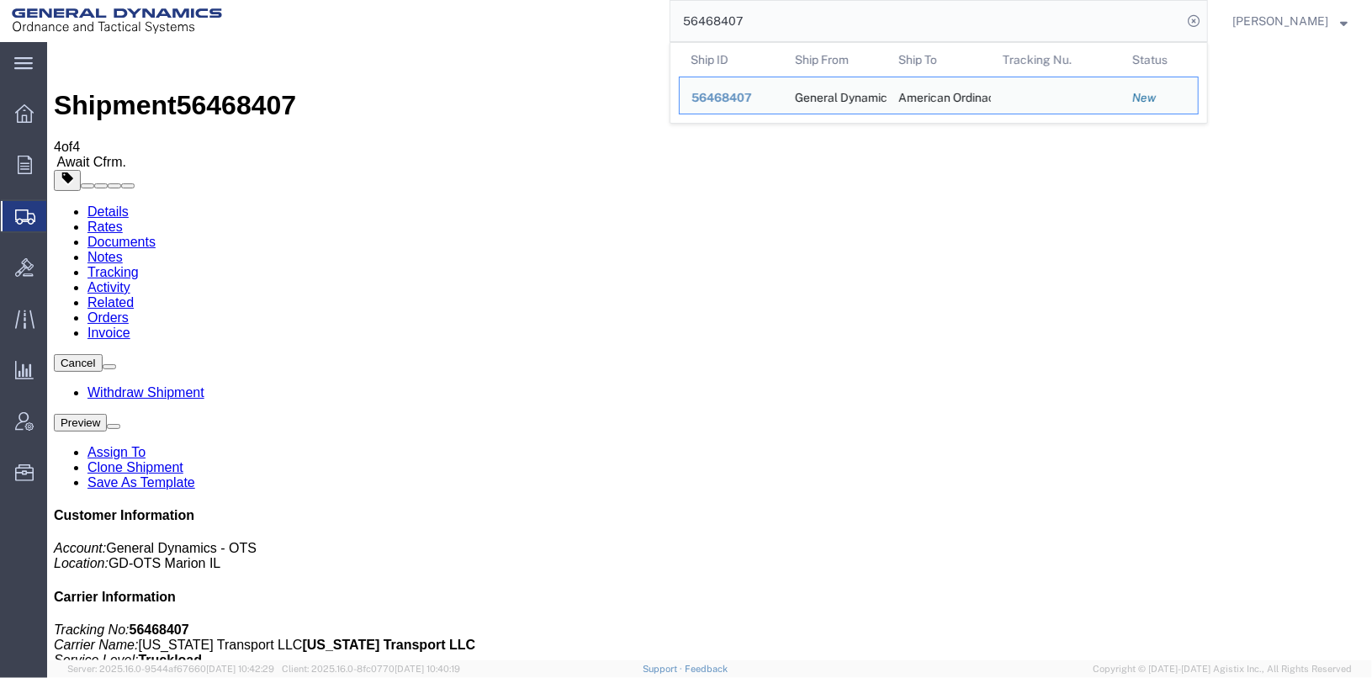
drag, startPoint x: 781, startPoint y: 25, endPoint x: 672, endPoint y: 14, distance: 109.9
click at [672, 14] on div "56468407 Ship ID Ship From Ship To Tracking Nu. Status Ship ID 56468407 Ship Fr…" at bounding box center [721, 21] width 974 height 42
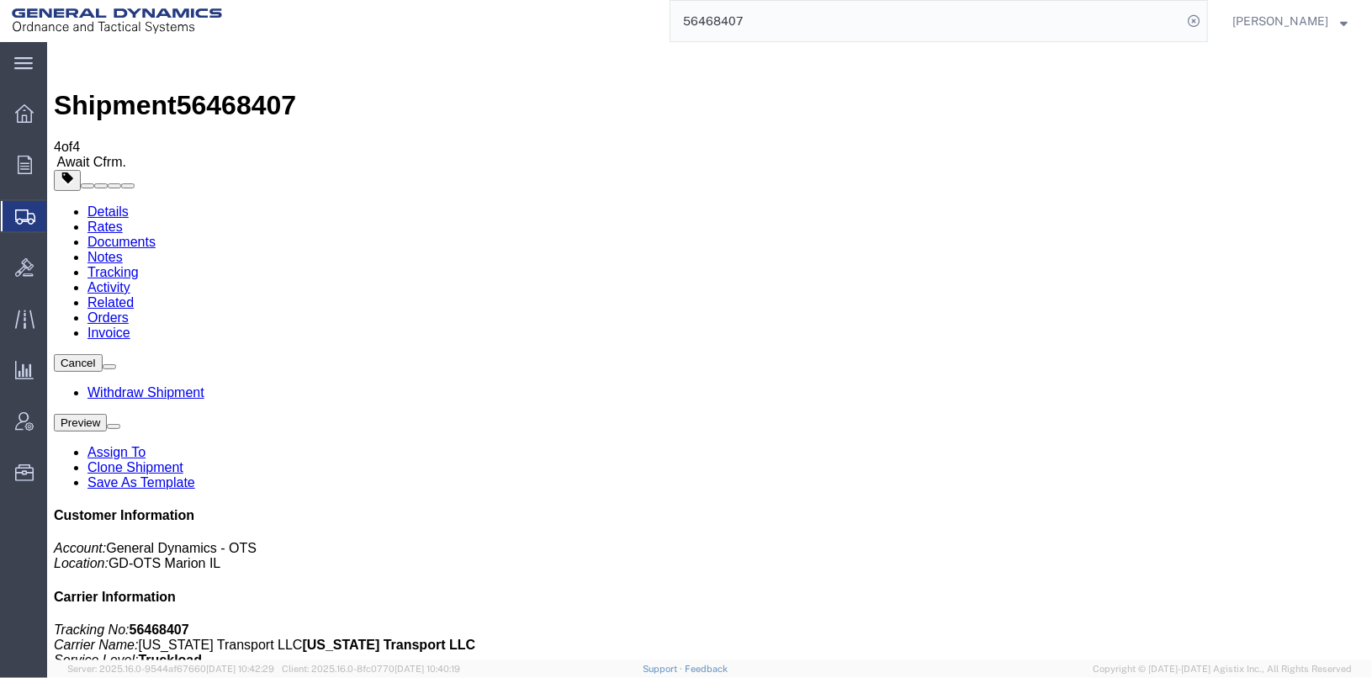
type input "4"
type input "56468425"
click at [1205, 24] on icon at bounding box center [1194, 21] width 24 height 24
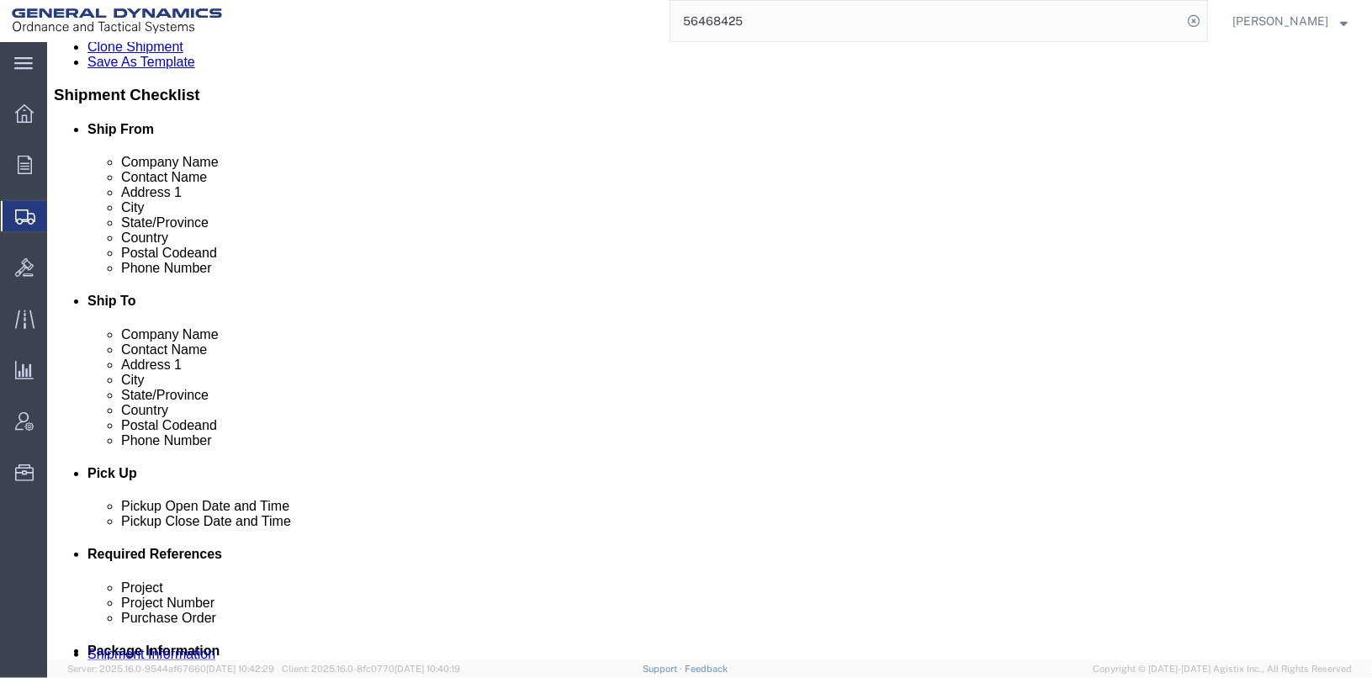
scroll to position [364, 0]
click button "Rate Shipment"
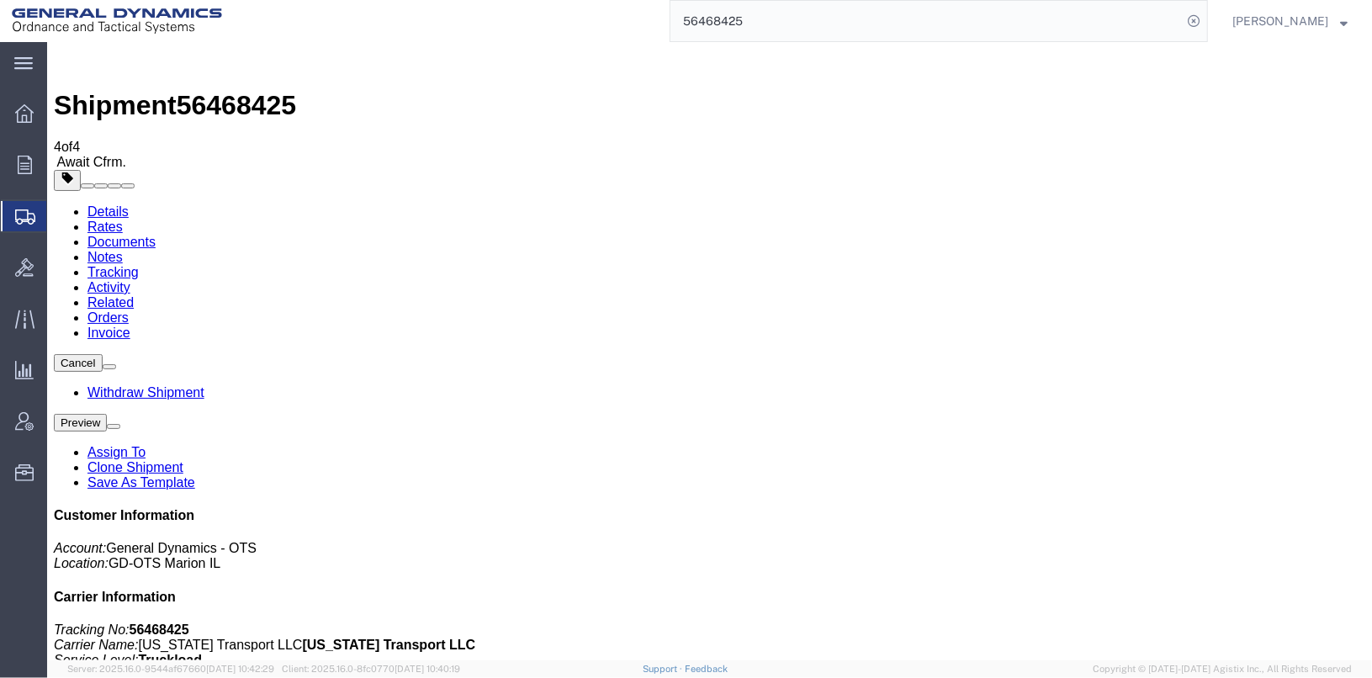
checkbox input "false"
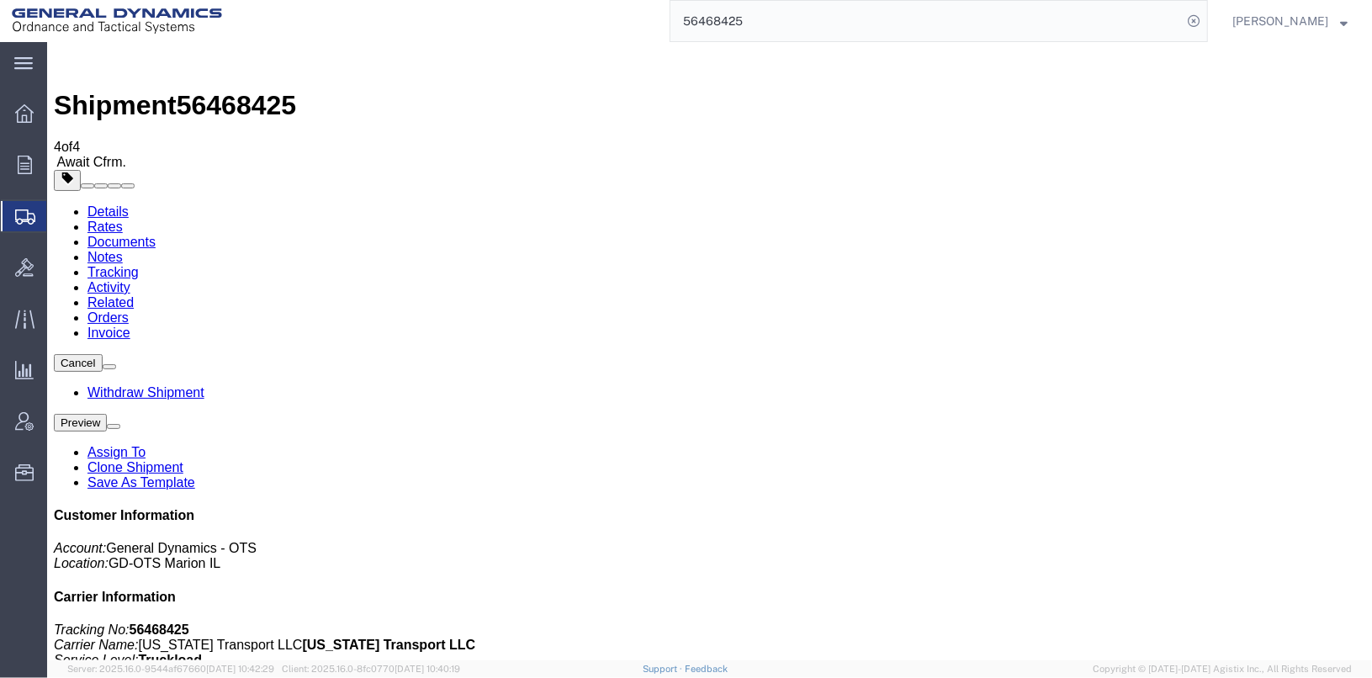
checkbox input "true"
